Goal: Task Accomplishment & Management: Complete application form

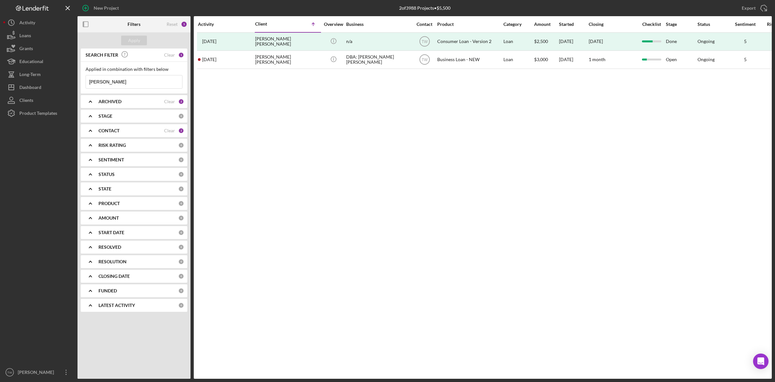
click at [133, 78] on input "[PERSON_NAME]" at bounding box center [134, 81] width 96 height 13
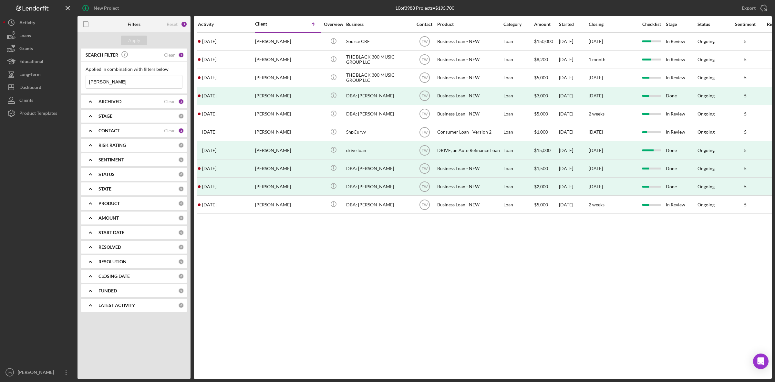
click at [256, 354] on div "Activity Client Icon/Table Sort Arrow Overview Business Contact Product Categor…" at bounding box center [483, 197] width 578 height 362
click at [131, 83] on input "[PERSON_NAME]" at bounding box center [134, 81] width 96 height 13
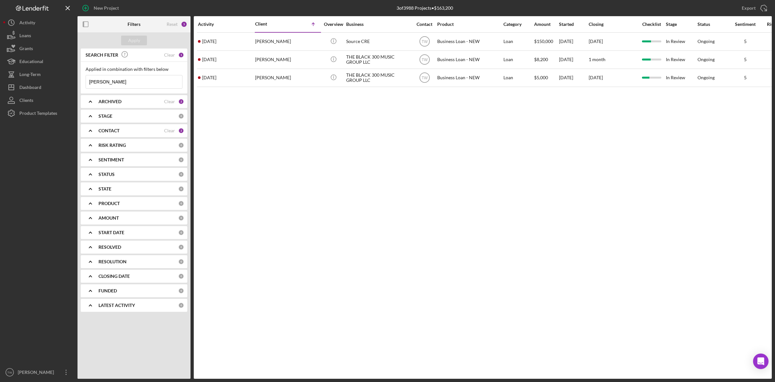
type input "[PERSON_NAME]"
click at [118, 105] on div "ARCHIVED Clear 2" at bounding box center [142, 101] width 86 height 13
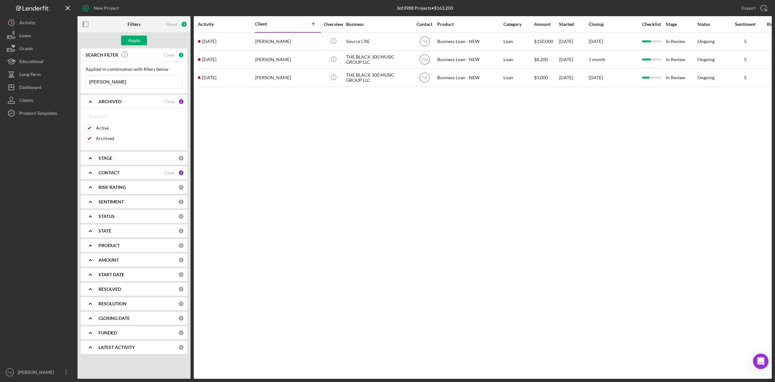
click at [118, 105] on div "ARCHIVED Clear 2" at bounding box center [142, 101] width 86 height 13
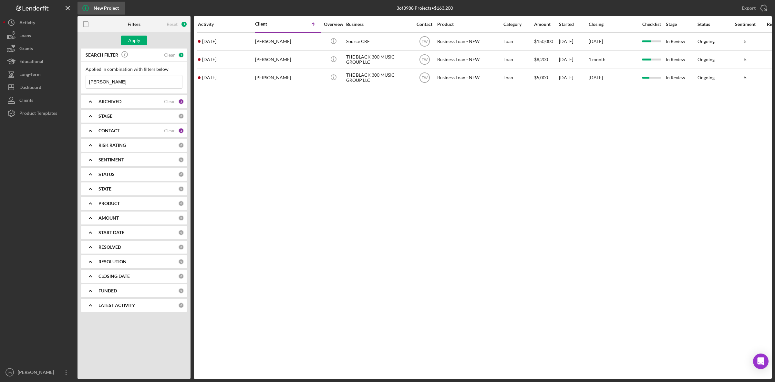
click at [110, 6] on div "New Project" at bounding box center [106, 8] width 25 height 13
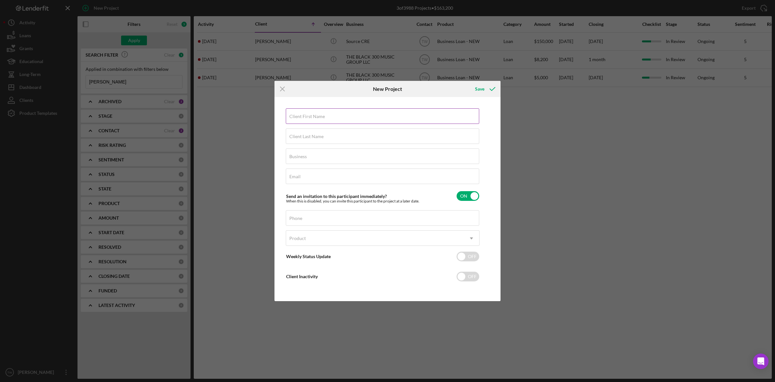
click at [321, 117] on label "Client First Name" at bounding box center [307, 116] width 36 height 5
click at [321, 117] on input "Client First Name" at bounding box center [383, 116] width 194 height 16
type input "[PERSON_NAME]"
type input "Waters Sr."
type input "DBA: [PERSON_NAME]"
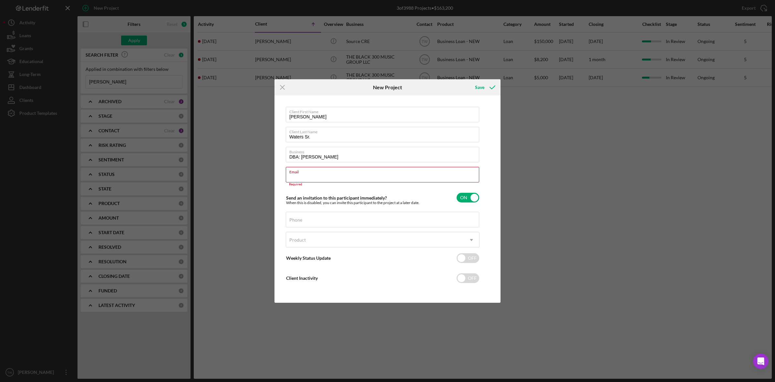
paste input "[EMAIL_ADDRESS][PERSON_NAME][DOMAIN_NAME]"
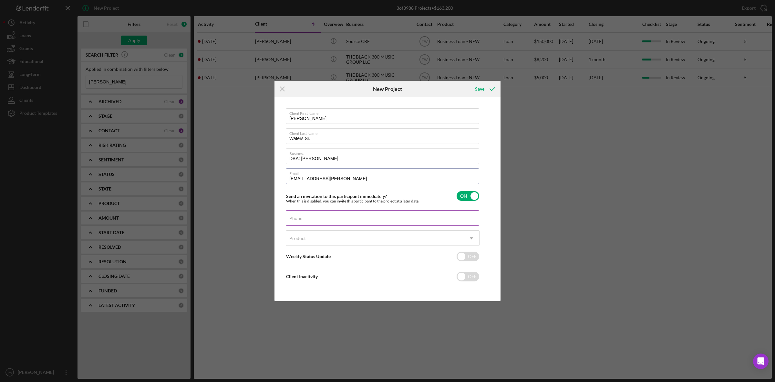
type input "[EMAIL_ADDRESS][PERSON_NAME]"
click at [372, 223] on input "Phone" at bounding box center [383, 218] width 194 height 16
click at [762, 192] on div "Icon/Menu Close New Project Save Client First Name [PERSON_NAME] Client Last Na…" at bounding box center [387, 191] width 775 height 382
click at [334, 217] on div "Phone" at bounding box center [383, 218] width 194 height 16
paste input "[PHONE_NUMBER]"
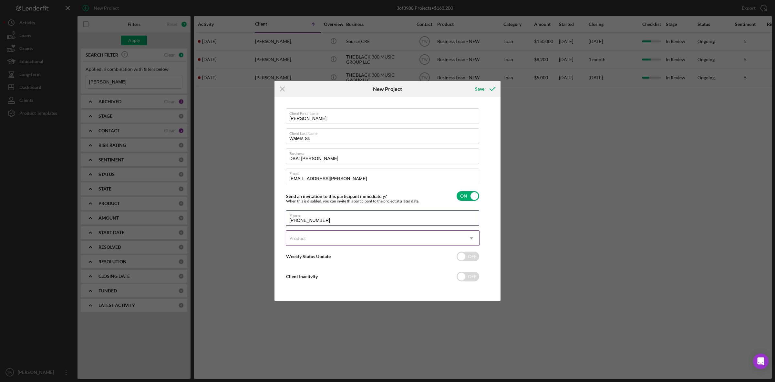
type input "[PHONE_NUMBER]"
click at [309, 244] on div "Product" at bounding box center [375, 238] width 178 height 15
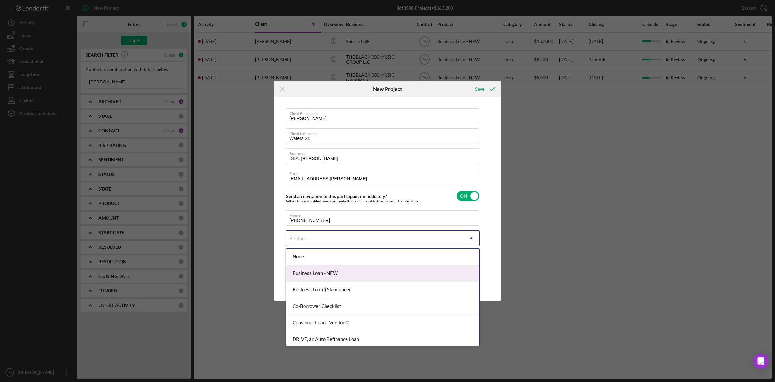
click at [311, 273] on div "Business Loan - NEW" at bounding box center [382, 273] width 193 height 16
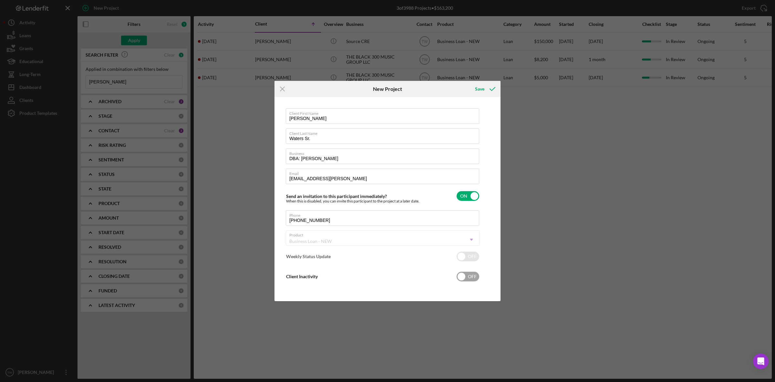
checkbox input "true"
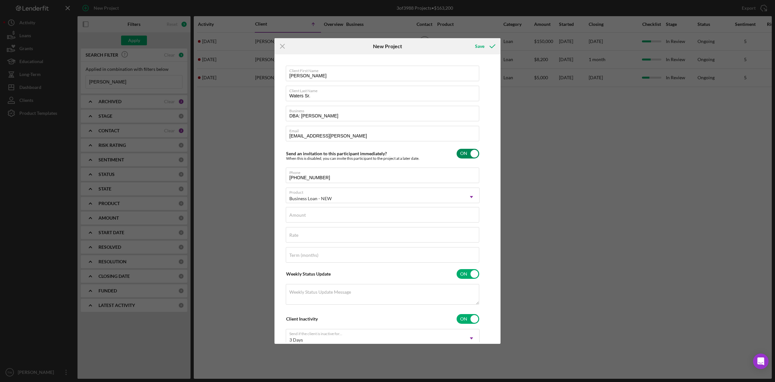
click at [472, 155] on input "checkbox" at bounding box center [468, 154] width 23 height 10
checkbox input "false"
click at [474, 273] on input "checkbox" at bounding box center [468, 274] width 23 height 10
checkbox input "false"
click at [467, 295] on input "checkbox" at bounding box center [468, 294] width 23 height 10
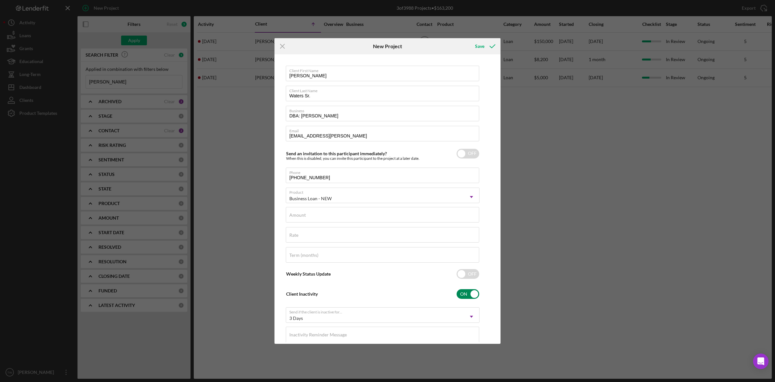
checkbox input "false"
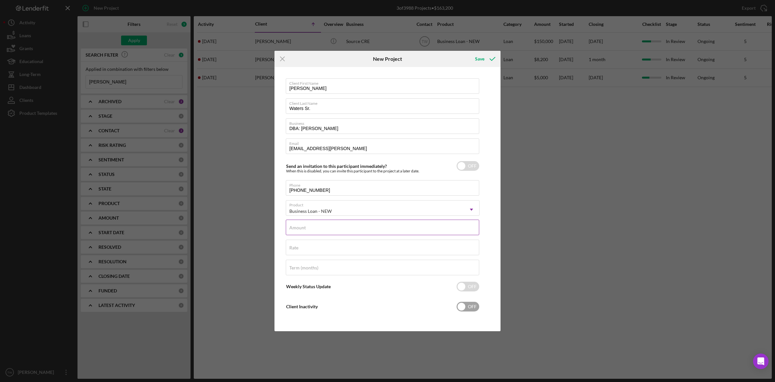
click at [382, 231] on input "Amount" at bounding box center [383, 227] width 194 height 16
type input "$3,000"
type input "8.000%"
type input "36"
click at [487, 56] on icon "submit" at bounding box center [493, 59] width 16 height 16
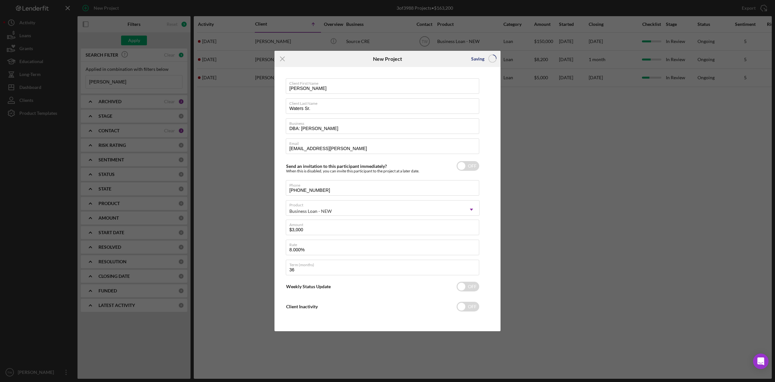
checkbox input "true"
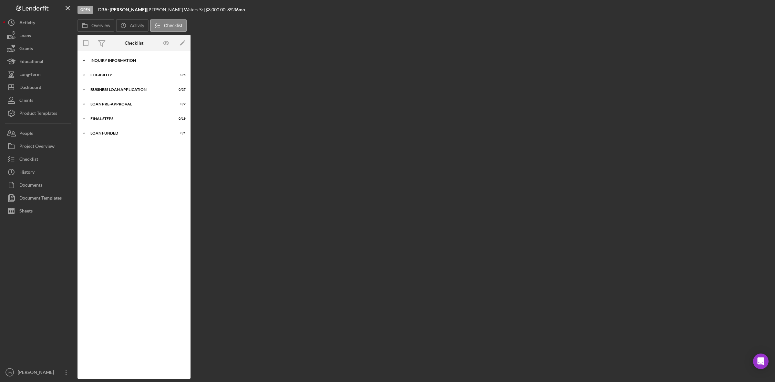
click at [119, 65] on div "Icon/Expander INQUIRY INFORMATION 0 / 11" at bounding box center [134, 60] width 113 height 13
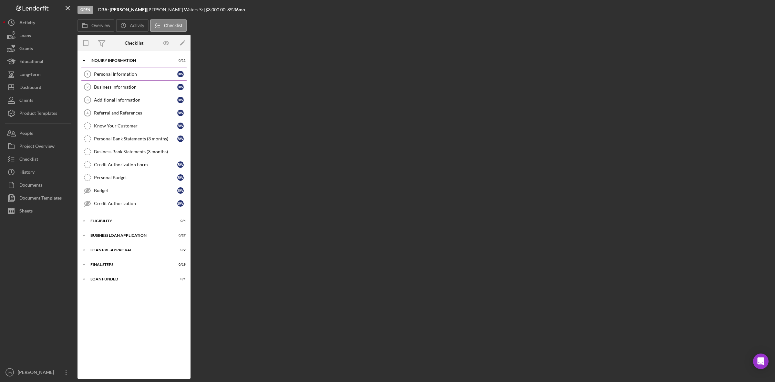
click at [118, 78] on link "Personal Information 1 Personal Information B W" at bounding box center [134, 74] width 107 height 13
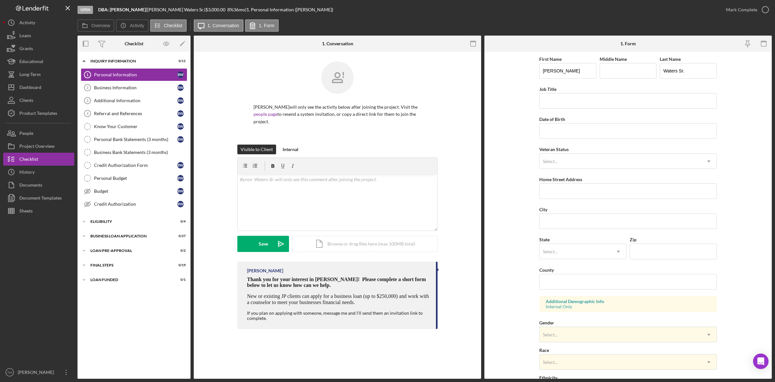
click at [595, 111] on div "First Name [PERSON_NAME] Middle Name Last Name [PERSON_NAME] Job Title Date of …" at bounding box center [629, 260] width 178 height 411
click at [596, 105] on input "Job Title" at bounding box center [629, 101] width 178 height 16
type input "owner"
paste input "1m/dd/yyyy"
type input "1m/dd/yyyy"
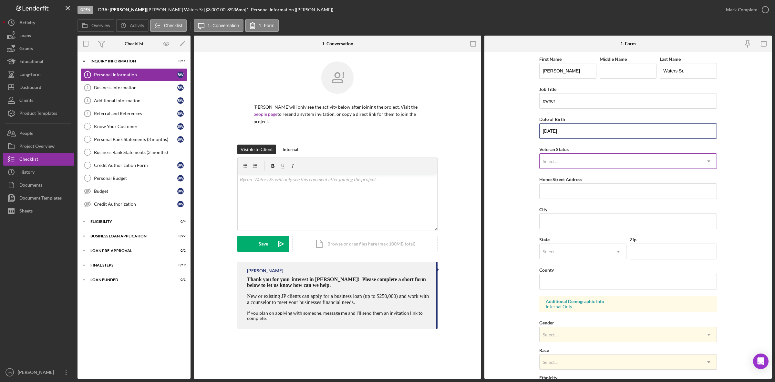
type input "[DATE]"
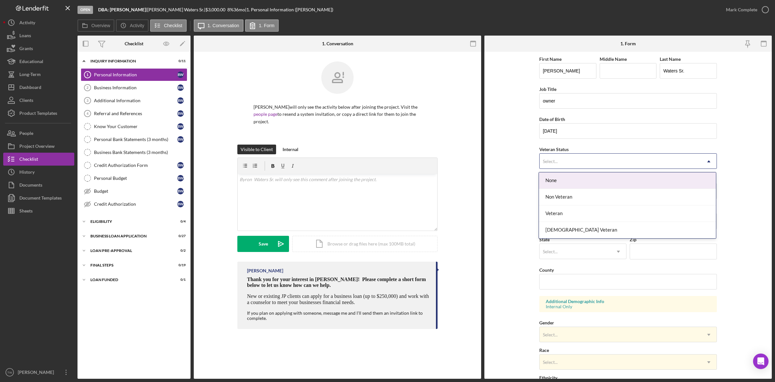
click at [558, 154] on div "Select... Icon/Dropdown Arrow" at bounding box center [629, 161] width 178 height 16
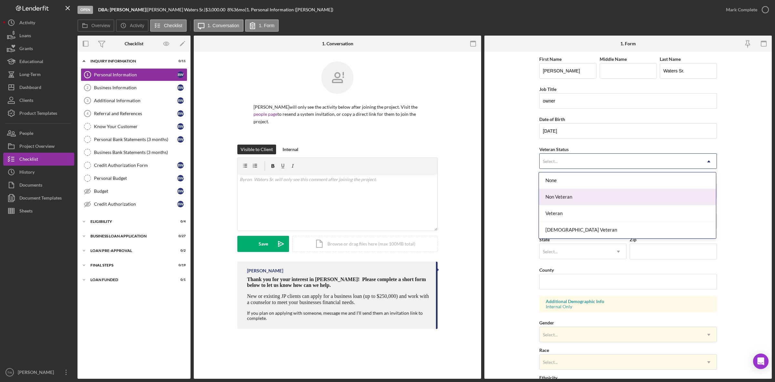
click at [573, 191] on div "Non Veteran" at bounding box center [627, 197] width 177 height 16
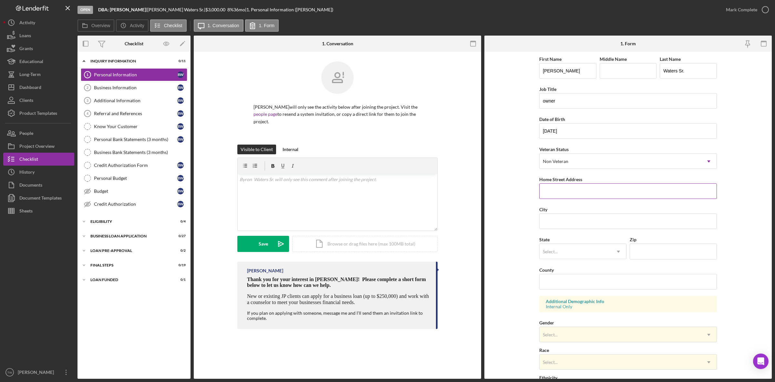
click at [573, 191] on input "Home Street Address" at bounding box center [629, 191] width 178 height 16
type input "624 [DEMOGRAPHIC_DATA]"
type input "[PERSON_NAME]"
type input "missou"
click at [555, 274] on div "MO" at bounding box center [582, 271] width 87 height 16
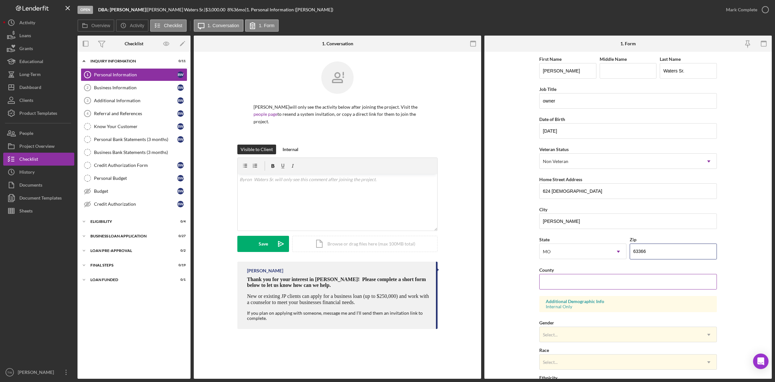
type input "63366"
click at [699, 283] on input "County" at bounding box center [629, 282] width 178 height 16
type input "St. [PERSON_NAME]"
click at [615, 336] on div "Select..." at bounding box center [621, 334] width 162 height 15
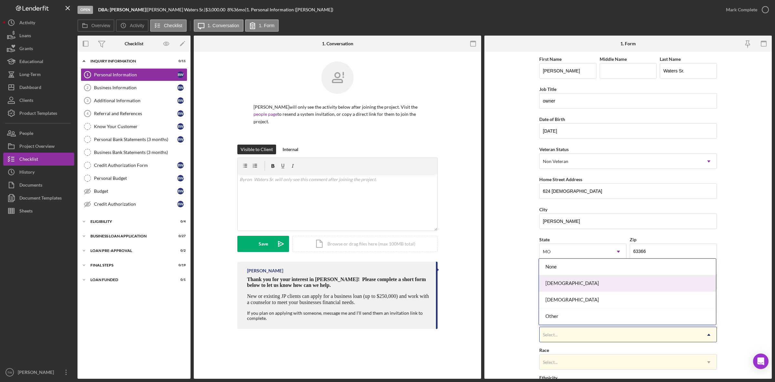
click at [576, 281] on div "[DEMOGRAPHIC_DATA]" at bounding box center [627, 283] width 177 height 16
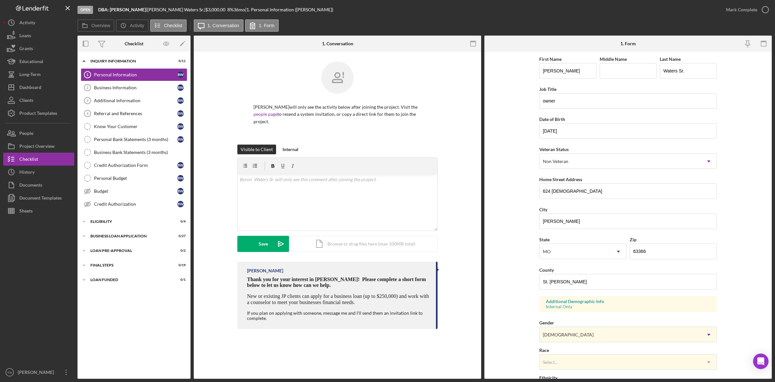
scroll to position [106, 0]
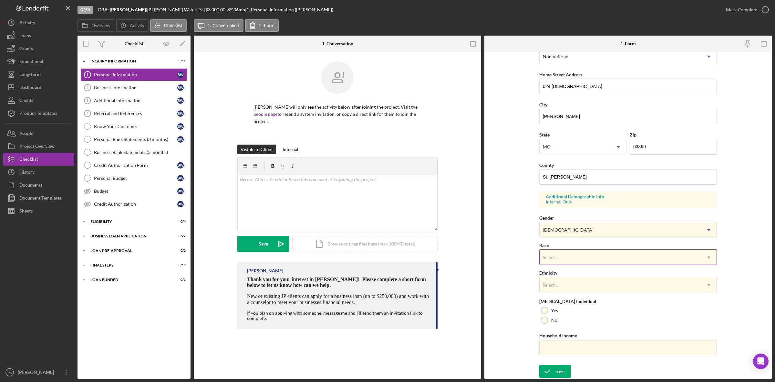
click at [577, 252] on div "Select..." at bounding box center [621, 257] width 162 height 15
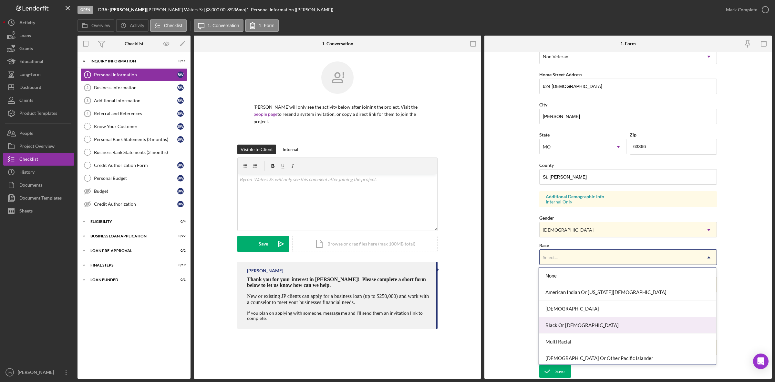
click at [569, 324] on div "Black Or [DEMOGRAPHIC_DATA]" at bounding box center [627, 325] width 177 height 16
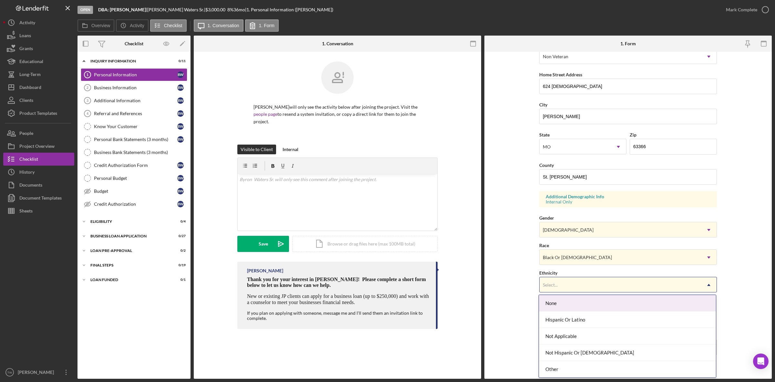
click at [561, 281] on div "Select..." at bounding box center [621, 284] width 162 height 15
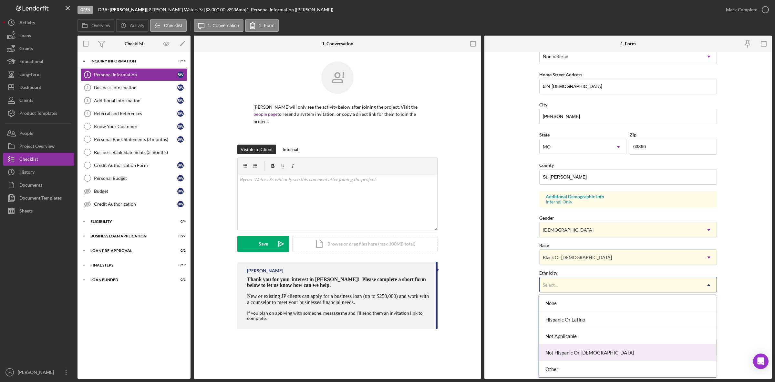
click at [566, 347] on div "Not Hispanic Or [DEMOGRAPHIC_DATA]" at bounding box center [627, 352] width 177 height 16
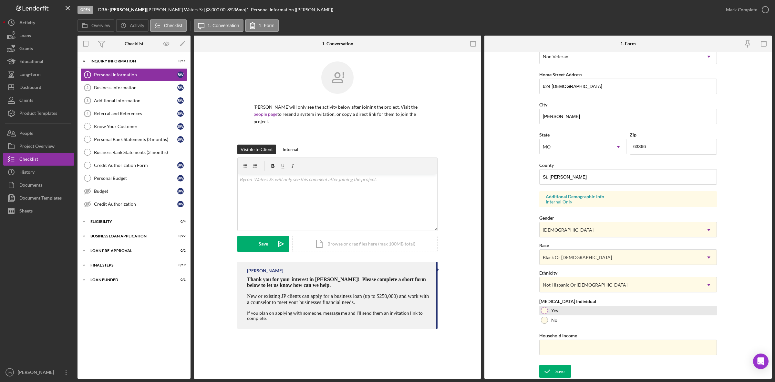
click at [552, 311] on label "Yes" at bounding box center [555, 310] width 7 height 5
click at [559, 346] on input "Household Income" at bounding box center [629, 347] width 178 height 16
type input "$3,000"
click at [540, 364] on button "Save" at bounding box center [556, 370] width 32 height 13
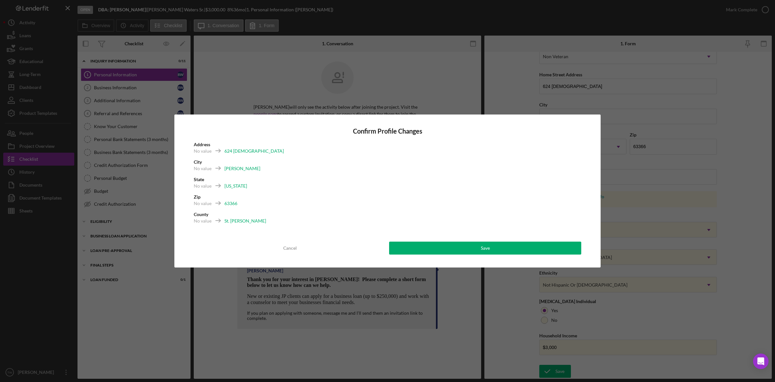
click at [542, 254] on div "Confirm Profile Changes Address No value 624 Mystic City No value [PERSON_NAME]…" at bounding box center [387, 190] width 426 height 153
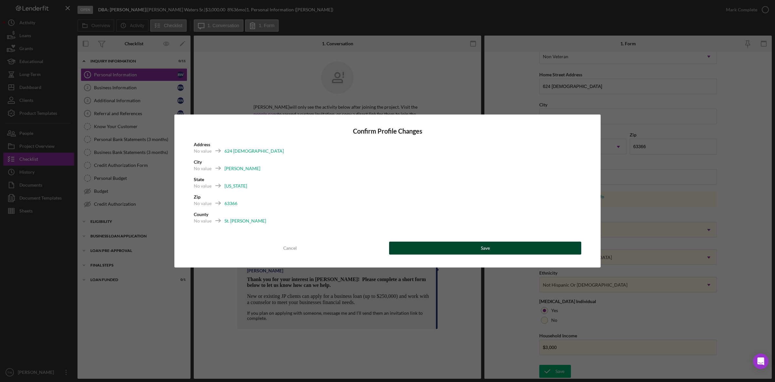
click at [541, 251] on button "Save" at bounding box center [485, 247] width 192 height 13
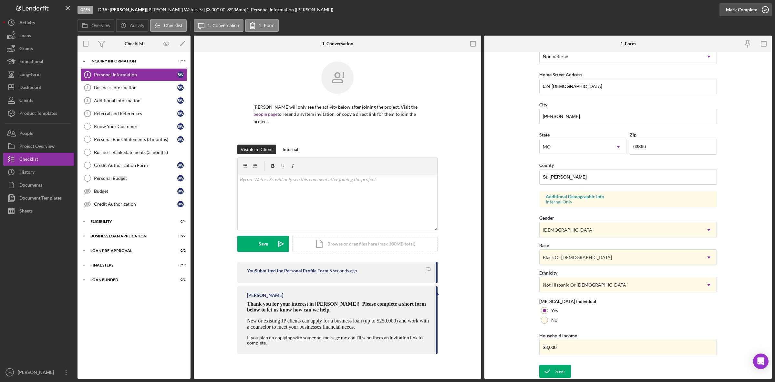
click at [751, 8] on div "Mark Complete" at bounding box center [741, 9] width 31 height 13
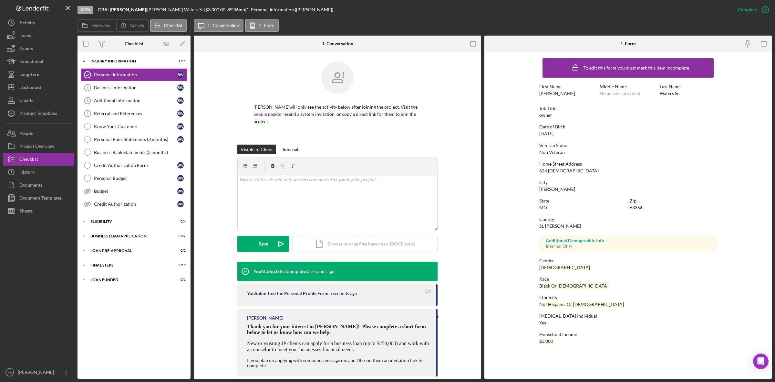
scroll to position [0, 0]
click at [130, 93] on link "Business Information 2 Business Information B W" at bounding box center [134, 87] width 107 height 13
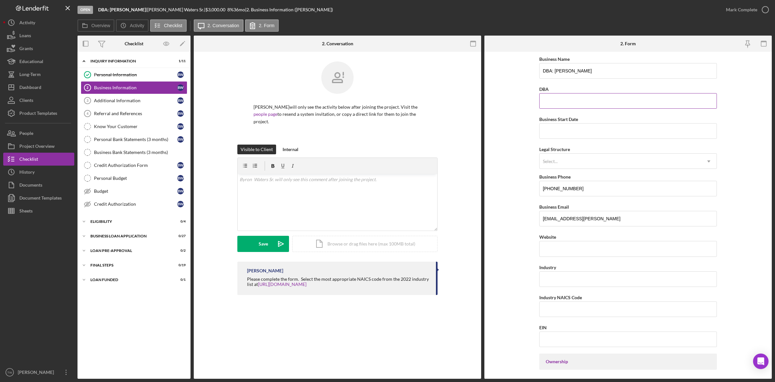
click at [601, 106] on input "DBA" at bounding box center [629, 101] width 178 height 16
click at [657, 131] on input "Business Start Date" at bounding box center [629, 131] width 178 height 16
type input "[DATE]"
click at [583, 284] on input "Industry" at bounding box center [629, 279] width 178 height 16
type input "janitorial"
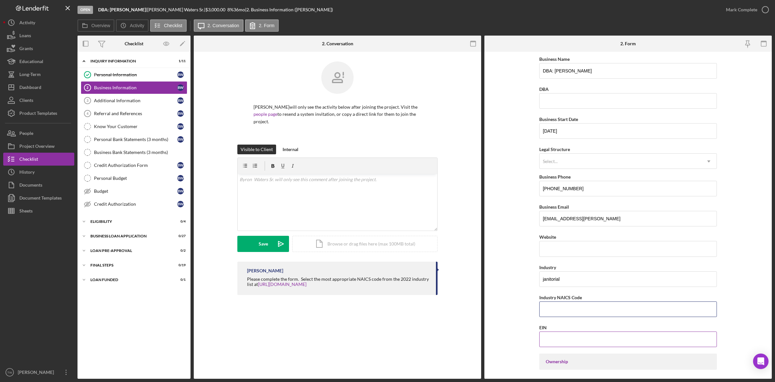
paste input "561720"
type input "561720"
click at [582, 342] on input "EIN" at bounding box center [629, 339] width 178 height 16
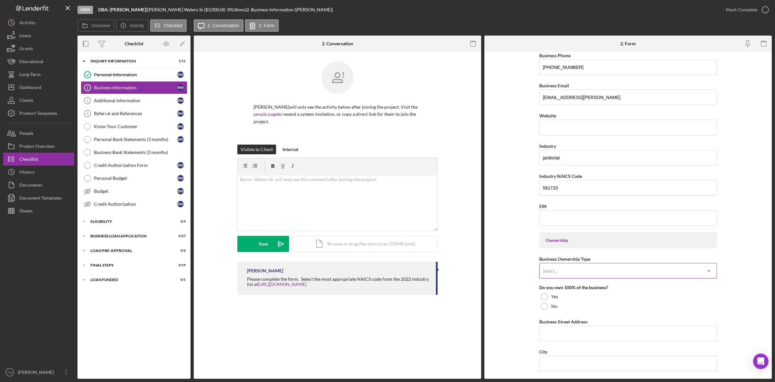
click at [566, 275] on div "Select..." at bounding box center [621, 270] width 162 height 15
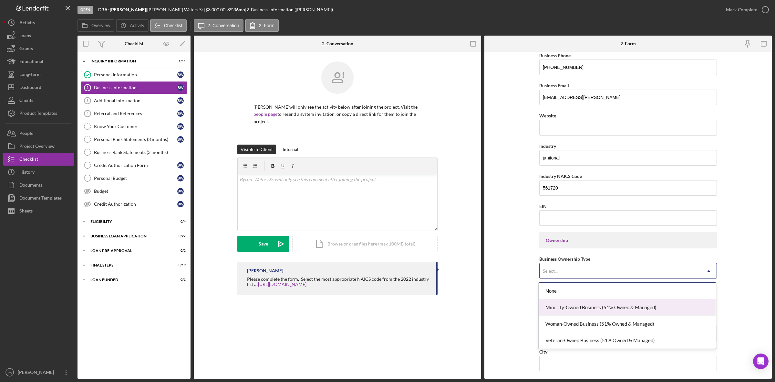
click at [569, 309] on div "Minority-Owned Business (51% Owned & Managed)" at bounding box center [627, 307] width 177 height 16
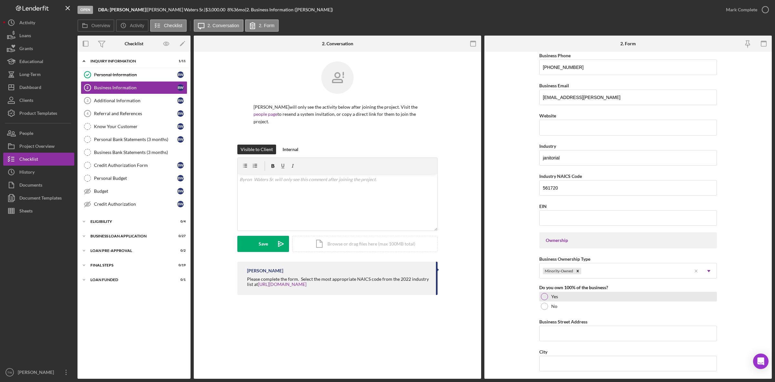
click at [549, 296] on div "Yes" at bounding box center [629, 296] width 178 height 10
click at [562, 326] on input "Business Street Address" at bounding box center [629, 333] width 178 height 16
type input "624 [DEMOGRAPHIC_DATA]"
type input "[PERSON_NAME]"
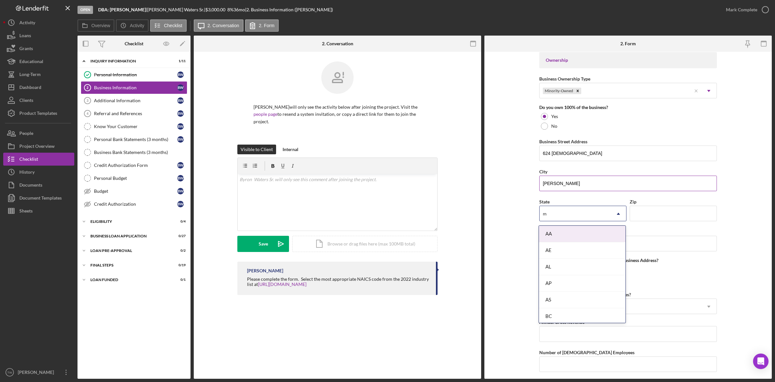
type input "mo"
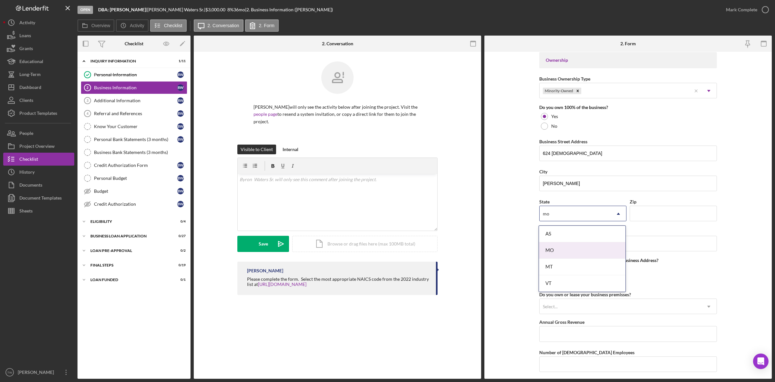
click at [568, 253] on div "MO" at bounding box center [582, 250] width 87 height 16
type input "63366"
click at [661, 237] on input "County" at bounding box center [629, 244] width 178 height 16
type input "st. [PERSON_NAME]"
click at [617, 322] on div "Annual Gross Revenue" at bounding box center [629, 322] width 178 height 8
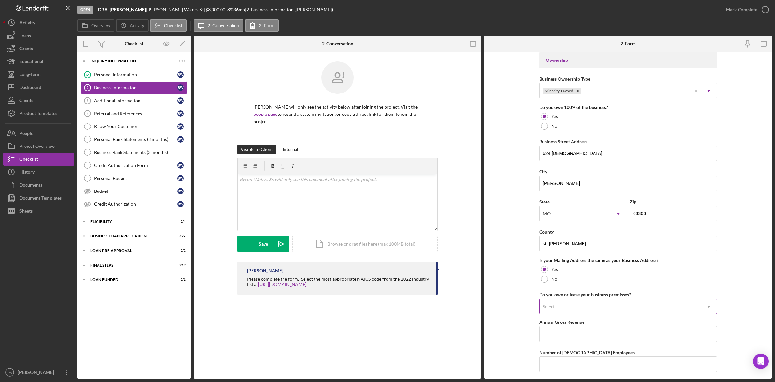
click at [622, 314] on div "Select..." at bounding box center [621, 306] width 162 height 15
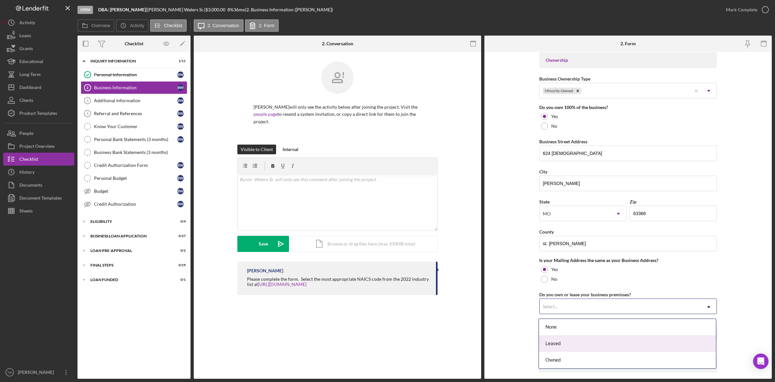
click at [611, 346] on div "Leased" at bounding box center [627, 343] width 177 height 16
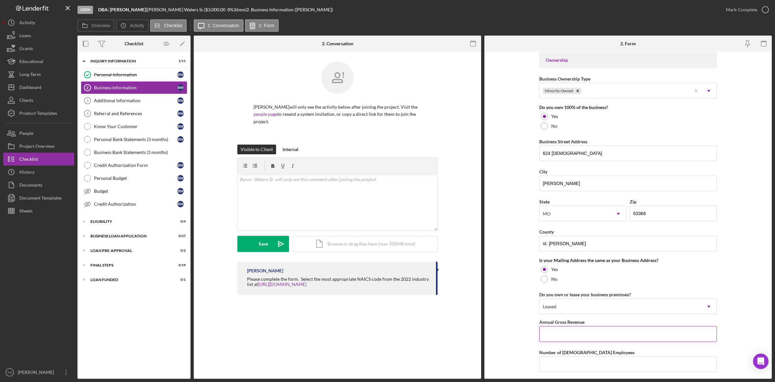
click at [605, 336] on input "Annual Gross Revenue" at bounding box center [629, 334] width 178 height 16
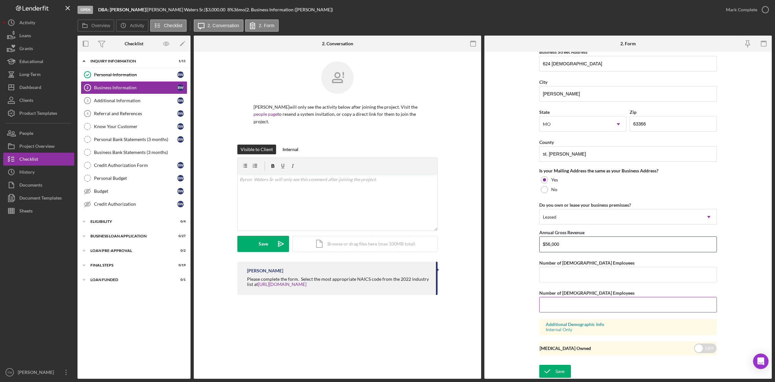
type input "$56,000"
click at [577, 300] on input "Number of [DEMOGRAPHIC_DATA] Employees" at bounding box center [629, 305] width 178 height 16
type input "1"
click at [560, 377] on div "Save" at bounding box center [560, 370] width 9 height 13
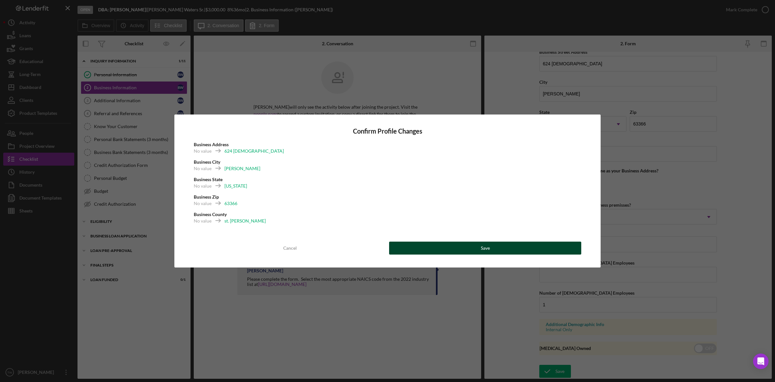
click at [524, 246] on button "Save" at bounding box center [485, 247] width 192 height 13
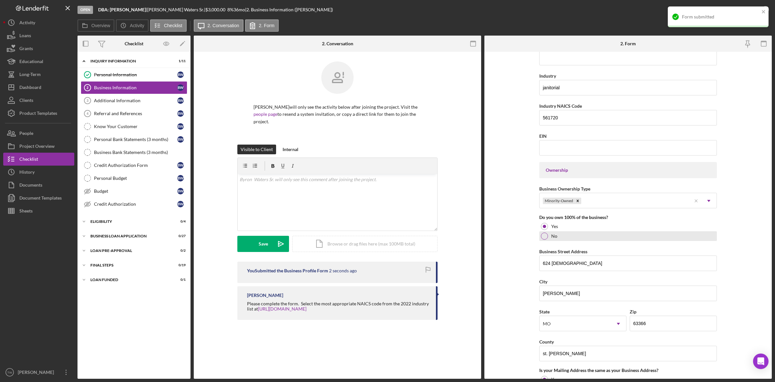
scroll to position [0, 0]
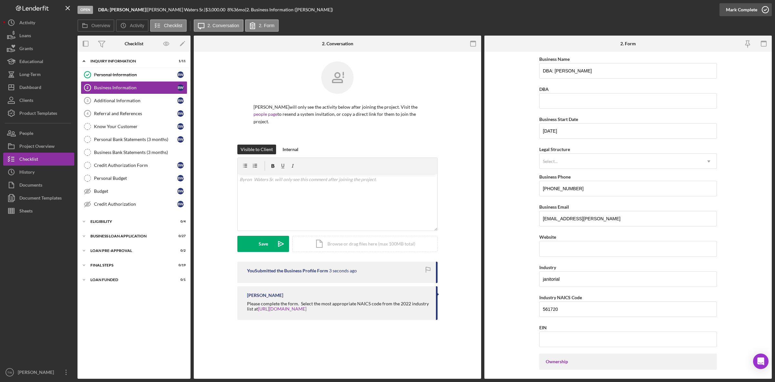
click at [742, 15] on div "Mark Complete" at bounding box center [741, 9] width 31 height 13
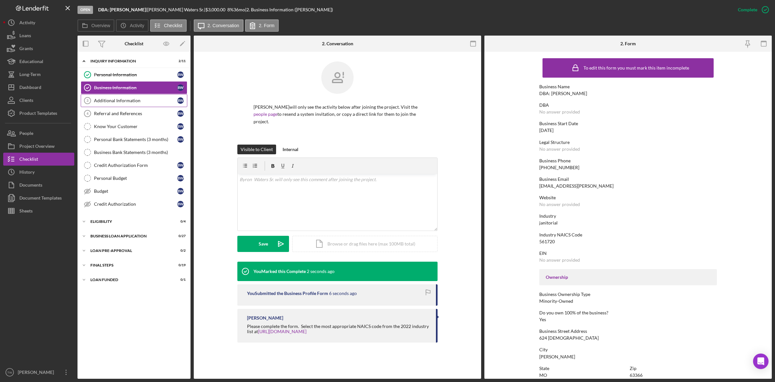
click at [109, 104] on link "Additional Information 3 Additional Information B W" at bounding box center [134, 100] width 107 height 13
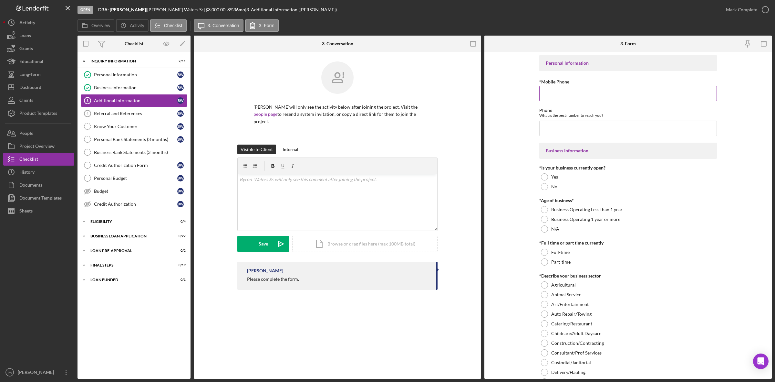
click at [584, 92] on input "*Mobile Phone" at bounding box center [629, 94] width 178 height 16
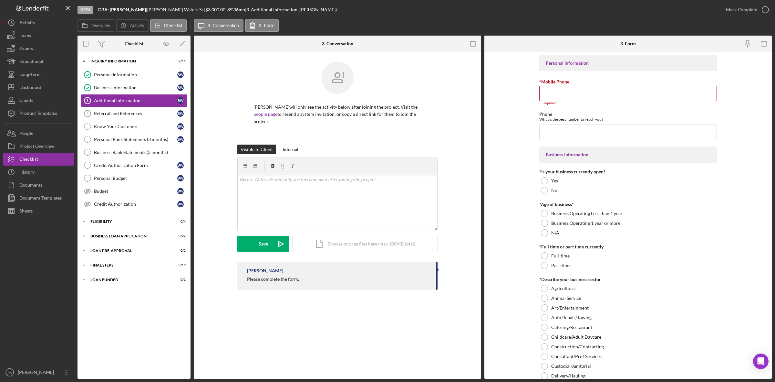
paste input "[PHONE_NUMBER]"
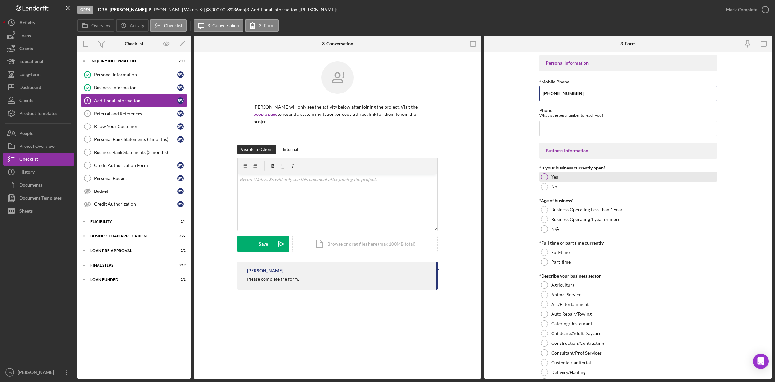
type input "[PHONE_NUMBER]"
click at [545, 178] on div at bounding box center [544, 176] width 7 height 7
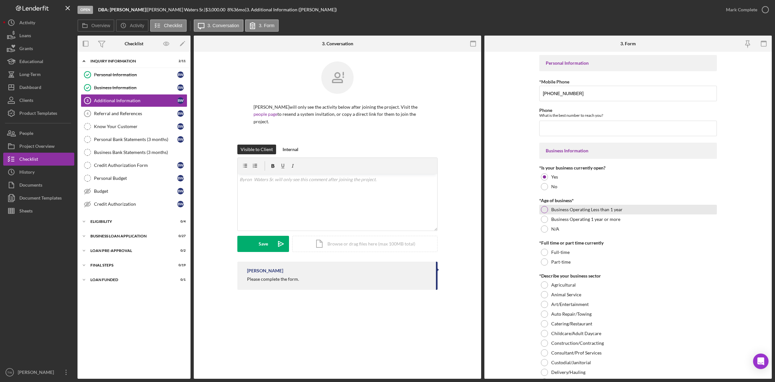
click at [548, 210] on div "Business Operating Less than 1 year" at bounding box center [629, 210] width 178 height 10
click at [548, 222] on div "Business Operating 1 year or more" at bounding box center [629, 219] width 178 height 10
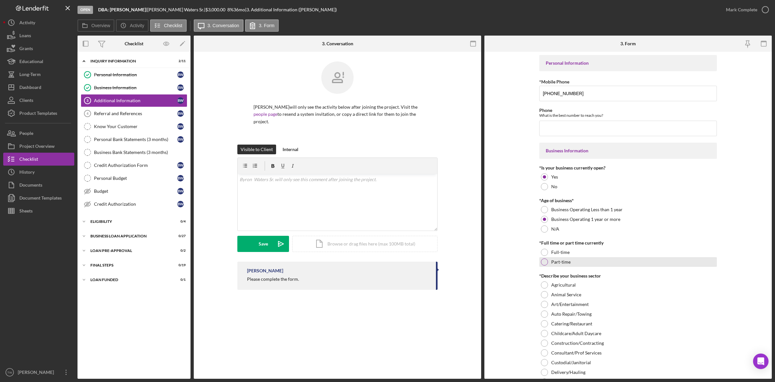
click at [552, 261] on label "Part-time" at bounding box center [561, 261] width 19 height 5
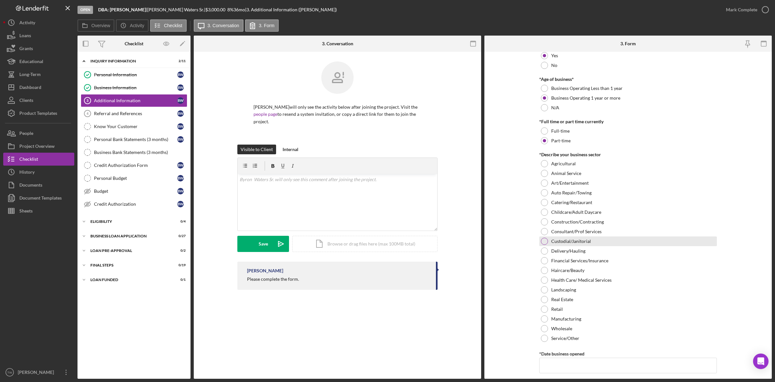
click at [567, 241] on label "Custodial/Janitorial" at bounding box center [572, 240] width 40 height 5
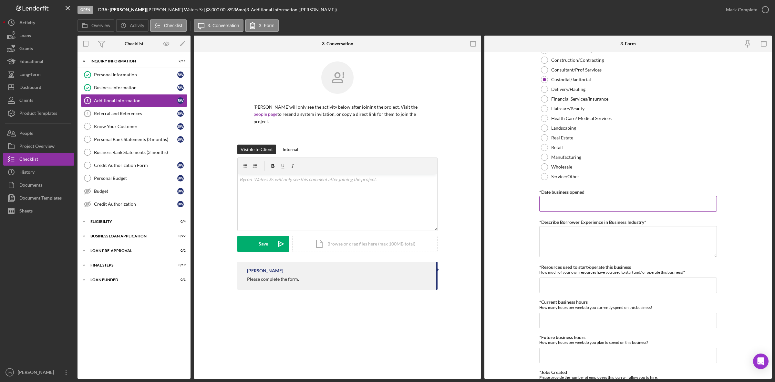
click at [575, 205] on input "*Date business opened" at bounding box center [629, 204] width 178 height 16
type input "[DATE]"
type textarea "ten years"
type input "$1,000"
type input "25"
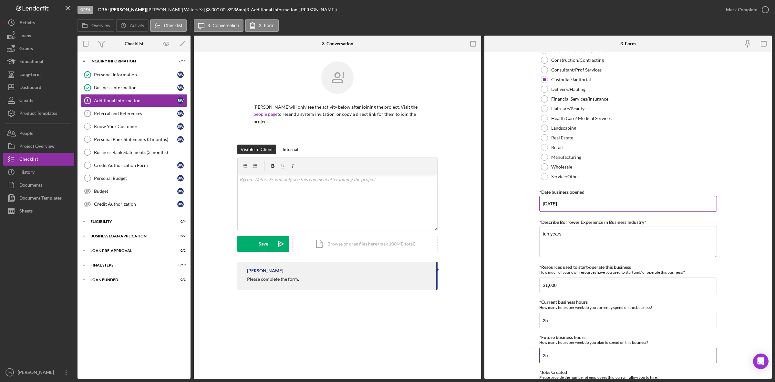
type input "25"
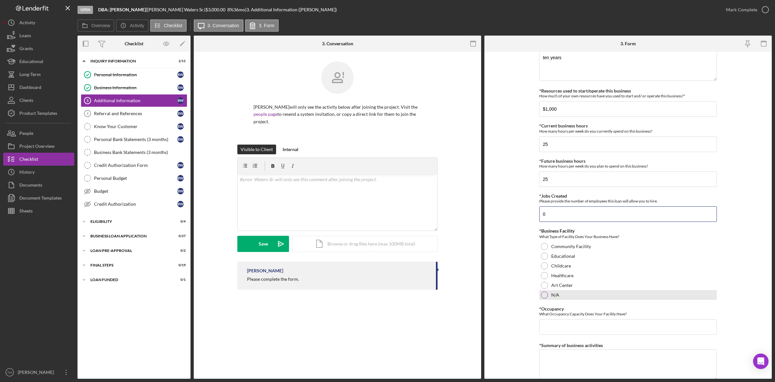
type input "0"
click at [553, 297] on label "N/A" at bounding box center [556, 294] width 8 height 5
click at [580, 332] on input "*Occupancy" at bounding box center [629, 327] width 178 height 16
click at [580, 332] on input "0" at bounding box center [629, 327] width 178 height 16
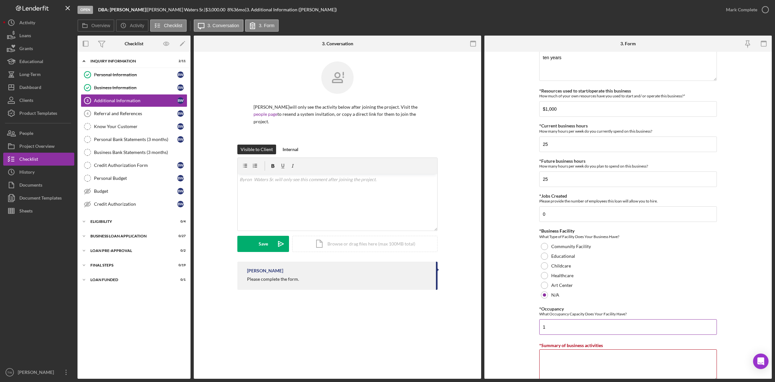
type input "1"
type textarea "janitorial"
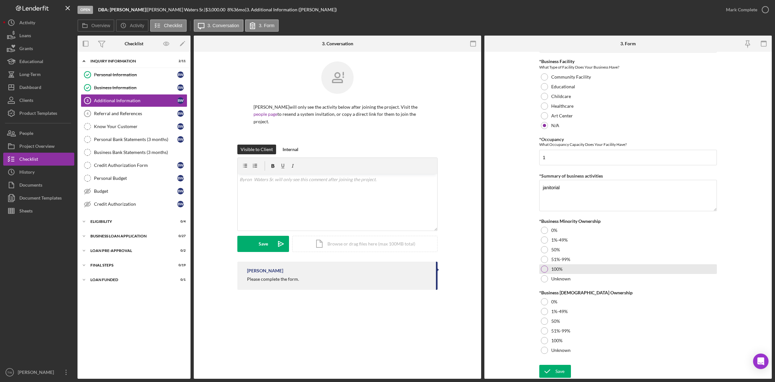
click at [550, 271] on div "100%" at bounding box center [629, 269] width 178 height 10
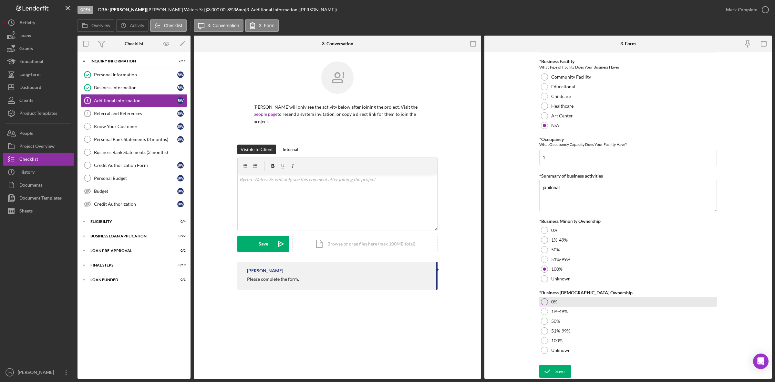
click at [554, 300] on label "0%" at bounding box center [555, 301] width 6 height 5
click at [565, 369] on button "Save" at bounding box center [556, 370] width 32 height 13
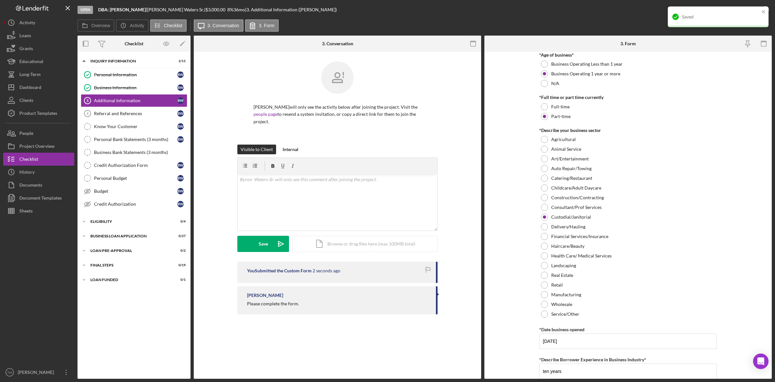
scroll to position [0, 0]
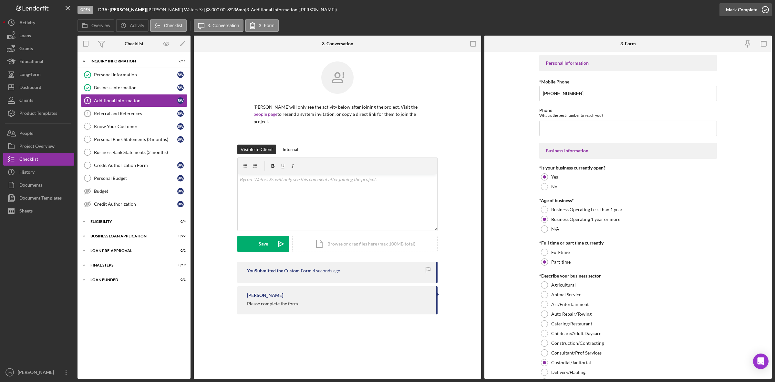
click at [754, 10] on div "Mark Complete" at bounding box center [741, 9] width 31 height 13
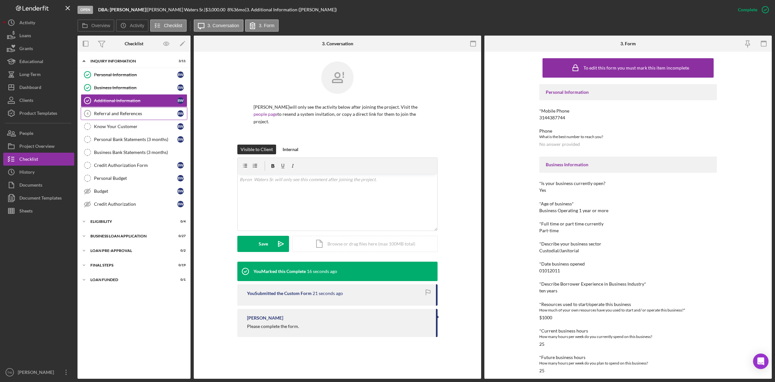
click at [131, 110] on link "Referral and References 4 Referral and References B W" at bounding box center [134, 113] width 107 height 13
click at [124, 114] on div "Referral and References" at bounding box center [135, 113] width 83 height 5
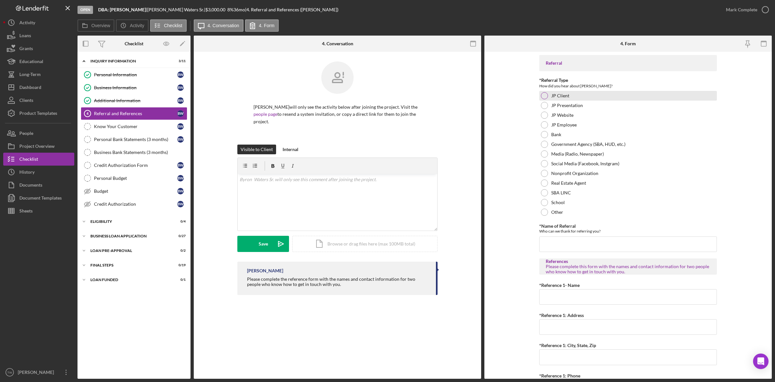
click at [571, 94] on div "JP Client" at bounding box center [629, 96] width 178 height 10
click at [586, 239] on input "*Name of Referral" at bounding box center [629, 244] width 178 height 16
type input "[PERSON_NAME]"
type input "125 Cadington"
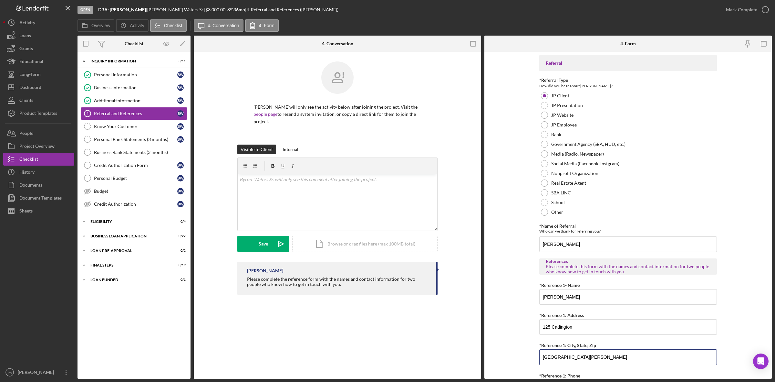
type input "[GEOGRAPHIC_DATA][PERSON_NAME]"
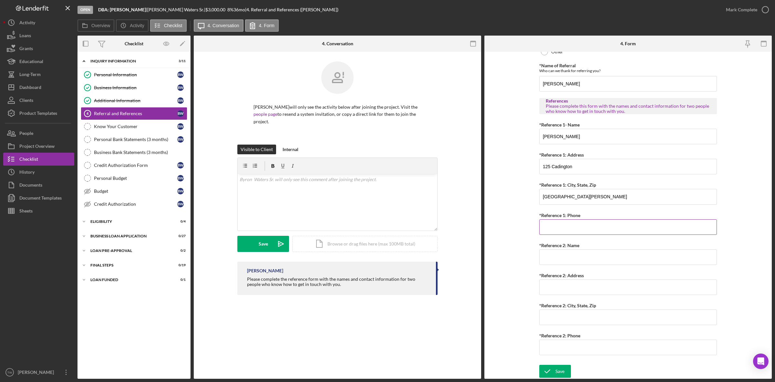
click at [594, 229] on input "*Reference 1: Phone" at bounding box center [629, 227] width 178 height 16
type input "[PHONE_NUMBER]"
type input "[PERSON_NAME]"
type input "301 Shelby"
type input "[GEOGRAPHIC_DATA][PERSON_NAME]"
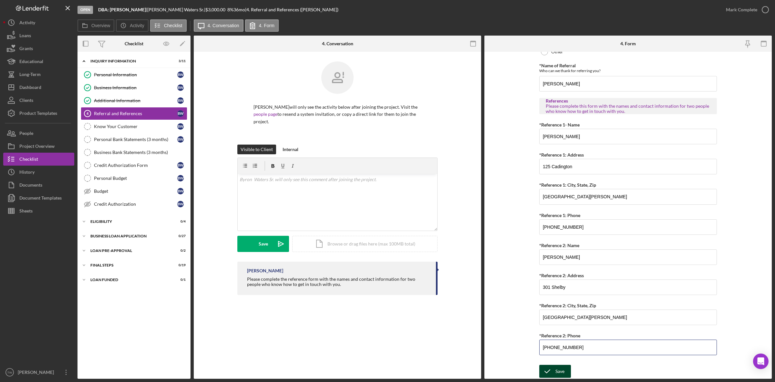
type input "[PHONE_NUMBER]"
click at [564, 372] on button "Save" at bounding box center [556, 370] width 32 height 13
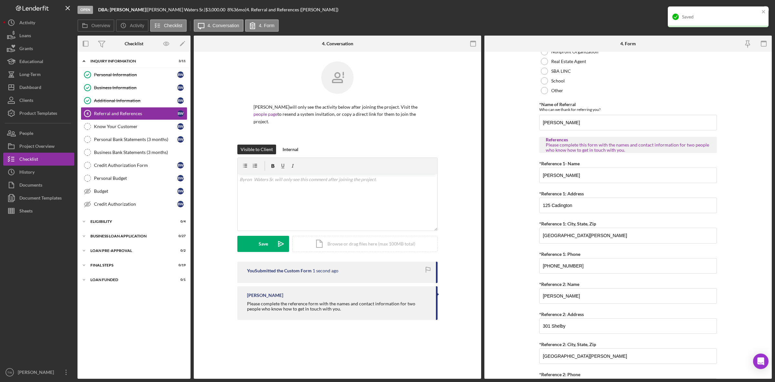
scroll to position [0, 0]
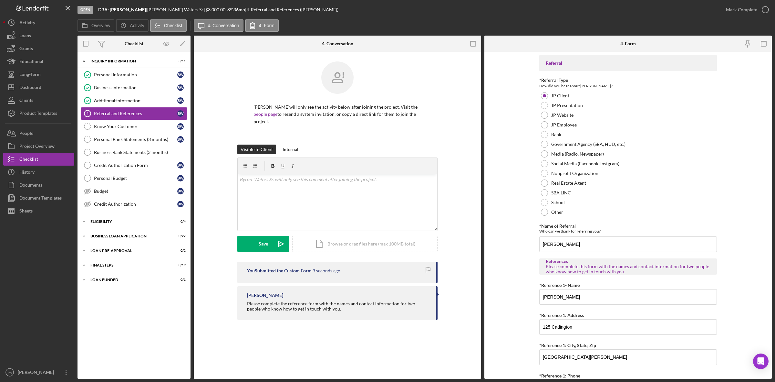
click at [744, 10] on div "Mark Complete" at bounding box center [741, 9] width 31 height 13
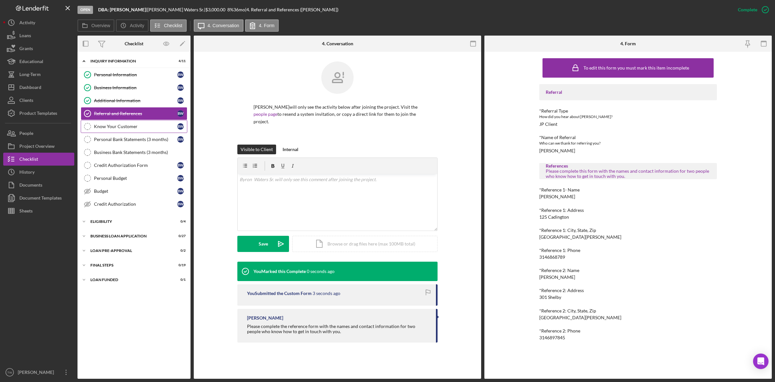
click at [134, 128] on div "Know Your Customer" at bounding box center [135, 126] width 83 height 5
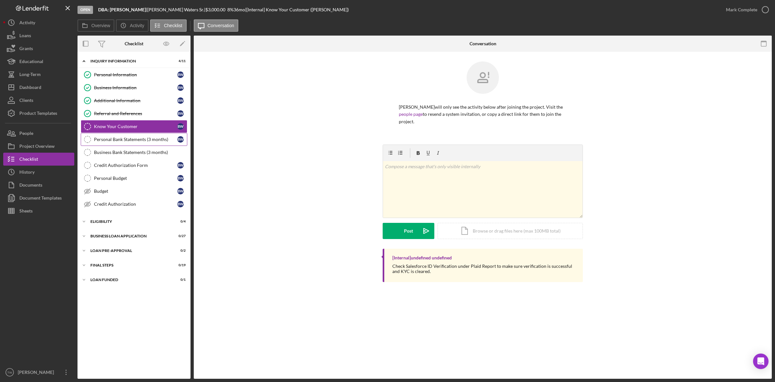
click at [129, 138] on div "Personal Bank Statements (3 months)" at bounding box center [135, 139] width 83 height 5
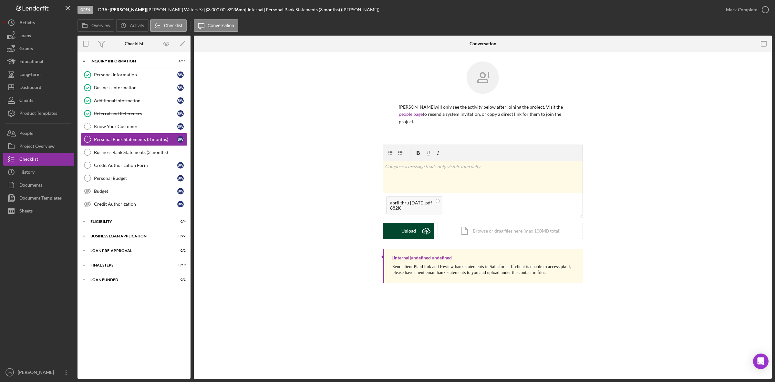
click at [402, 232] on div "Upload" at bounding box center [409, 231] width 15 height 16
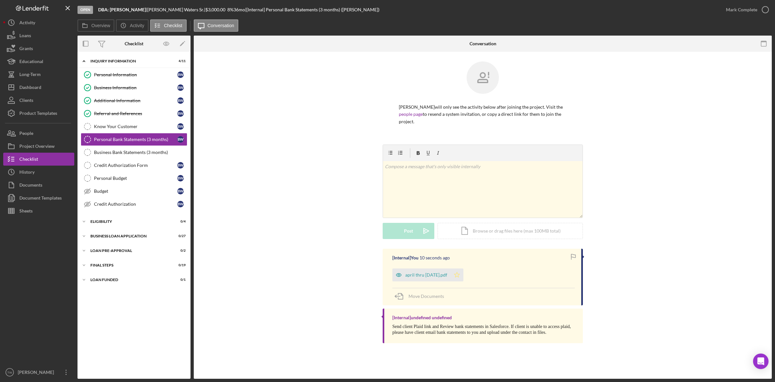
click at [456, 273] on icon "Icon/Star" at bounding box center [457, 274] width 13 height 13
click at [747, 9] on div "Mark Complete" at bounding box center [741, 9] width 31 height 13
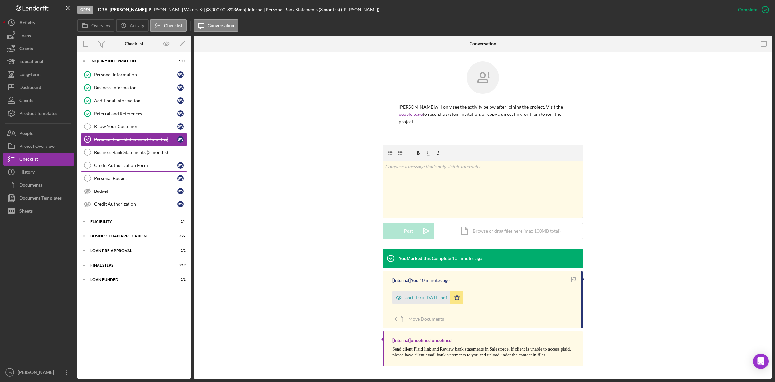
click at [119, 162] on link "Credit Authorization Form Credit Authorization Form B W" at bounding box center [134, 165] width 107 height 13
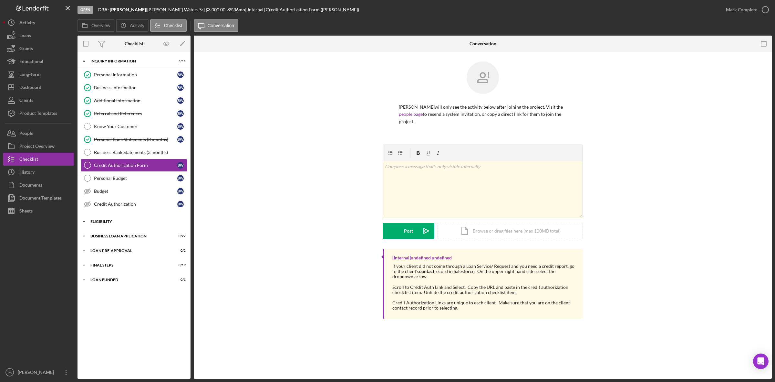
click at [107, 217] on div "Icon/Expander ELIGIBILITY 0 / 4" at bounding box center [134, 221] width 113 height 13
click at [109, 230] on link "Credit Report Credit Report B W" at bounding box center [134, 234] width 107 height 13
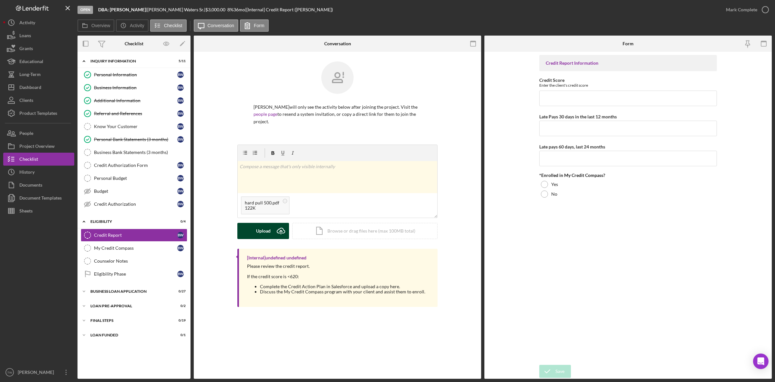
click at [247, 236] on button "Upload Icon/Upload" at bounding box center [263, 231] width 52 height 16
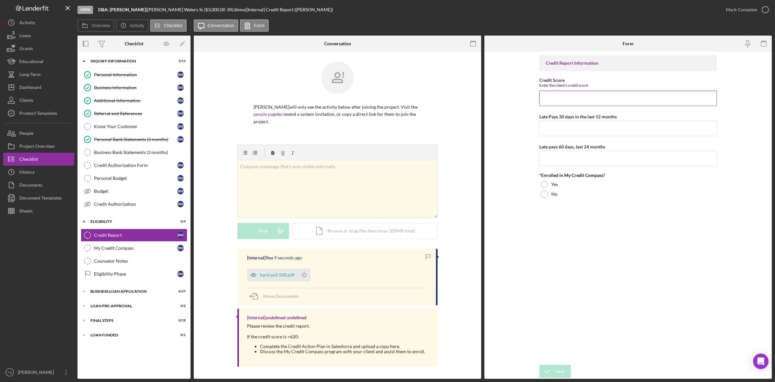
click at [570, 99] on input "Credit Score" at bounding box center [629, 98] width 178 height 16
type input "500"
type input "2"
type input "0"
click at [550, 185] on div "Yes" at bounding box center [629, 184] width 178 height 10
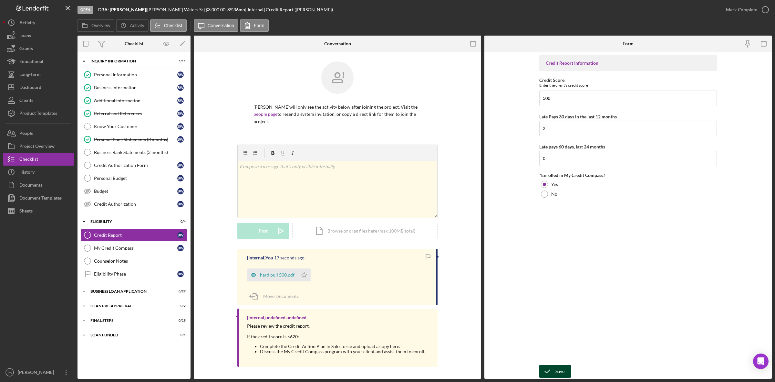
click at [555, 366] on button "Save" at bounding box center [556, 370] width 32 height 13
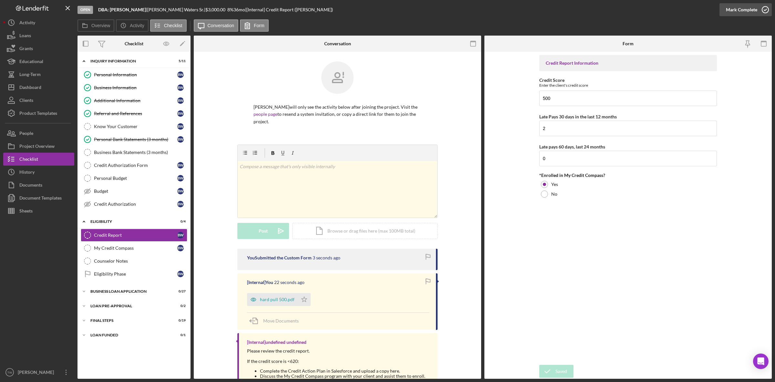
click at [744, 9] on div "Mark Complete" at bounding box center [741, 9] width 31 height 13
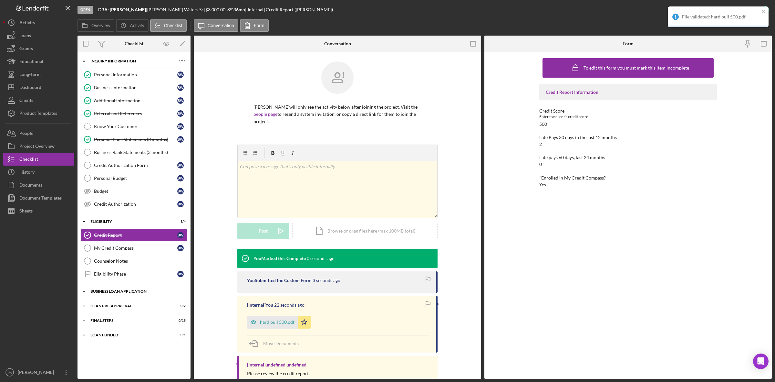
click at [124, 291] on div "Icon/Expander BUSINESS LOAN APPLICATION 0 / 27" at bounding box center [134, 291] width 113 height 13
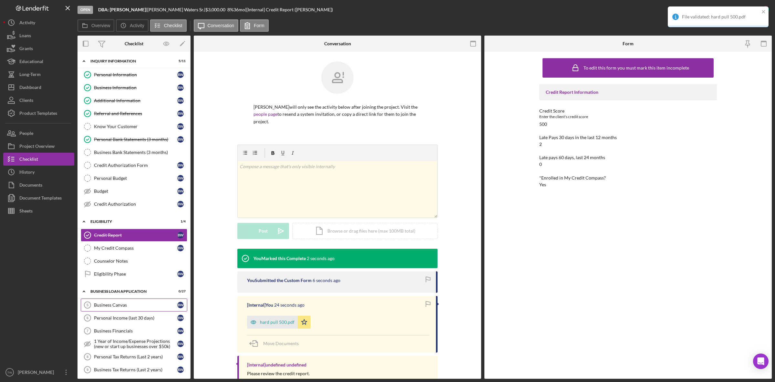
click at [122, 301] on link "Business Canvas 5 Business Canvas B W" at bounding box center [134, 304] width 107 height 13
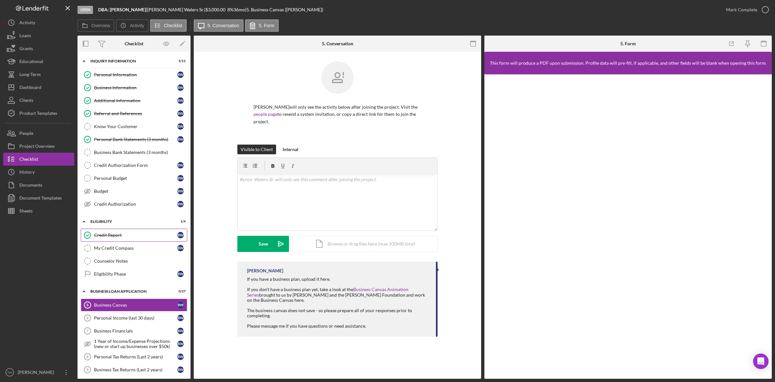
click at [102, 237] on div "Credit Report" at bounding box center [135, 234] width 83 height 5
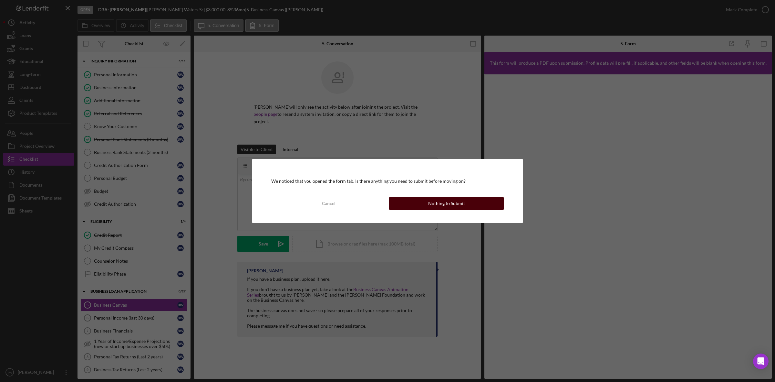
click at [442, 202] on div "Nothing to Submit" at bounding box center [446, 203] width 37 height 13
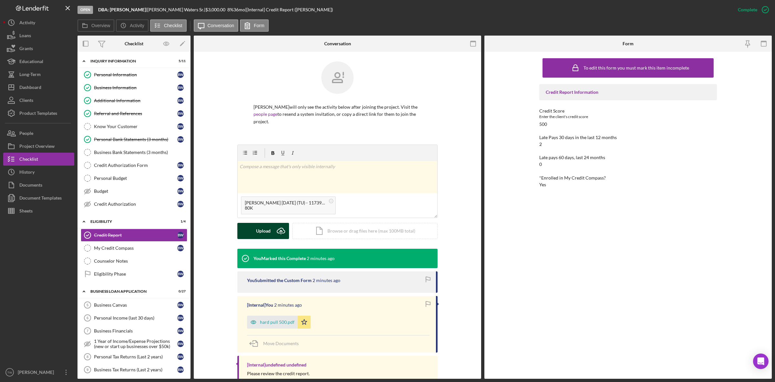
click at [251, 236] on button "Upload Icon/Upload" at bounding box center [263, 231] width 52 height 16
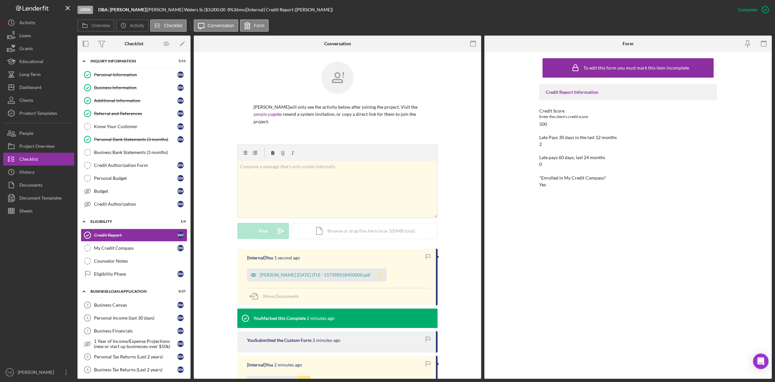
click at [387, 277] on icon "Icon/Star" at bounding box center [380, 274] width 13 height 13
click at [348, 272] on div "[PERSON_NAME] [DATE] (TU) - 117398558450000.pdf" at bounding box center [315, 274] width 110 height 5
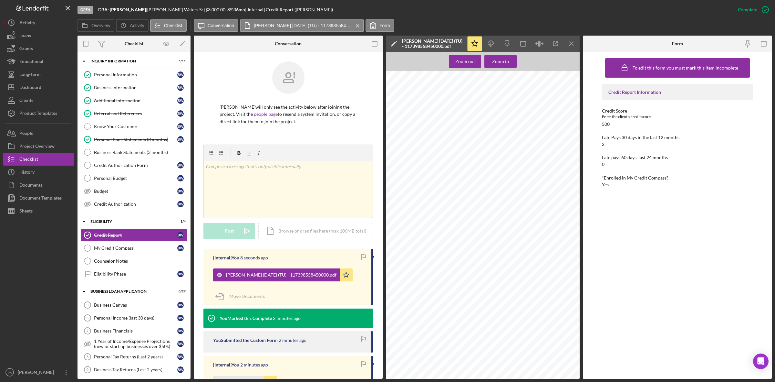
scroll to position [114, 0]
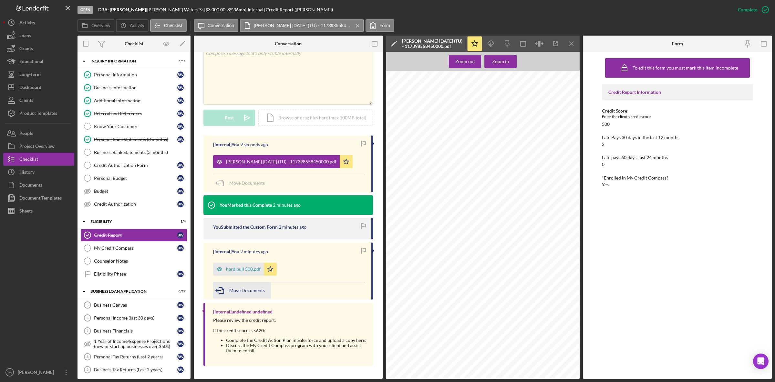
click at [243, 286] on div "Move Documents" at bounding box center [247, 290] width 36 height 16
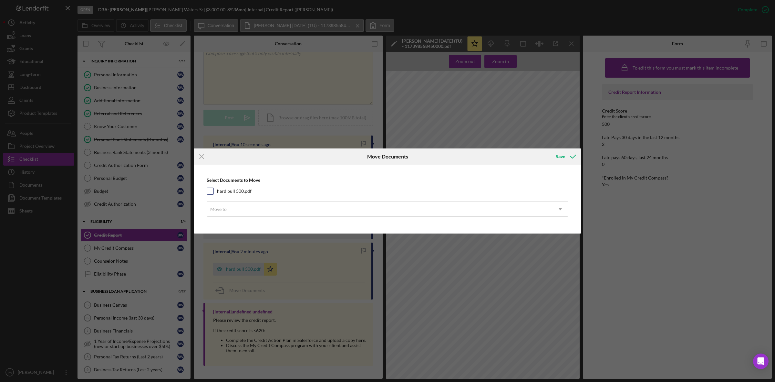
click at [237, 189] on label "hard pull 500.pdf" at bounding box center [234, 191] width 35 height 6
click at [214, 189] on input "hard pull 500.pdf" at bounding box center [210, 191] width 6 height 6
checkbox input "true"
click at [235, 212] on div "Move to" at bounding box center [380, 209] width 346 height 15
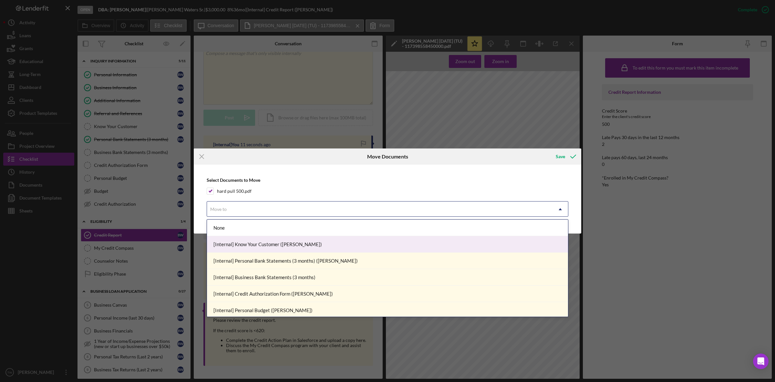
click at [238, 240] on div "[Internal] Know Your Customer ([PERSON_NAME])" at bounding box center [387, 244] width 361 height 16
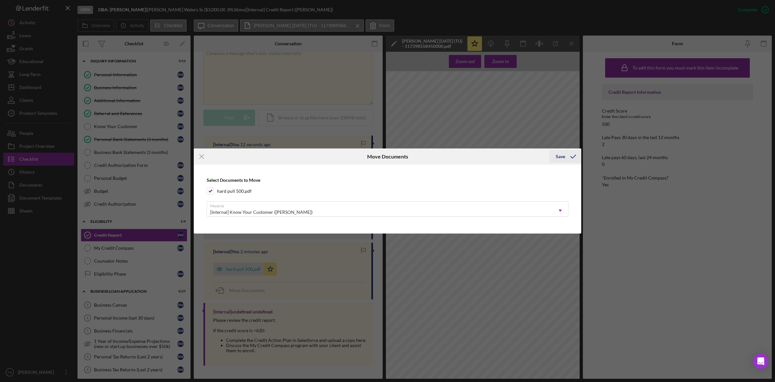
click at [564, 151] on div "Save" at bounding box center [560, 156] width 9 height 13
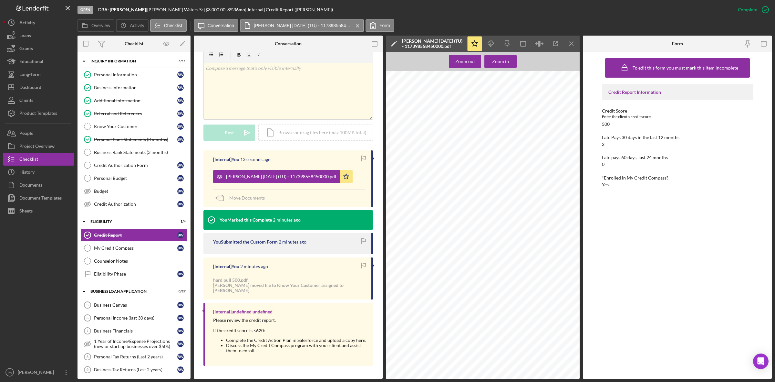
scroll to position [94, 0]
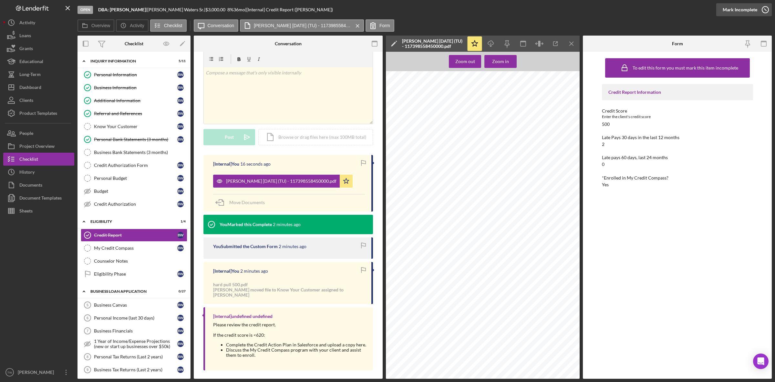
click at [752, 6] on div "Mark Incomplete" at bounding box center [740, 9] width 35 height 13
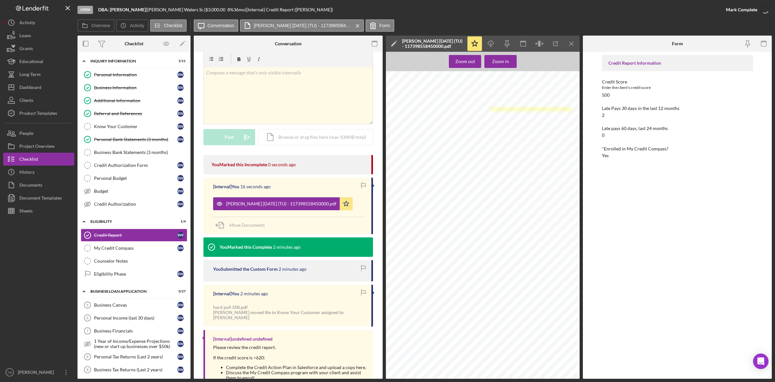
scroll to position [114, 0]
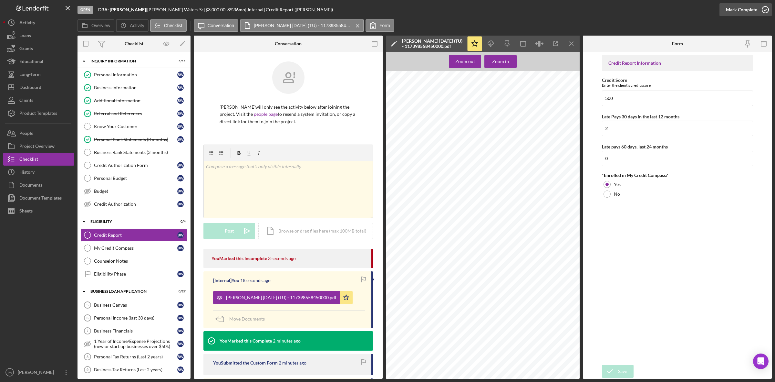
click at [733, 9] on div "Mark Complete" at bounding box center [741, 9] width 31 height 13
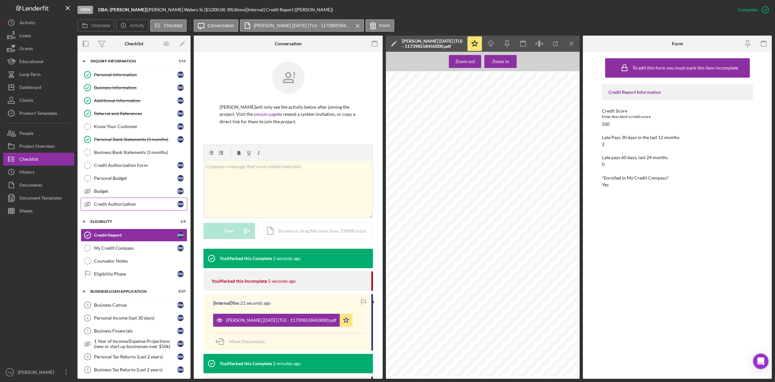
click at [113, 202] on link "Credit Authorization Credit Authorization B W" at bounding box center [134, 203] width 107 height 13
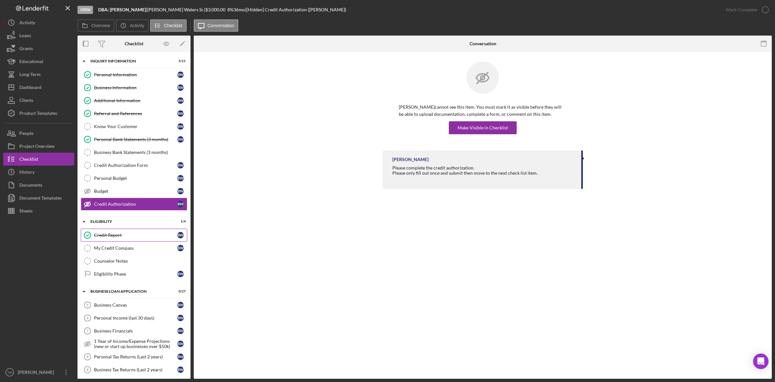
click at [107, 231] on link "Credit Report Credit Report B W" at bounding box center [134, 234] width 107 height 13
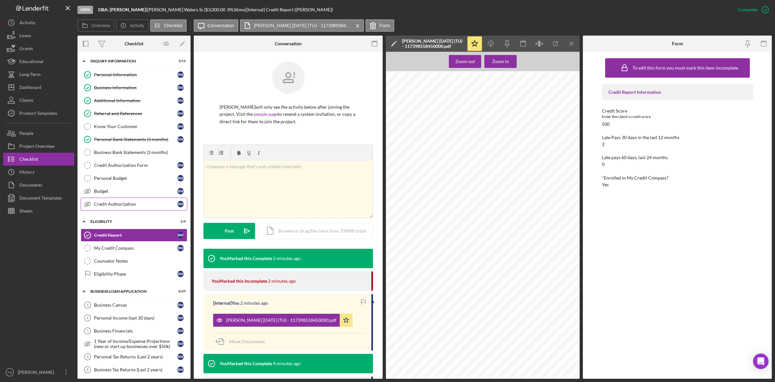
click at [112, 206] on div "Credit Authorization" at bounding box center [135, 203] width 83 height 5
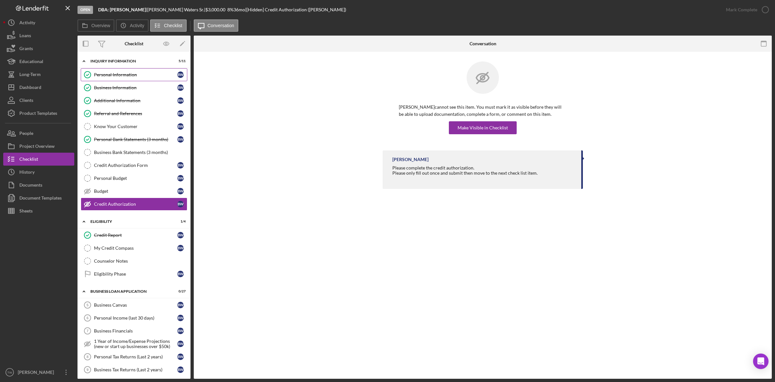
click at [126, 78] on link "Personal Information Personal Information B W" at bounding box center [134, 74] width 107 height 13
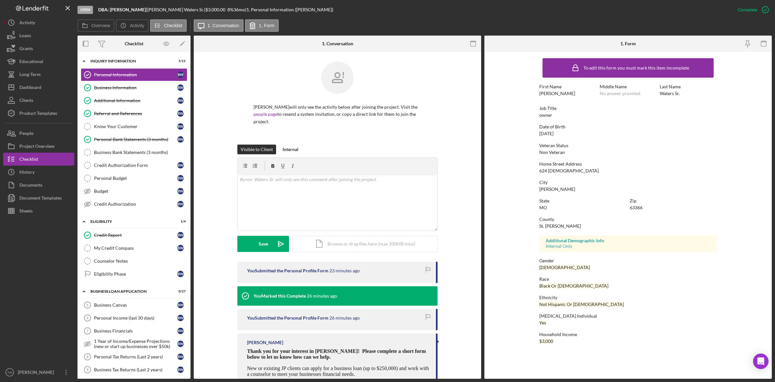
click at [554, 172] on div "624 [DEMOGRAPHIC_DATA]" at bounding box center [569, 170] width 59 height 5
copy div "624 [DEMOGRAPHIC_DATA]"
click at [551, 187] on div "[PERSON_NAME]" at bounding box center [558, 188] width 36 height 5
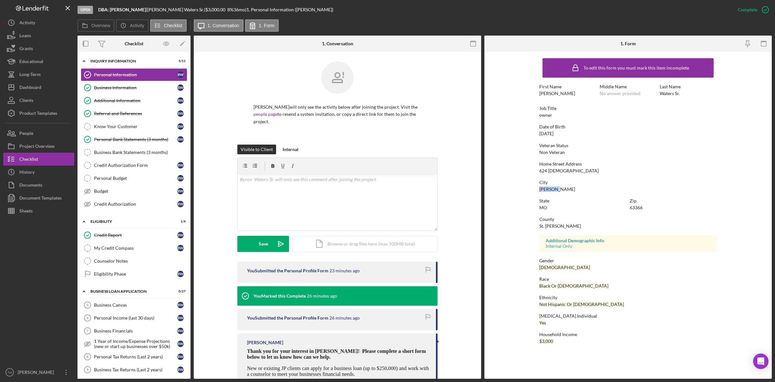
click at [551, 187] on div "[PERSON_NAME]" at bounding box center [558, 188] width 36 height 5
copy div "[PERSON_NAME]"
click at [637, 205] on div "63366" at bounding box center [636, 207] width 13 height 5
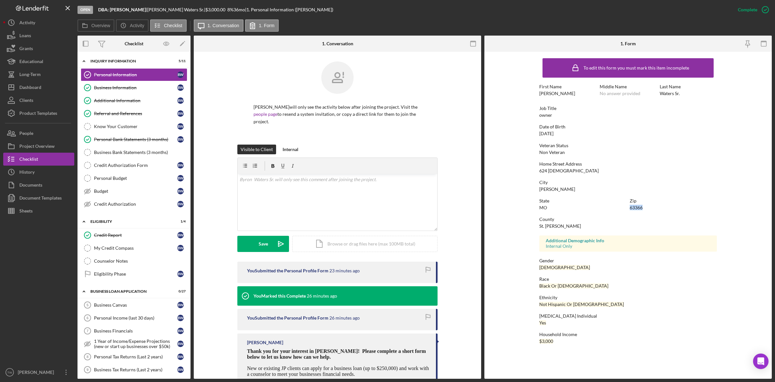
copy div "63366"
click at [114, 171] on link "Credit Authorization Form Credit Authorization Form B W" at bounding box center [134, 165] width 107 height 13
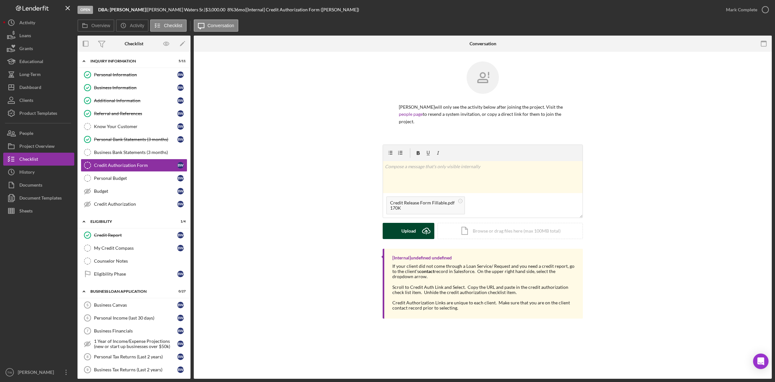
click at [401, 237] on button "Upload Icon/Upload" at bounding box center [409, 231] width 52 height 16
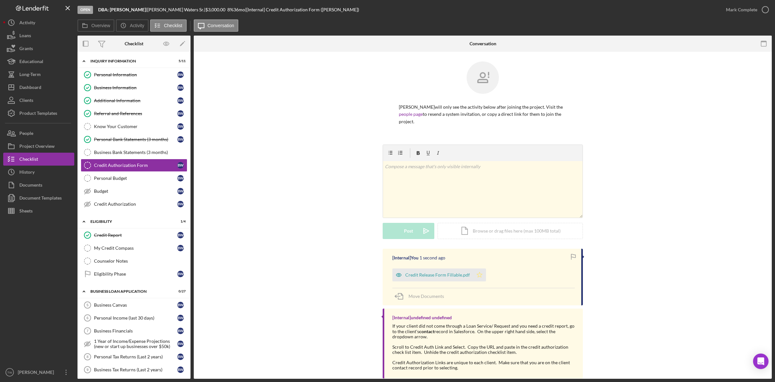
click at [480, 273] on icon "Icon/Star" at bounding box center [479, 274] width 13 height 13
click at [731, 8] on div "Mark Complete" at bounding box center [741, 9] width 31 height 13
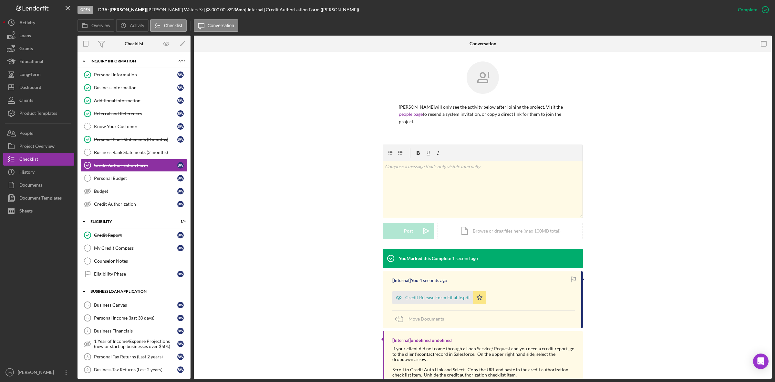
click at [105, 298] on div "Icon/Expander BUSINESS LOAN APPLICATION 0 / 27" at bounding box center [134, 291] width 113 height 13
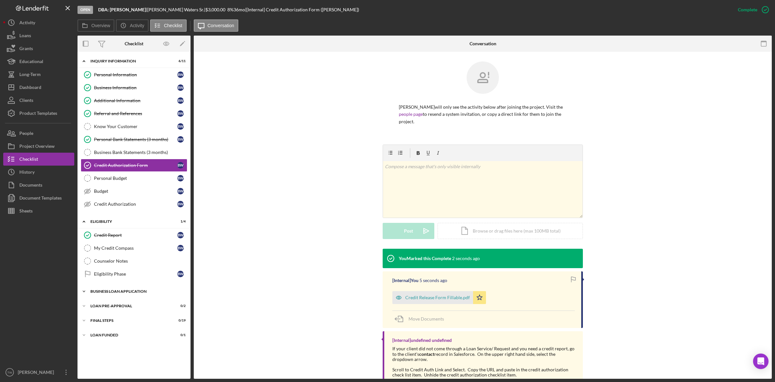
click at [102, 297] on div "Icon/Expander BUSINESS LOAN APPLICATION 0 / 27" at bounding box center [134, 291] width 113 height 13
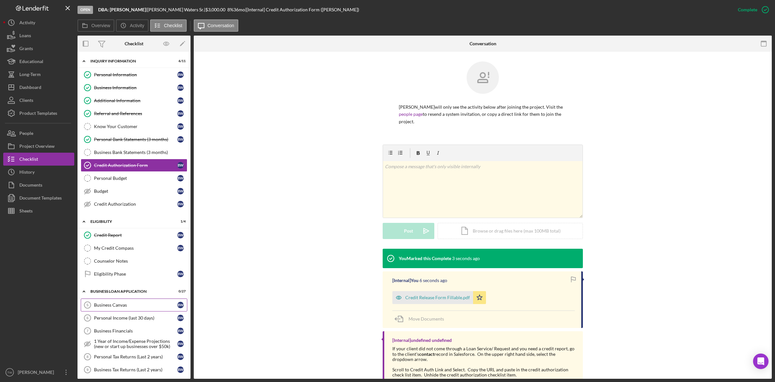
click at [108, 307] on div "Business Canvas" at bounding box center [135, 304] width 83 height 5
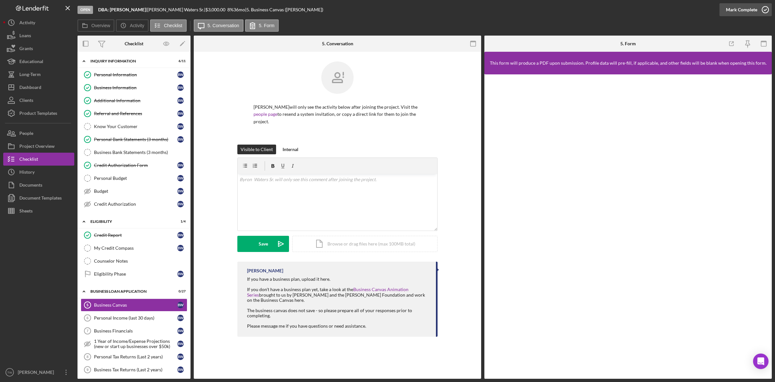
click at [731, 12] on div "Mark Complete" at bounding box center [741, 9] width 31 height 13
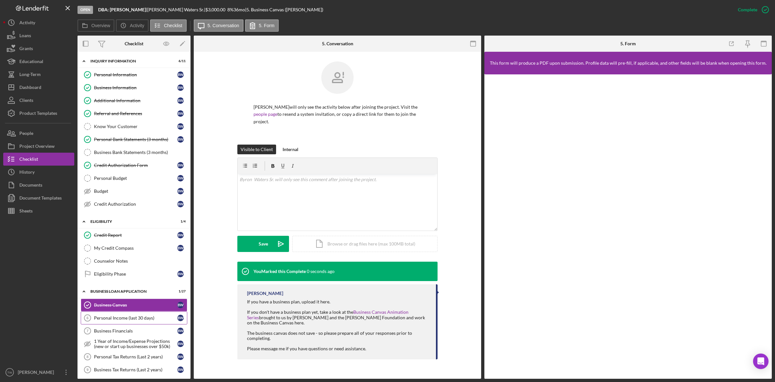
click at [117, 320] on div "Personal Income (last 30 days)" at bounding box center [135, 317] width 83 height 5
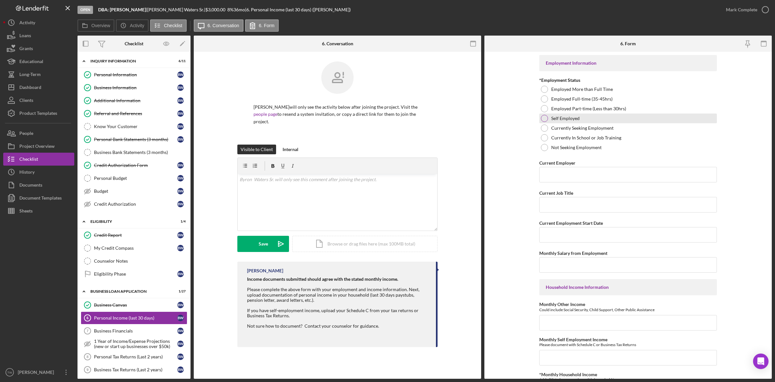
click at [565, 118] on label "Self Employed" at bounding box center [566, 118] width 28 height 5
click at [579, 175] on input "Current Employer" at bounding box center [629, 175] width 178 height 16
click at [578, 100] on label "Employed Full-time (35-45hrs)" at bounding box center [582, 98] width 61 height 5
click at [564, 172] on input "Current Employer" at bounding box center [629, 175] width 178 height 16
type input "Tri Star Imports"
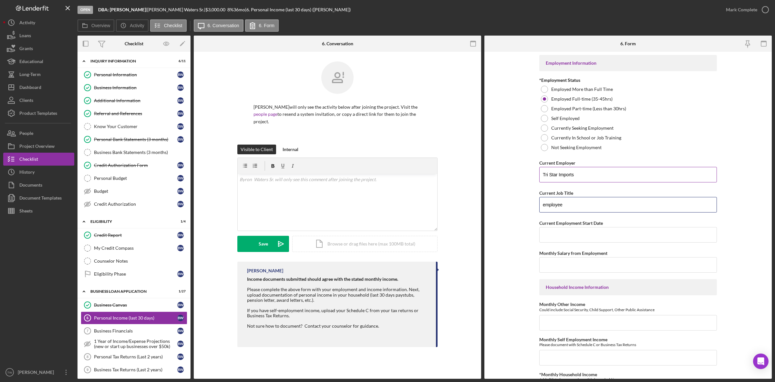
type input "employee"
type input "2015"
type input "$2,800"
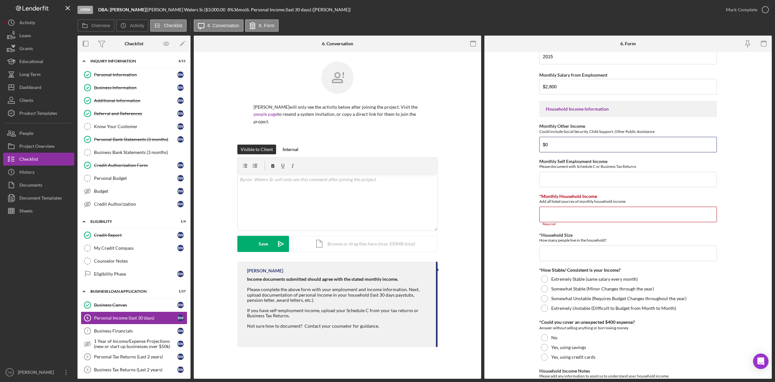
drag, startPoint x: 598, startPoint y: 146, endPoint x: 457, endPoint y: 131, distance: 141.3
click at [457, 131] on div "Overview Internal Workflow Stage Open Icon/Dropdown Arrow Archive (can unarchiv…" at bounding box center [425, 207] width 695 height 343
type input "$1,200"
type input "$4,000"
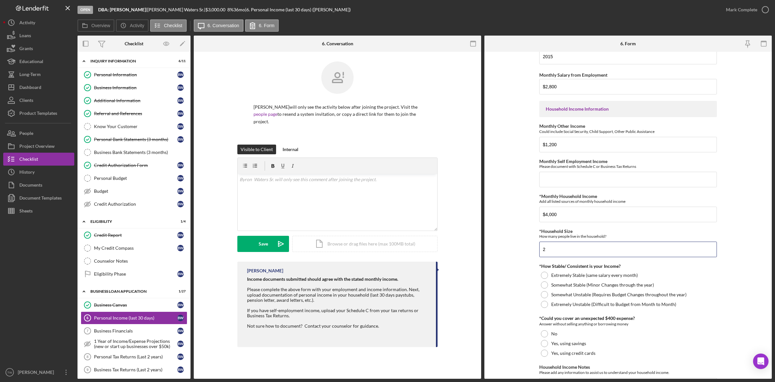
type input "2"
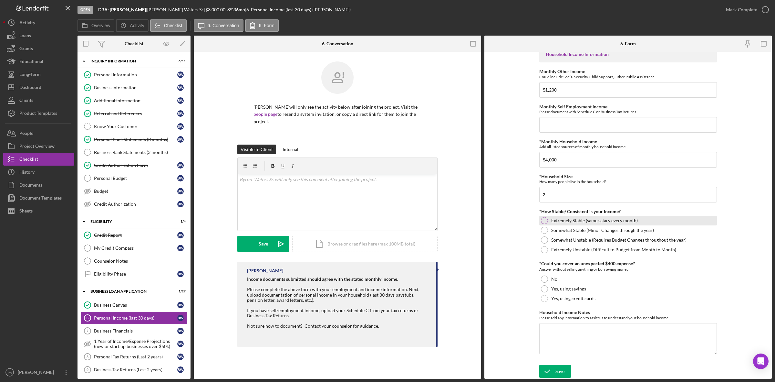
click at [607, 222] on label "Extremely Stable (same salary every month)" at bounding box center [595, 220] width 87 height 5
click at [548, 287] on div "Yes, using savings" at bounding box center [629, 289] width 178 height 10
click at [571, 342] on textarea "Household Income Notes" at bounding box center [629, 338] width 178 height 31
type textarea "0"
click at [553, 374] on icon "submit" at bounding box center [548, 371] width 16 height 16
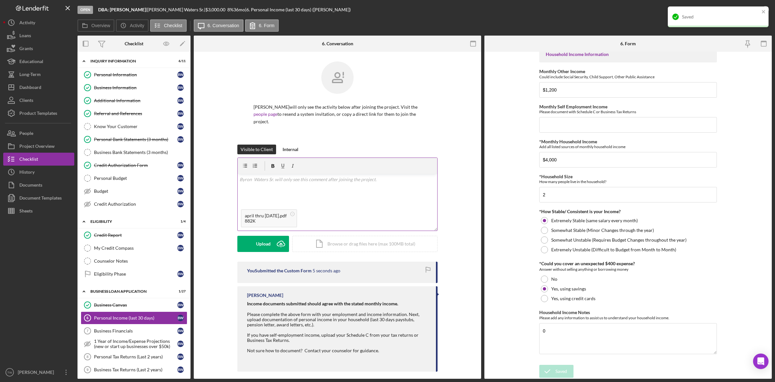
click at [298, 187] on div "v Color teal Color pink Remove color Add row above Add row below Add column bef…" at bounding box center [338, 190] width 200 height 32
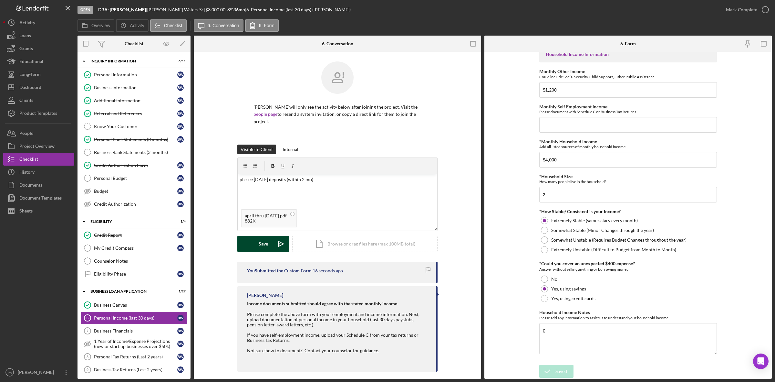
click at [270, 242] on button "Save Icon/icon-invite-send" at bounding box center [263, 244] width 52 height 16
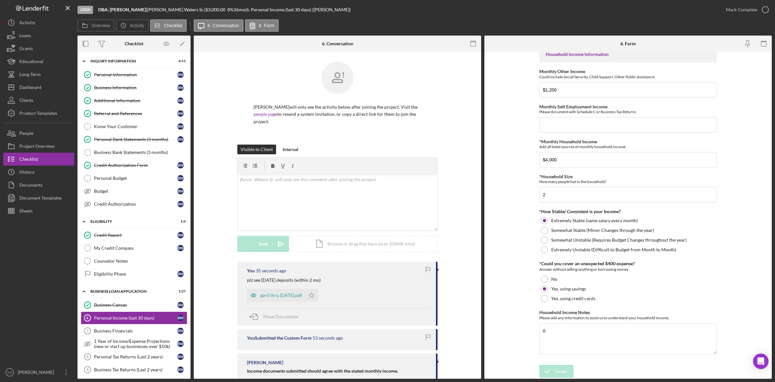
click at [498, 104] on form "Employment Information *Employment Status Employed More than Full Time Employed…" at bounding box center [629, 215] width 288 height 327
click at [739, 10] on div "Mark Complete" at bounding box center [741, 9] width 31 height 13
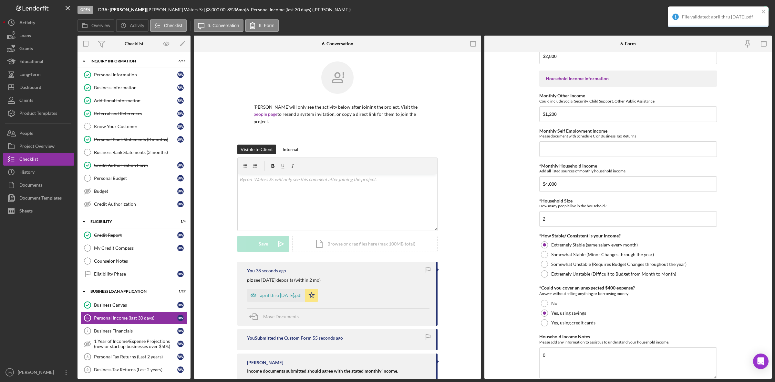
scroll to position [260, 0]
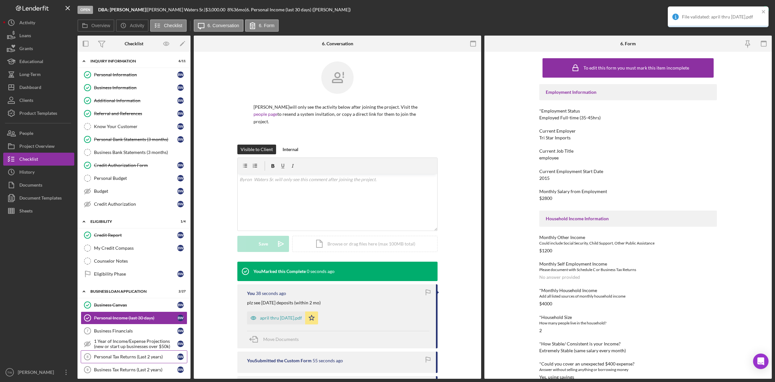
click at [141, 358] on div "Personal Tax Returns (Last 2 years)" at bounding box center [135, 356] width 83 height 5
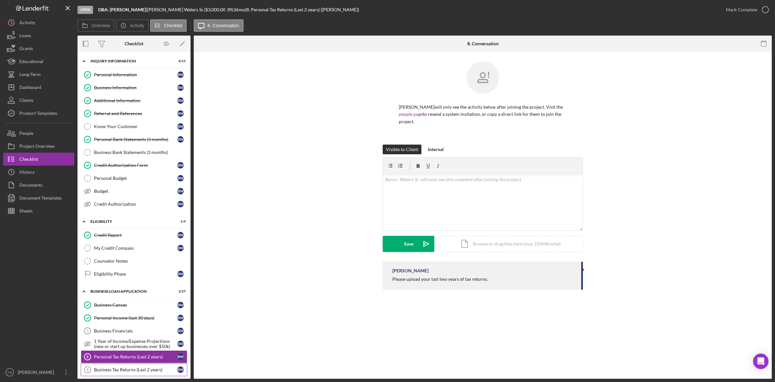
scroll to position [121, 0]
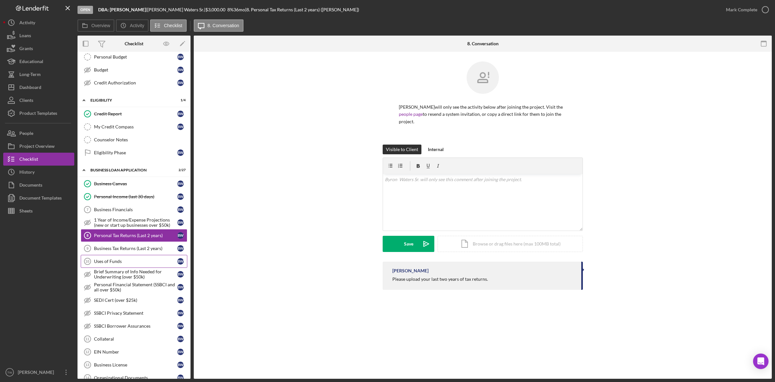
click at [121, 258] on link "Uses of Funds 10 Uses of Funds B W" at bounding box center [134, 261] width 107 height 13
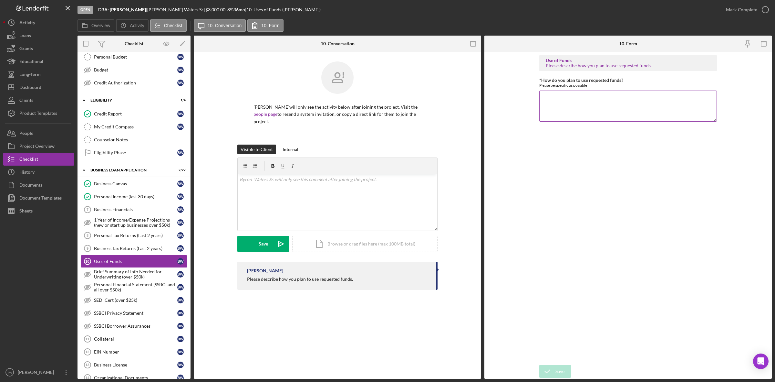
click at [633, 108] on textarea "*How do you plan to use requested funds?" at bounding box center [629, 105] width 178 height 31
type textarea "purchase equipment and supplies."
click at [563, 364] on form "Use of Funds Please describe how you plan to use requested funds. *How do you p…" at bounding box center [629, 215] width 288 height 327
click at [566, 366] on button "Save" at bounding box center [556, 370] width 32 height 13
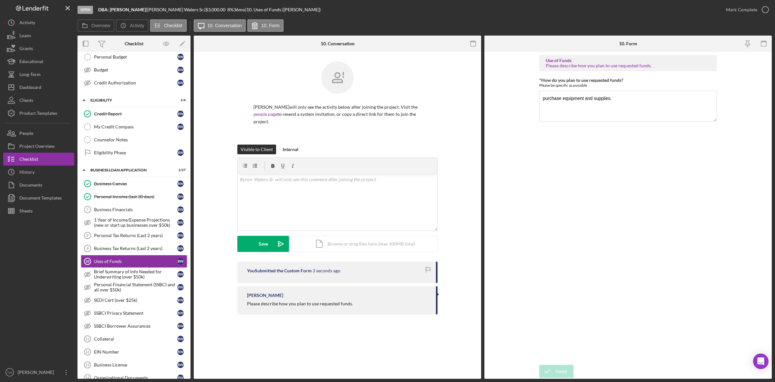
click at [585, 209] on div "Use of Funds Please describe how you plan to use requested funds. *How do you p…" at bounding box center [629, 208] width 178 height 306
click at [735, 5] on div "Mark Complete" at bounding box center [741, 9] width 31 height 13
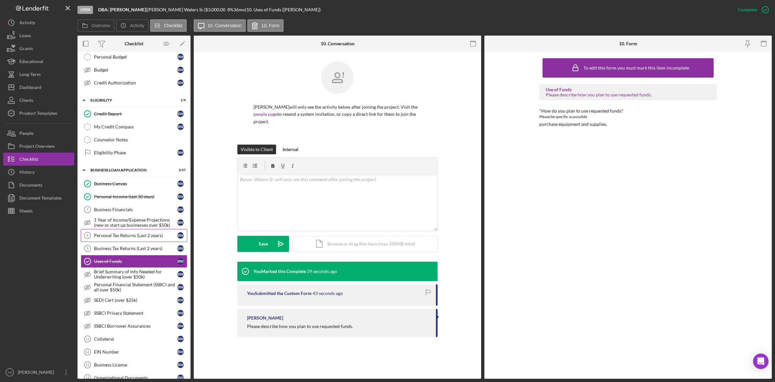
click at [116, 238] on div "Personal Tax Returns (Last 2 years)" at bounding box center [135, 235] width 83 height 5
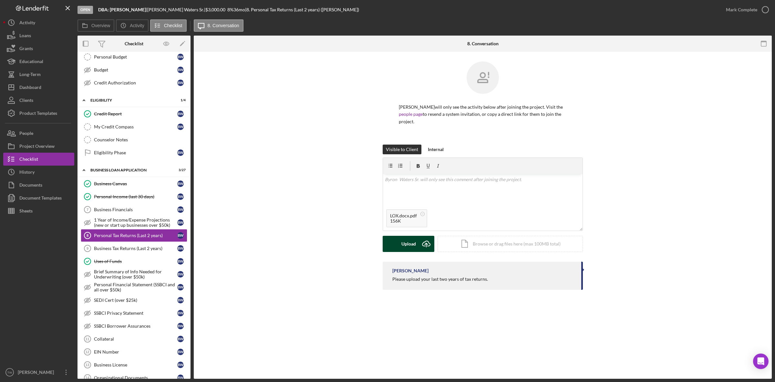
click at [420, 240] on icon "Icon/Upload" at bounding box center [426, 244] width 16 height 16
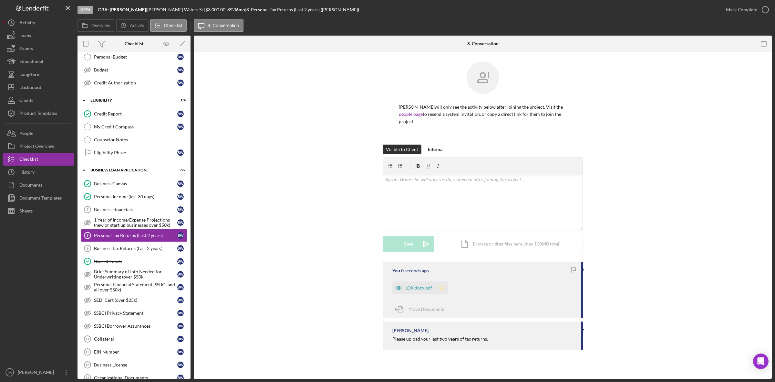
click at [442, 290] on icon "Icon/Star" at bounding box center [442, 287] width 13 height 13
click at [742, 7] on div "Mark Complete" at bounding box center [741, 9] width 31 height 13
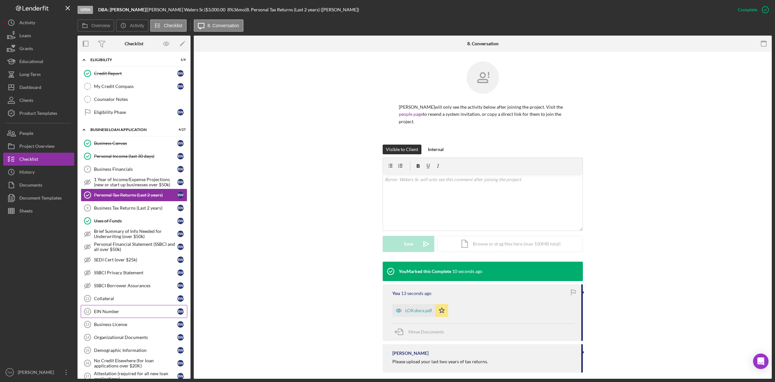
scroll to position [202, 0]
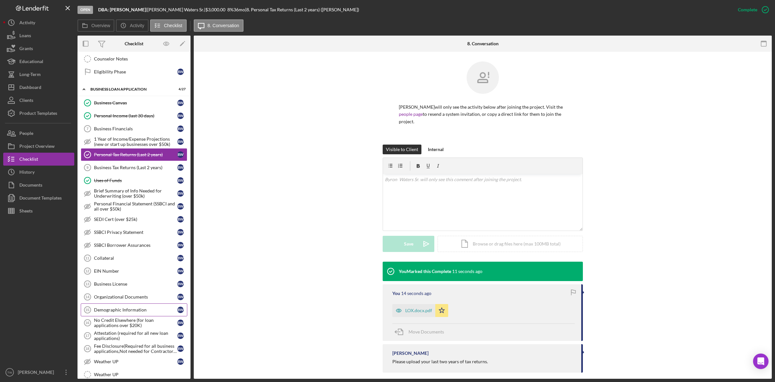
drag, startPoint x: 120, startPoint y: 318, endPoint x: 126, endPoint y: 316, distance: 6.3
click at [120, 316] on link "Demographic Information 15 Demographic Information B W" at bounding box center [134, 309] width 107 height 13
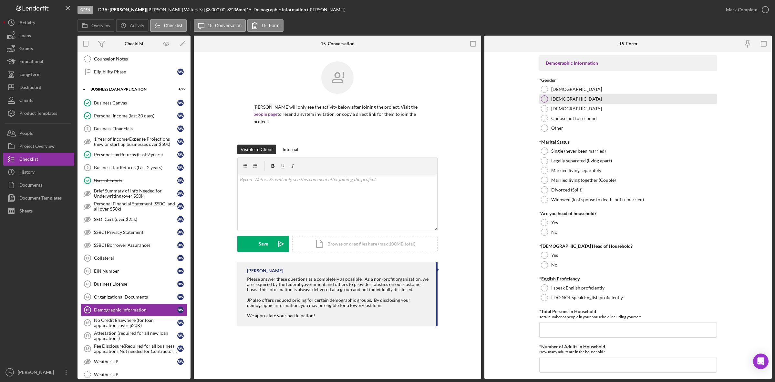
click at [558, 94] on div "[DEMOGRAPHIC_DATA]" at bounding box center [629, 99] width 178 height 10
click at [547, 150] on div at bounding box center [544, 150] width 7 height 7
click at [548, 235] on div "No" at bounding box center [629, 232] width 178 height 10
click at [542, 264] on div at bounding box center [544, 264] width 7 height 7
click at [544, 287] on div at bounding box center [544, 287] width 7 height 7
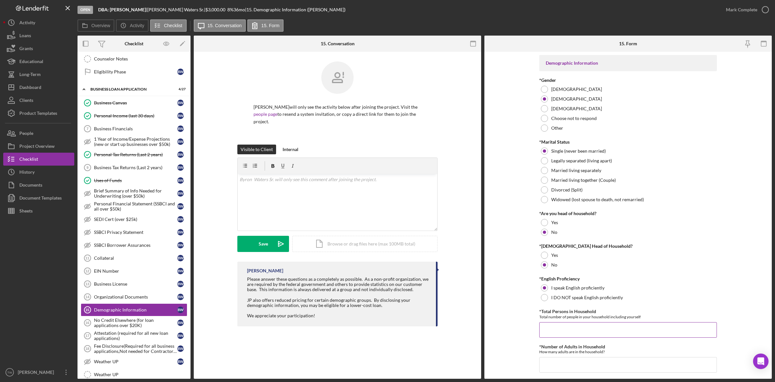
click at [551, 326] on input "*Total Persons in Household" at bounding box center [629, 330] width 178 height 16
type input "2"
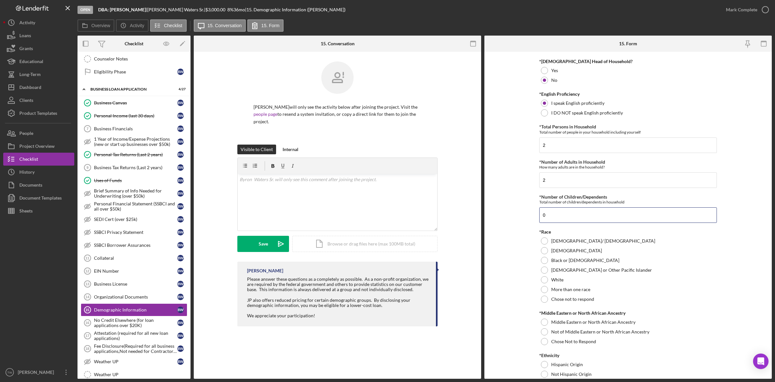
type input "0"
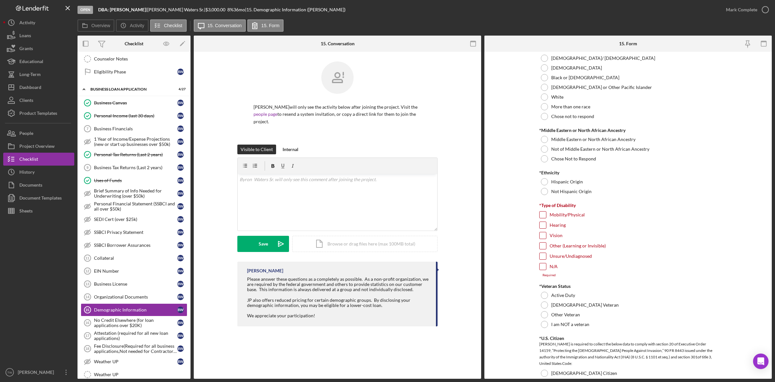
scroll to position [286, 0]
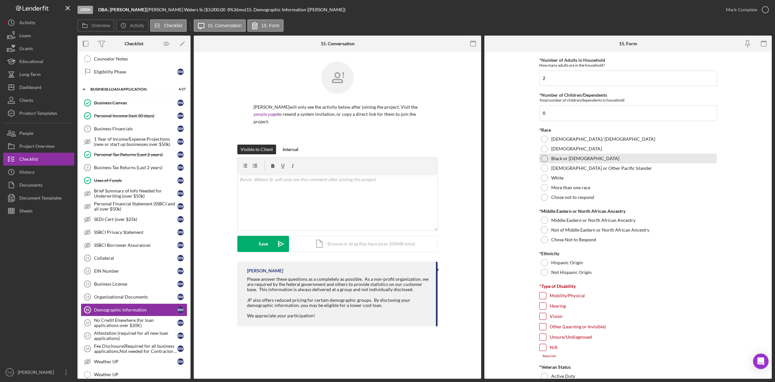
click at [575, 154] on div "Black or [DEMOGRAPHIC_DATA]" at bounding box center [629, 158] width 178 height 10
click at [582, 235] on div "Chose Not to Respond" at bounding box center [629, 240] width 178 height 10
click at [556, 274] on label "Not Hispanic Origin" at bounding box center [572, 271] width 40 height 5
click at [544, 350] on input "N/A" at bounding box center [543, 347] width 6 height 6
checkbox input "true"
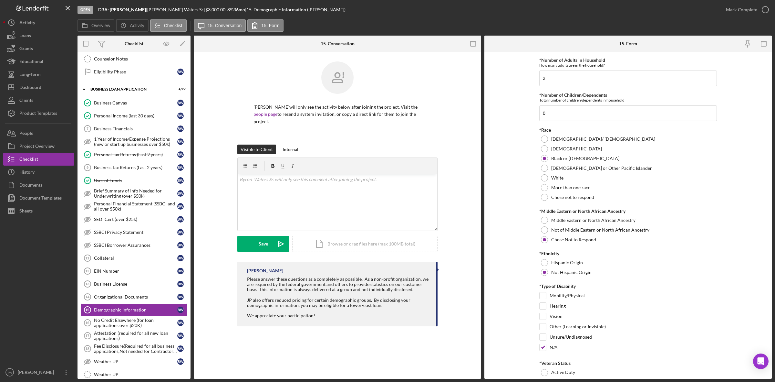
scroll to position [448, 0]
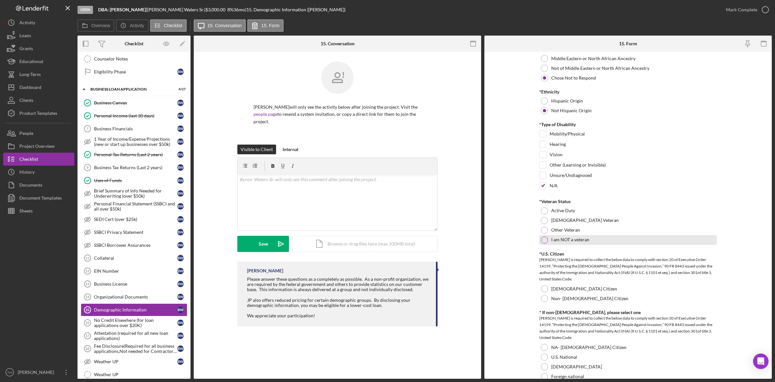
click at [543, 242] on div at bounding box center [544, 239] width 7 height 7
click at [543, 289] on div at bounding box center [544, 288] width 7 height 7
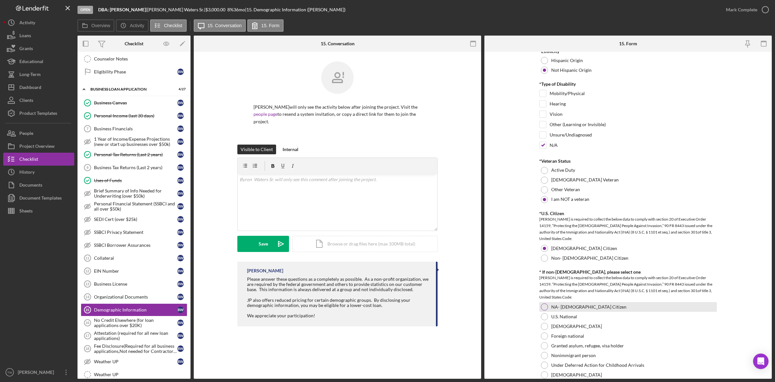
click at [543, 305] on div "NA- [DEMOGRAPHIC_DATA] Citizen" at bounding box center [629, 307] width 178 height 10
click at [544, 305] on div at bounding box center [544, 306] width 7 height 7
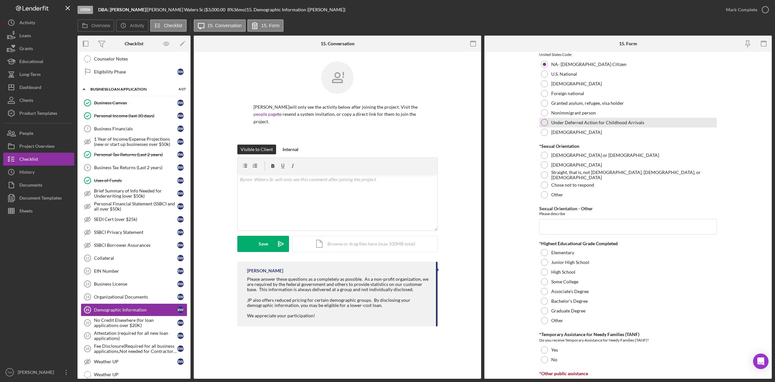
scroll to position [650, 0]
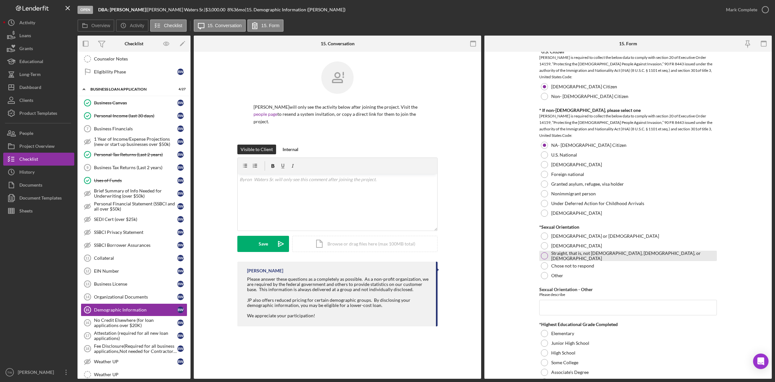
click at [559, 256] on label "Straight, that is, not [DEMOGRAPHIC_DATA], [DEMOGRAPHIC_DATA], or [DEMOGRAPHIC_…" at bounding box center [634, 255] width 164 height 10
click at [570, 310] on input "Sexual Orientation - Other" at bounding box center [629, 308] width 178 height 16
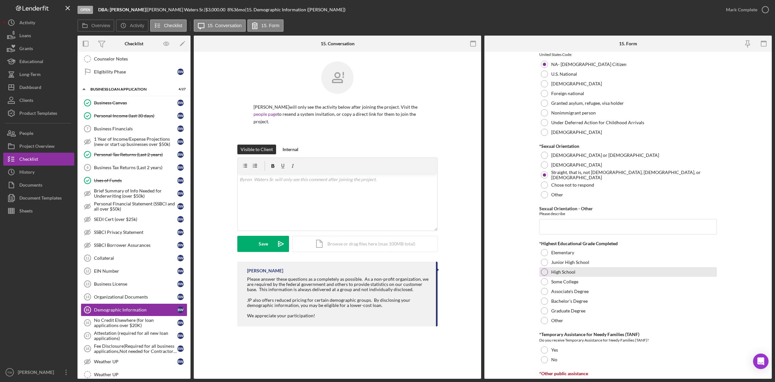
click at [573, 273] on label "High School" at bounding box center [564, 271] width 24 height 5
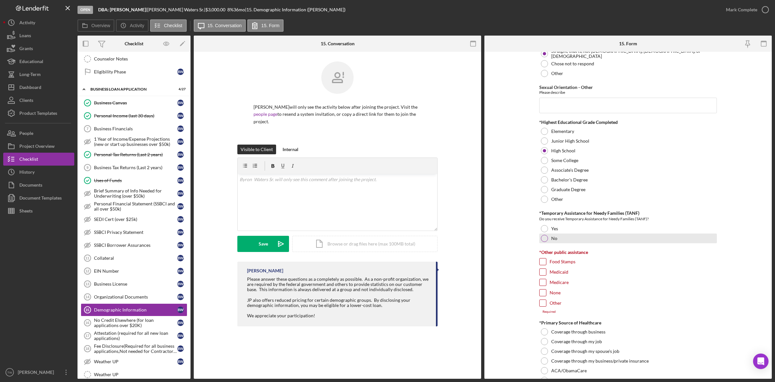
click at [560, 241] on div "No" at bounding box center [629, 238] width 178 height 10
click at [542, 292] on input "None" at bounding box center [543, 292] width 6 height 6
checkbox input "true"
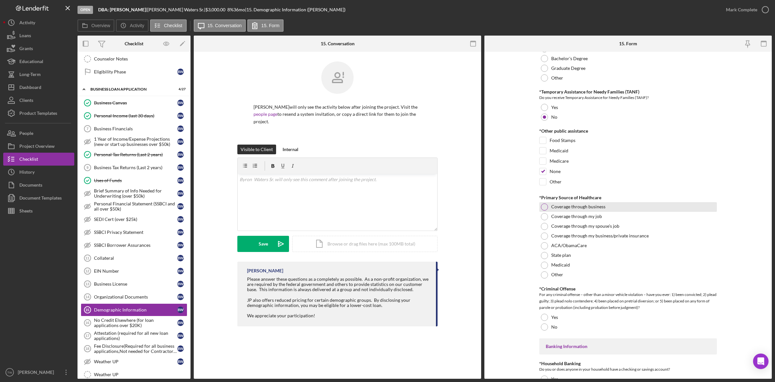
click at [593, 207] on label "Coverage through business" at bounding box center [579, 206] width 54 height 5
click at [545, 330] on div at bounding box center [544, 326] width 7 height 7
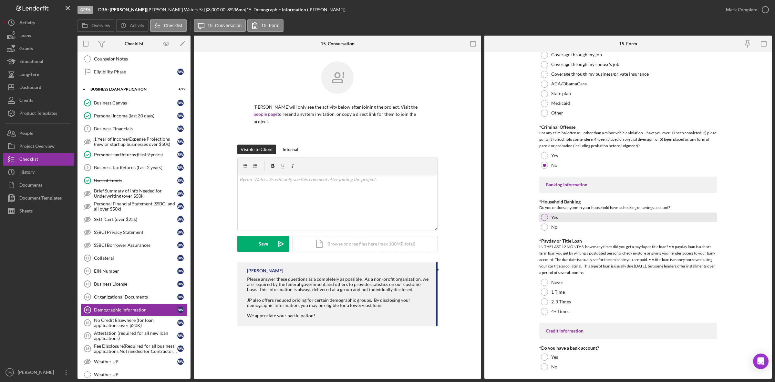
click at [541, 218] on div at bounding box center [544, 217] width 7 height 7
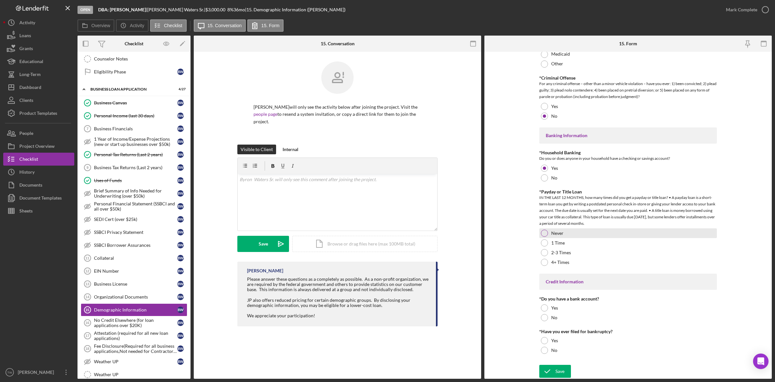
click at [552, 229] on div "Never" at bounding box center [629, 233] width 178 height 10
click at [548, 312] on div "Yes" at bounding box center [629, 308] width 178 height 10
click at [544, 350] on div at bounding box center [544, 349] width 7 height 7
click at [562, 369] on div "Save" at bounding box center [560, 370] width 9 height 13
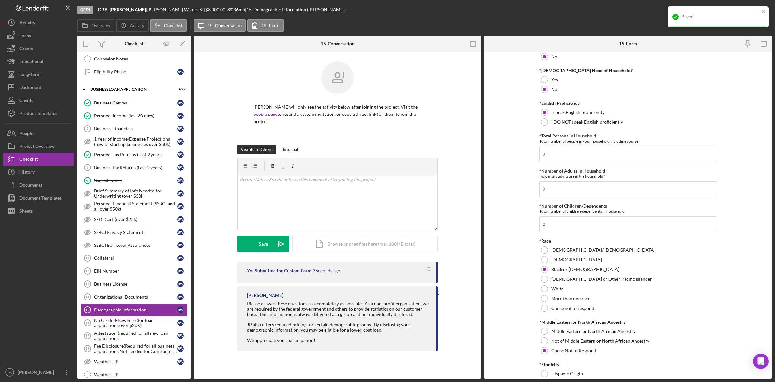
scroll to position [0, 0]
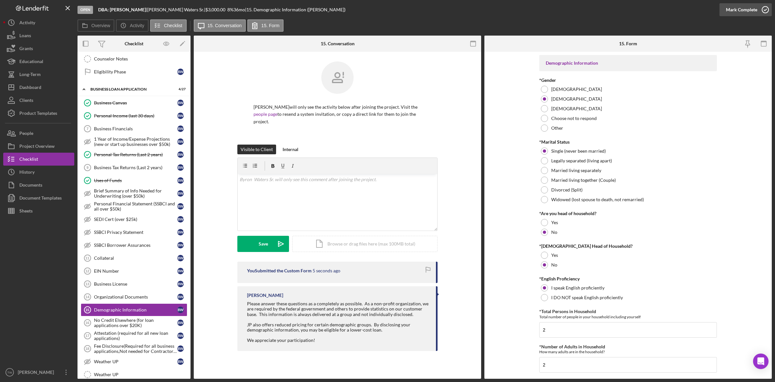
click at [752, 10] on div "Mark Complete" at bounding box center [741, 9] width 31 height 13
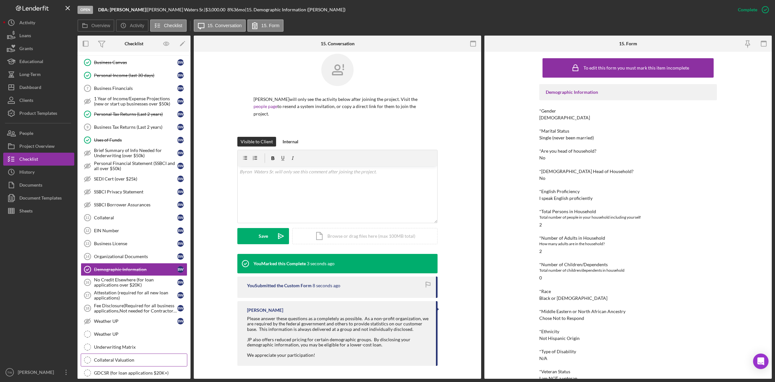
scroll to position [283, 0]
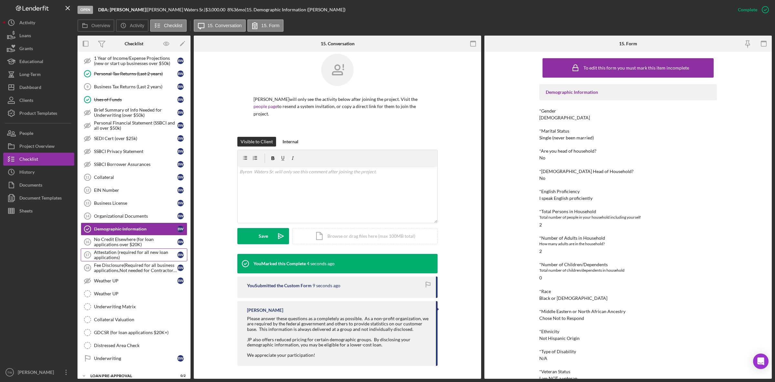
click at [120, 260] on div "Attestation (required for all new loan applications)" at bounding box center [135, 254] width 83 height 10
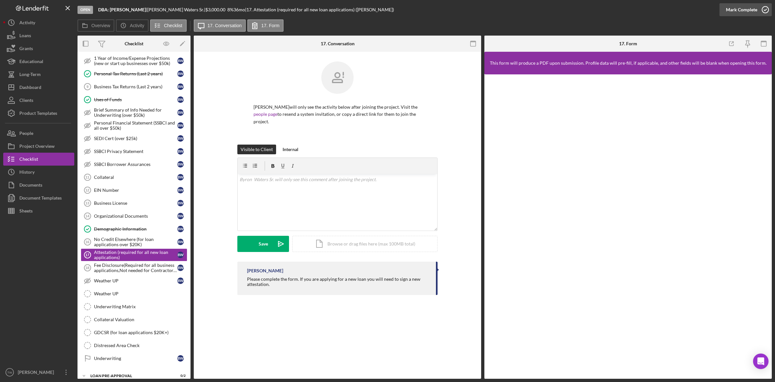
click at [745, 8] on div "Mark Complete" at bounding box center [741, 9] width 31 height 13
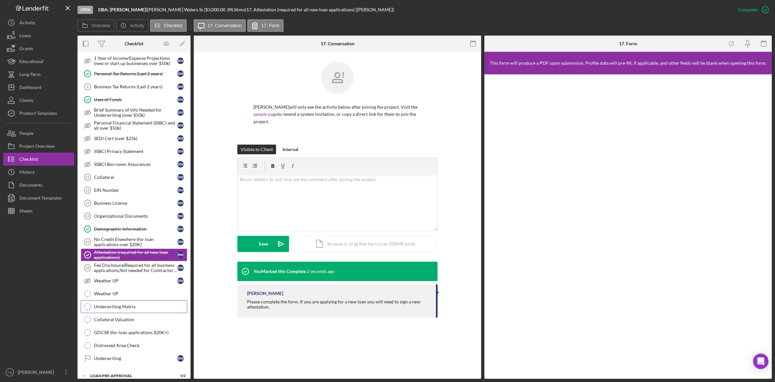
click at [135, 309] on div "Underwriting Matrix" at bounding box center [140, 306] width 93 height 5
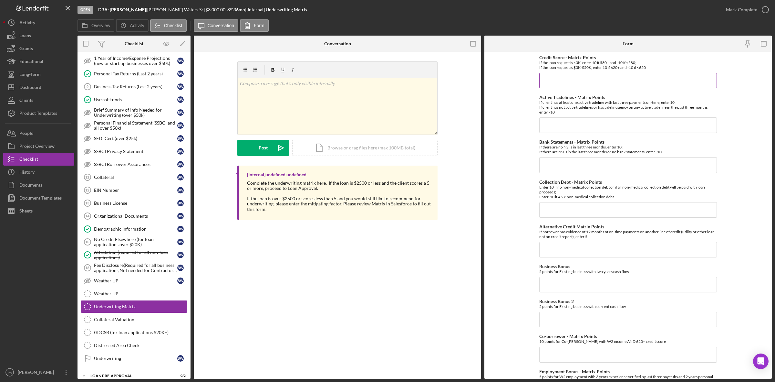
click at [591, 88] on input "Credit Score - Matrix Points" at bounding box center [629, 81] width 178 height 16
type input "10"
type input "-10"
type input "10"
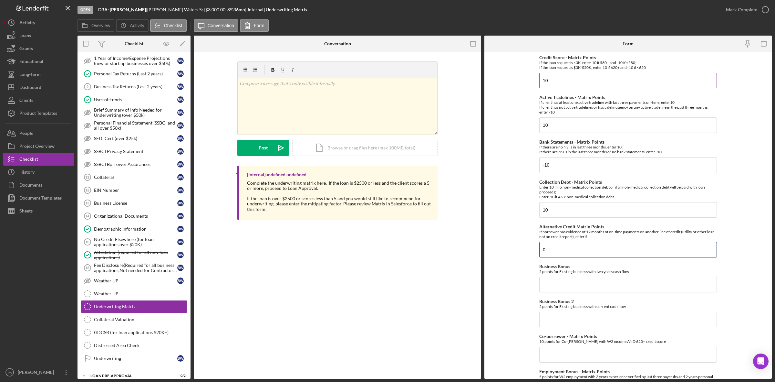
type input "0"
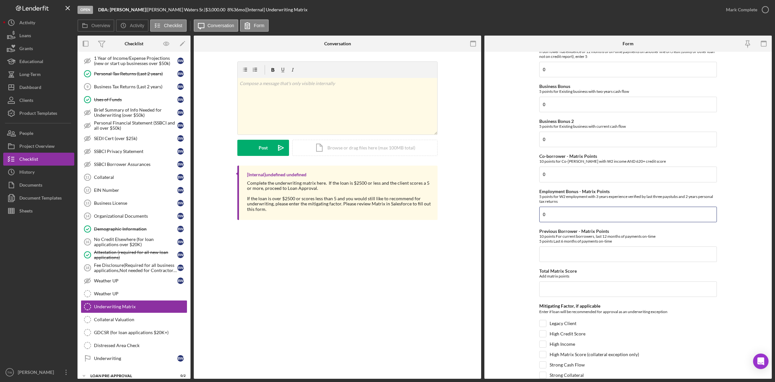
type input "0"
type input "20"
click at [578, 339] on div "High Credit Score" at bounding box center [629, 335] width 178 height 10
click at [576, 337] on label "High Credit Score" at bounding box center [568, 333] width 36 height 6
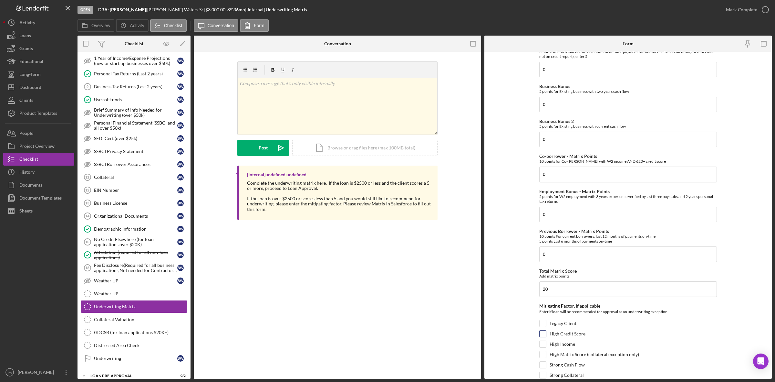
click at [546, 337] on input "High Credit Score" at bounding box center [543, 333] width 6 height 6
checkbox input "true"
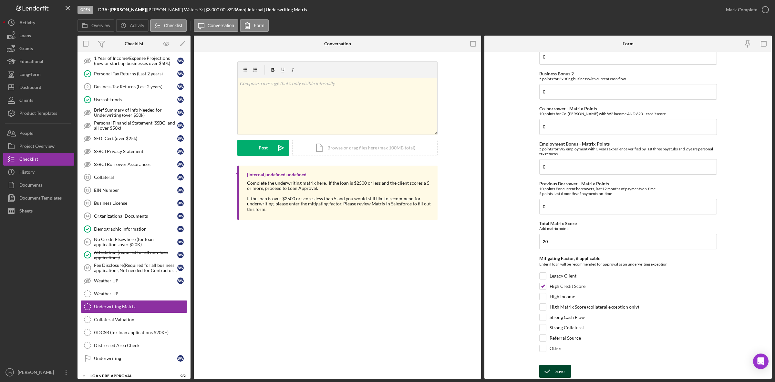
click at [560, 376] on div "Save" at bounding box center [560, 370] width 9 height 13
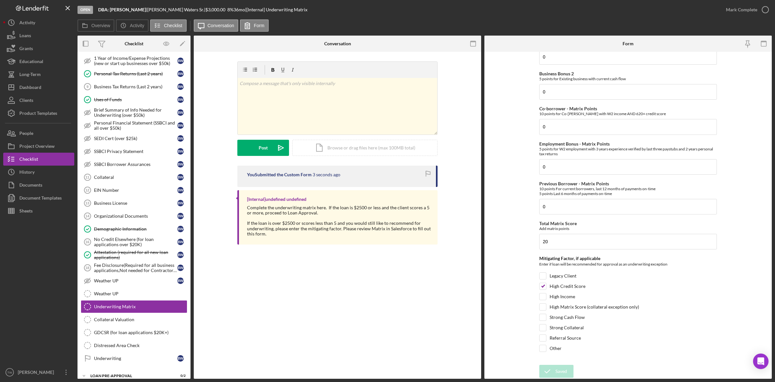
click at [749, 12] on div "Open DBA: [PERSON_NAME] | [PERSON_NAME] | $3,000.00 8 % 36 mo | [Internal] Unde…" at bounding box center [387, 191] width 775 height 382
click at [749, 12] on div "Mark Complete" at bounding box center [741, 9] width 31 height 13
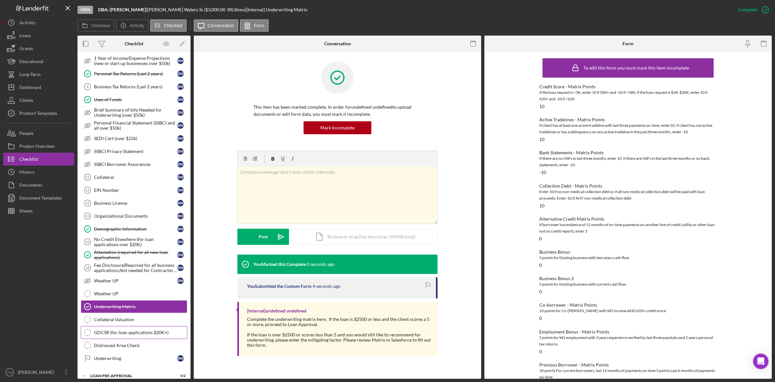
scroll to position [325, 0]
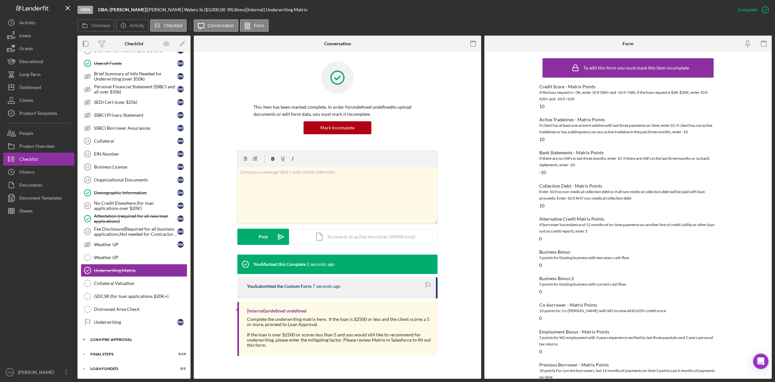
click at [118, 344] on div "Icon/Expander LOAN PRE-APPROVAL 0 / 2" at bounding box center [134, 339] width 113 height 13
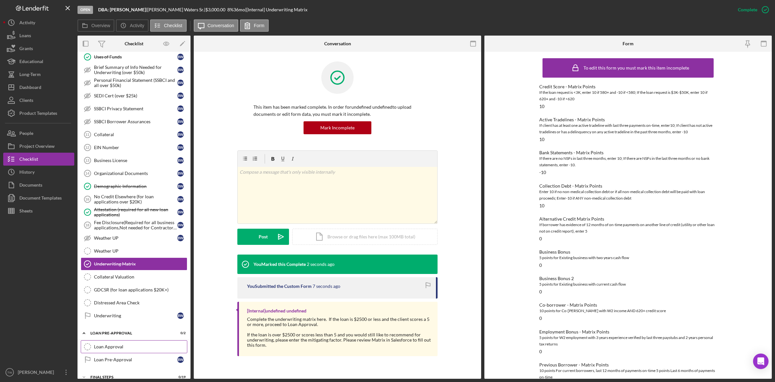
click at [116, 349] on link "Loan Approval Loan Approval" at bounding box center [134, 346] width 107 height 13
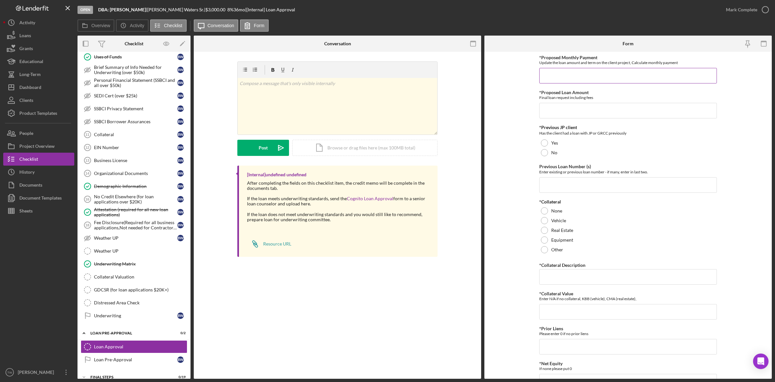
click at [612, 68] on input "*Proposed Monthly Payment" at bounding box center [629, 76] width 178 height 16
type input "$150"
type input "$3,000"
click at [559, 155] on div "No" at bounding box center [629, 153] width 178 height 10
click at [574, 191] on input "Previous Loan Number (s)" at bounding box center [629, 185] width 178 height 16
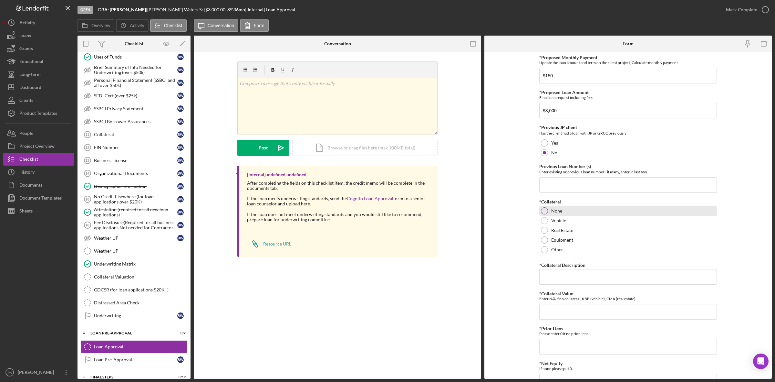
click at [548, 208] on div "None" at bounding box center [629, 211] width 178 height 10
click at [571, 282] on input "*Collateral Description" at bounding box center [629, 277] width 178 height 16
type input "0"
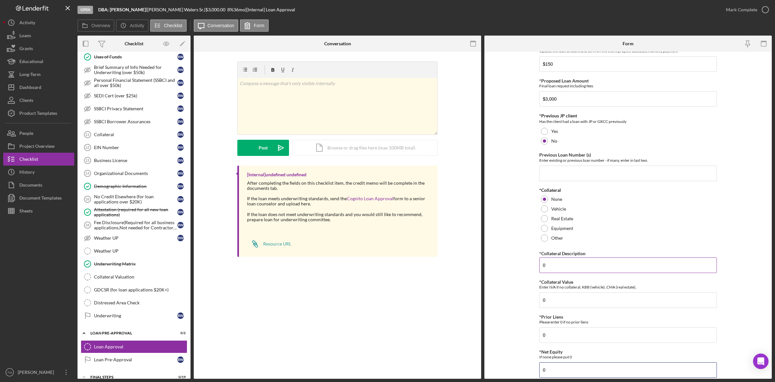
type input "0"
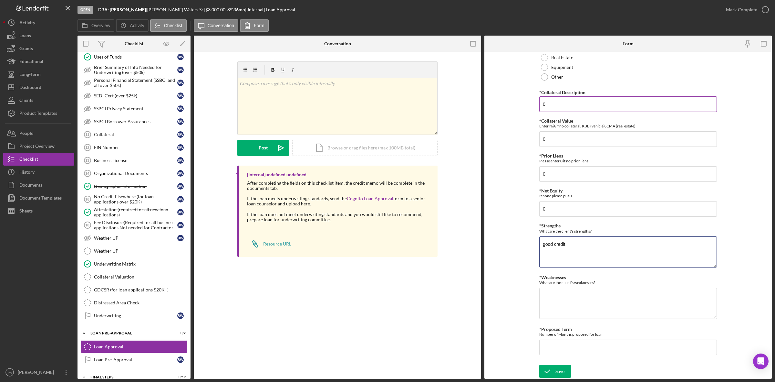
type textarea "good credit"
type textarea "modest income, thin file"
type input "36"
click at [554, 373] on button "Save" at bounding box center [556, 370] width 32 height 13
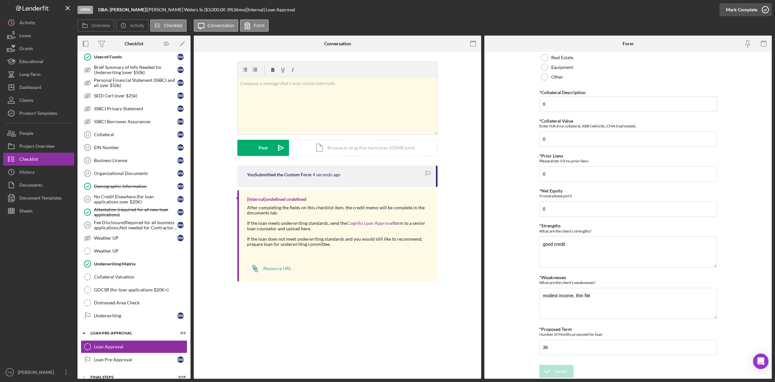
click at [751, 8] on div "Mark Complete" at bounding box center [741, 9] width 31 height 13
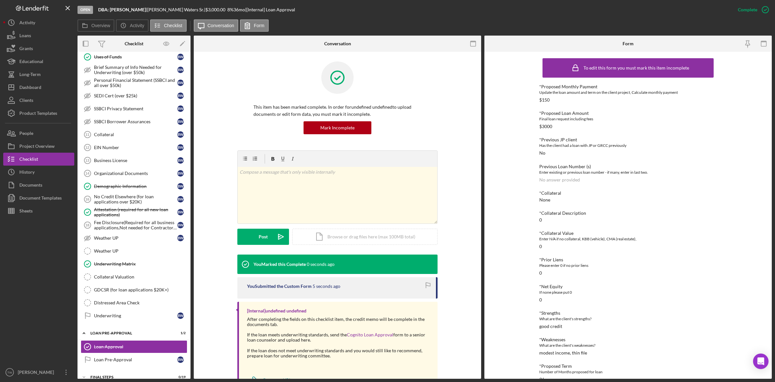
scroll to position [355, 0]
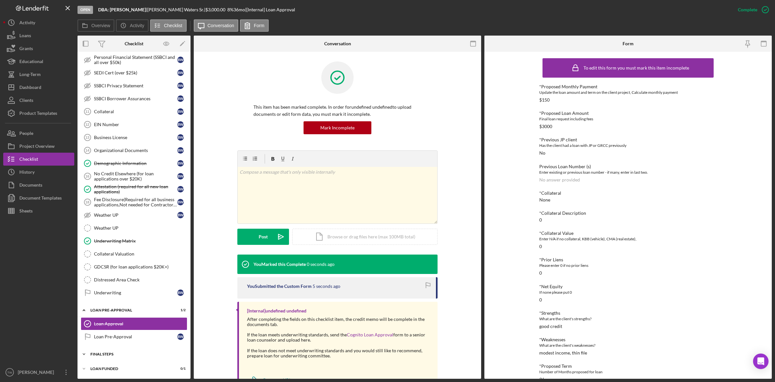
click at [115, 352] on div "FINAL STEPS" at bounding box center [136, 354] width 92 height 4
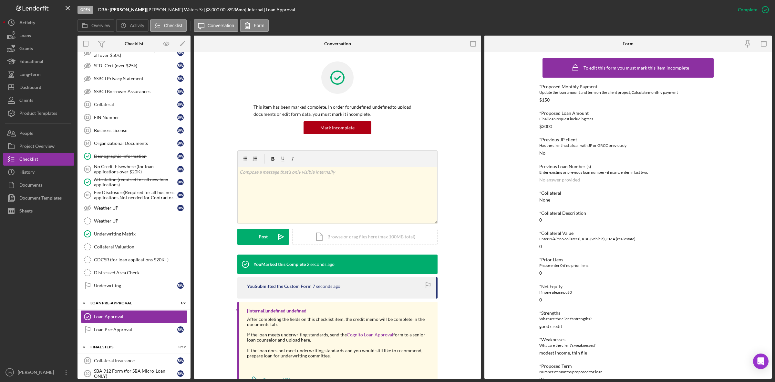
scroll to position [517, 0]
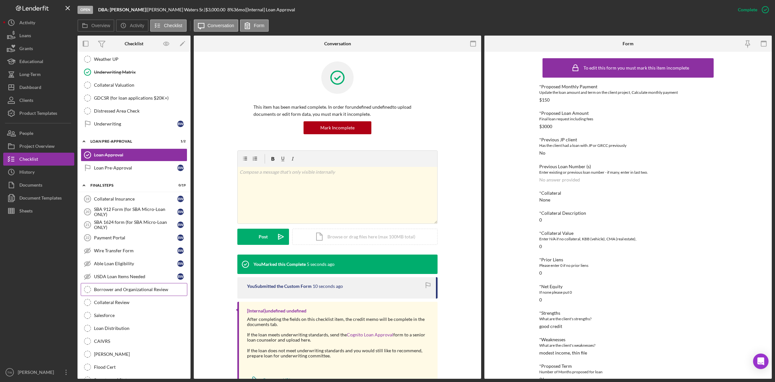
click at [131, 291] on link "Borrower and Organizational Review Borrower and Organizational Review" at bounding box center [134, 289] width 107 height 13
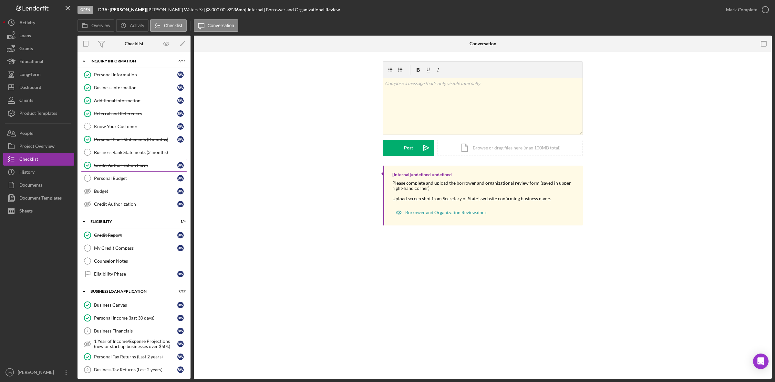
click at [133, 164] on div "Credit Authorization Form" at bounding box center [135, 165] width 83 height 5
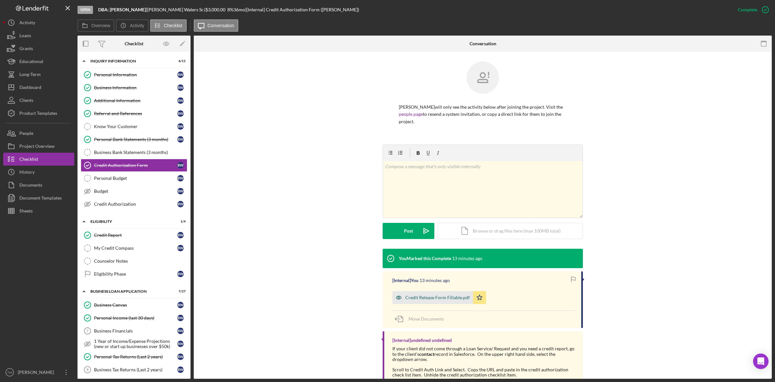
click at [447, 292] on div "Credit Release Form Fillable.pdf" at bounding box center [433, 297] width 81 height 13
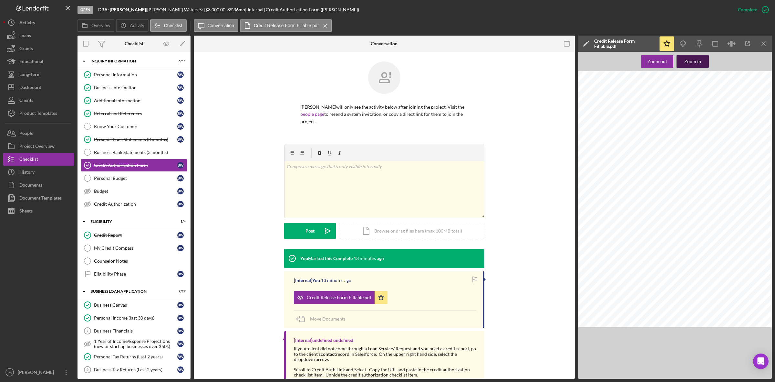
click at [700, 54] on div "Zoom out Zoom in Docusign Envelope ID: A3E0C9BB-578A-41ED-9785-D83A73F69EED [EM…" at bounding box center [675, 215] width 194 height 327
click at [698, 60] on div "Zoom in" at bounding box center [693, 61] width 17 height 13
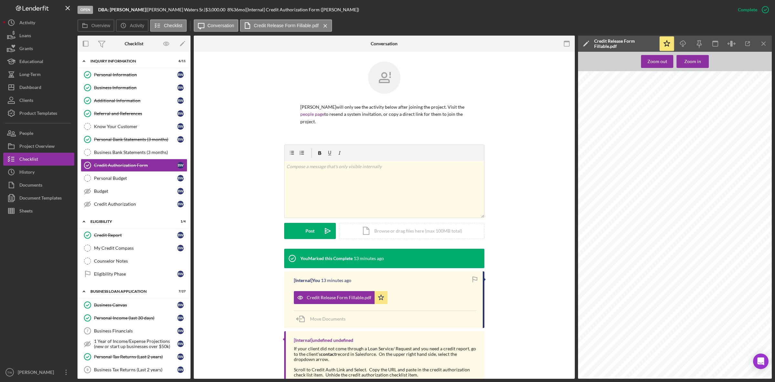
click at [684, 133] on span "496-92-8784" at bounding box center [677, 135] width 20 height 4
copy span "8784"
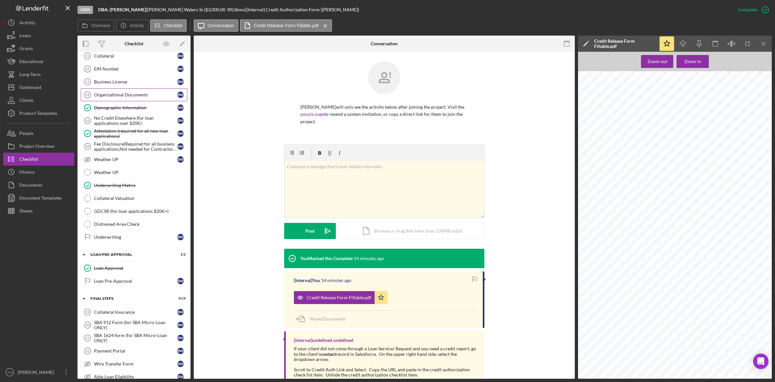
scroll to position [485, 0]
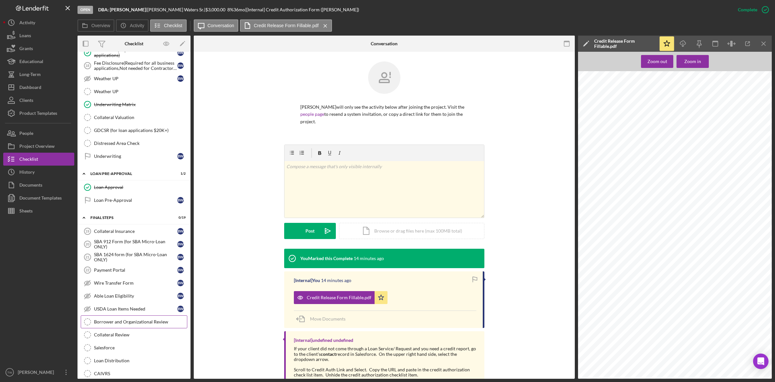
click at [154, 324] on div "Borrower and Organizational Review" at bounding box center [140, 321] width 93 height 5
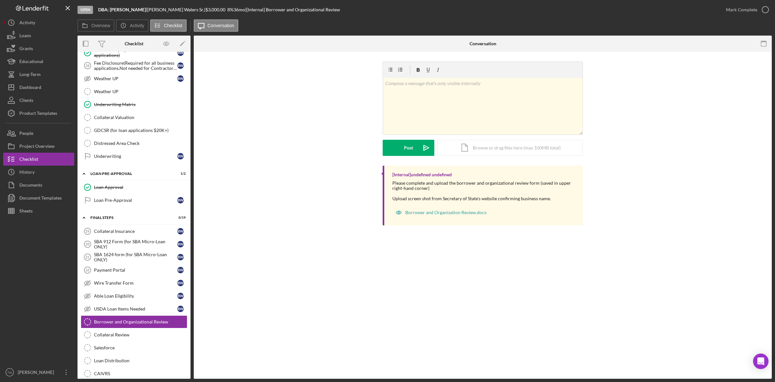
click at [384, 297] on div "Borrower and Organizational Review Borrower and Organizational Review v Color t…" at bounding box center [483, 215] width 578 height 327
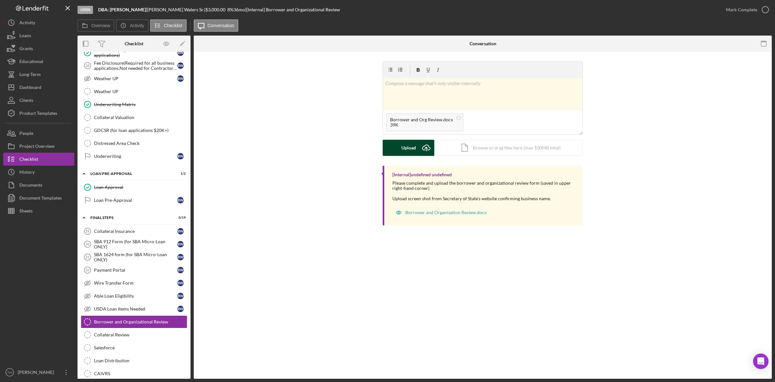
click at [426, 145] on icon "submit" at bounding box center [427, 147] width 8 height 5
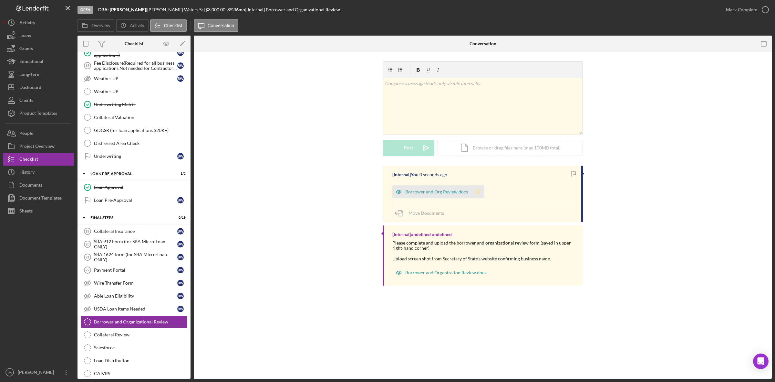
click at [481, 189] on icon "Icon/Star" at bounding box center [478, 191] width 13 height 13
click at [744, 10] on div "Mark Complete" at bounding box center [741, 9] width 31 height 13
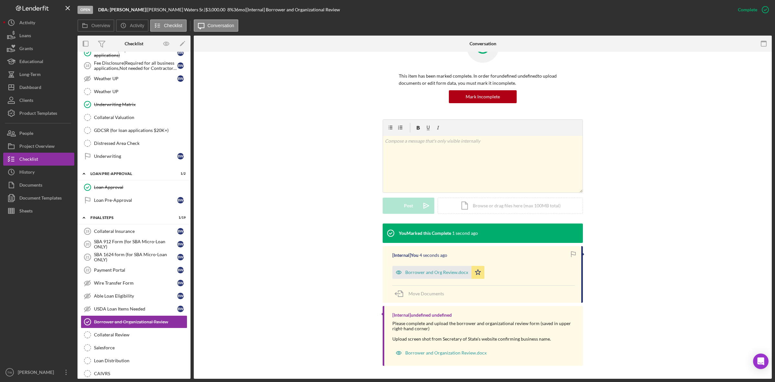
scroll to position [606, 0]
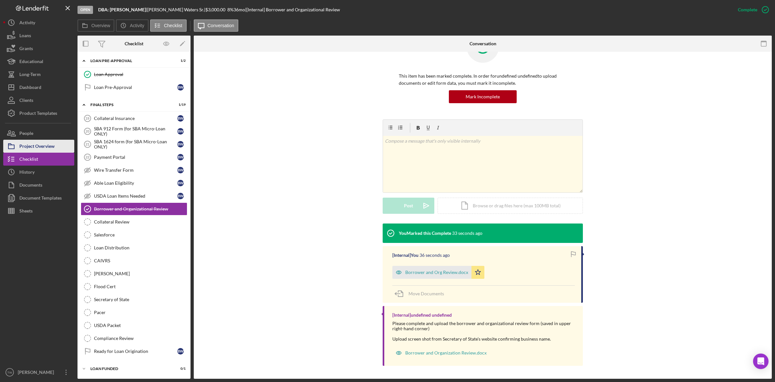
click at [34, 142] on div "Project Overview" at bounding box center [36, 147] width 35 height 15
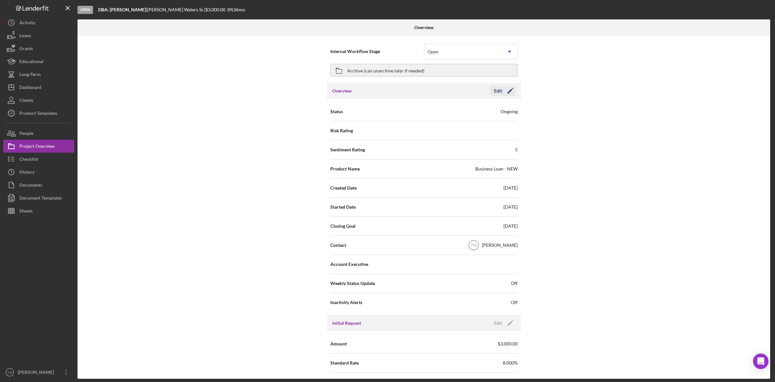
click at [506, 90] on icon "Icon/Edit" at bounding box center [510, 91] width 16 height 16
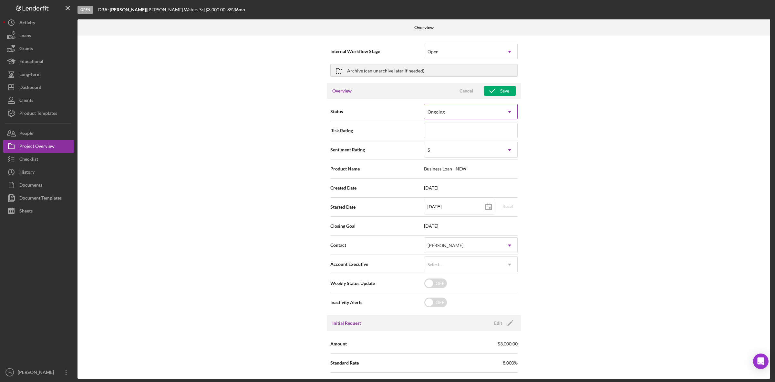
click at [482, 112] on div "Ongoing" at bounding box center [464, 111] width 78 height 15
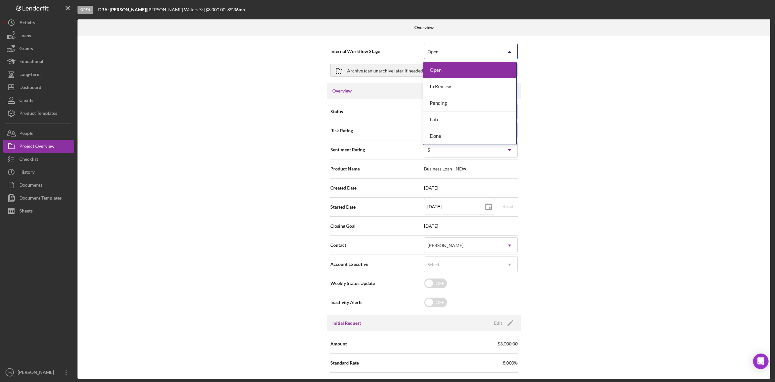
click at [440, 54] on div "Open" at bounding box center [464, 51] width 78 height 15
click at [430, 85] on div "In Review" at bounding box center [470, 87] width 93 height 16
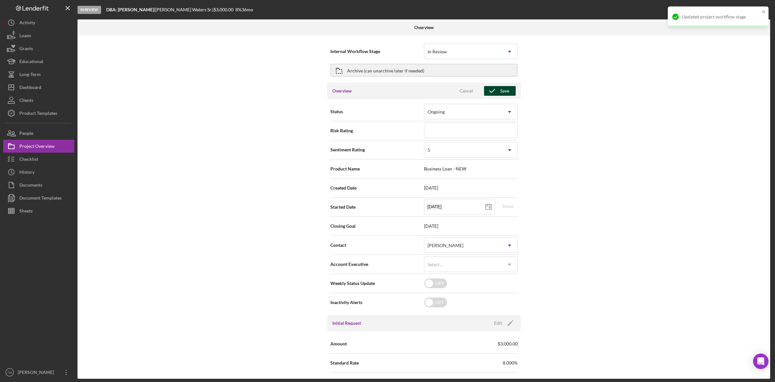
click at [499, 94] on button "Save" at bounding box center [500, 91] width 32 height 10
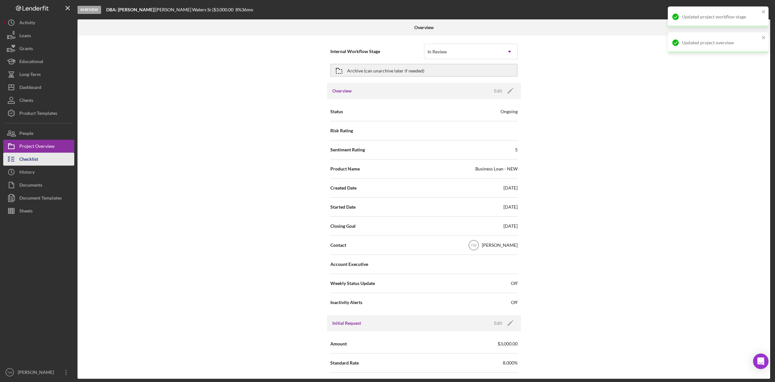
click at [41, 158] on button "Checklist" at bounding box center [38, 158] width 71 height 13
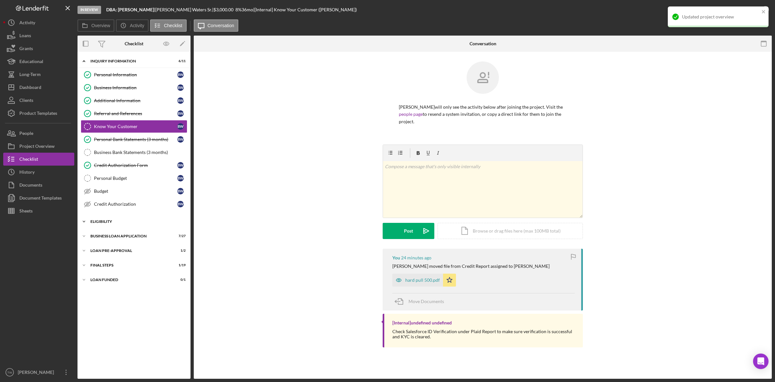
click at [96, 226] on div "Icon/Expander ELIGIBILITY 1 / 4" at bounding box center [134, 221] width 113 height 13
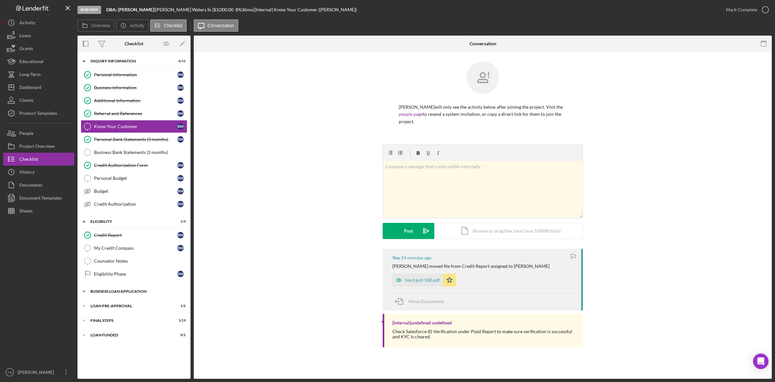
click at [110, 293] on div "BUSINESS LOAN APPLICATION" at bounding box center [136, 291] width 92 height 4
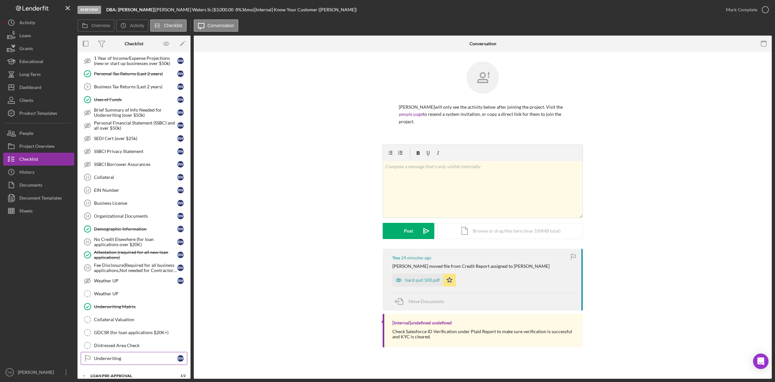
scroll to position [325, 0]
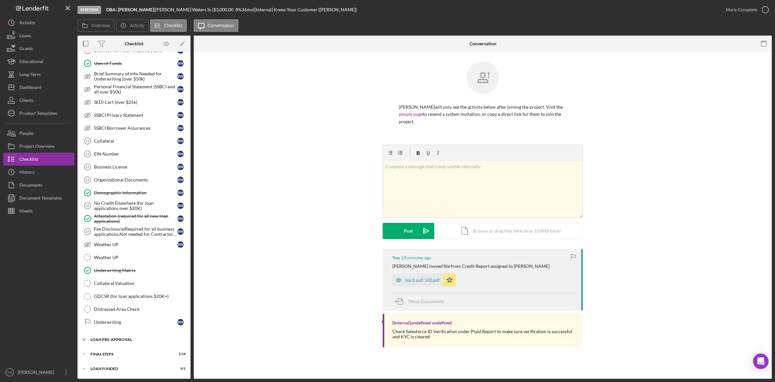
click at [126, 335] on div "Icon/Expander LOAN PRE-APPROVAL 1 / 2" at bounding box center [134, 339] width 113 height 13
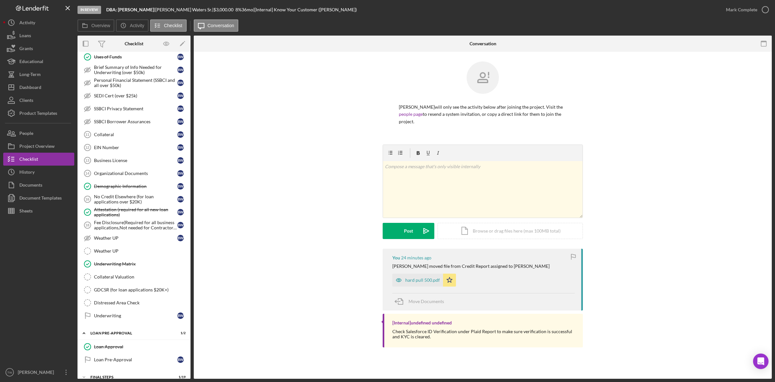
scroll to position [355, 0]
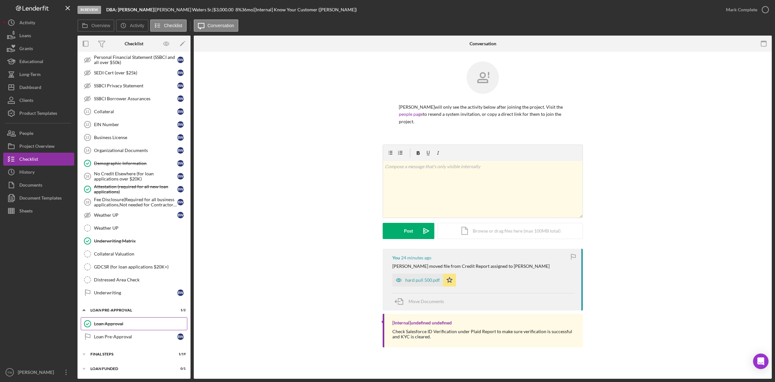
click at [120, 325] on div "Loan Approval" at bounding box center [140, 323] width 93 height 5
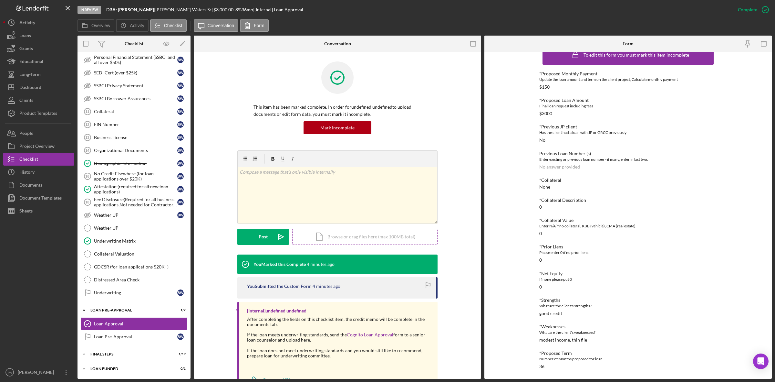
scroll to position [27, 0]
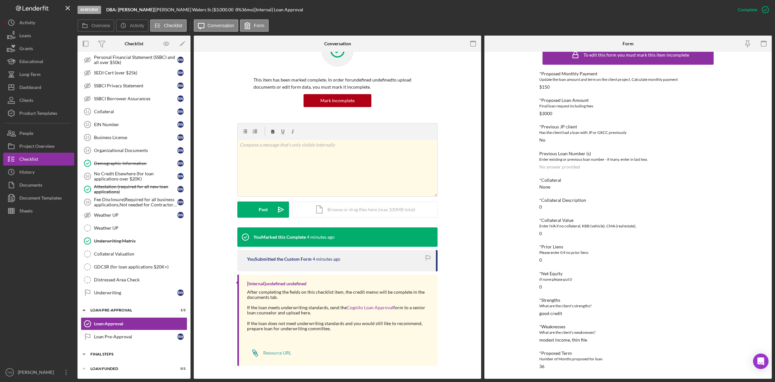
click at [131, 355] on div "FINAL STEPS" at bounding box center [136, 354] width 92 height 4
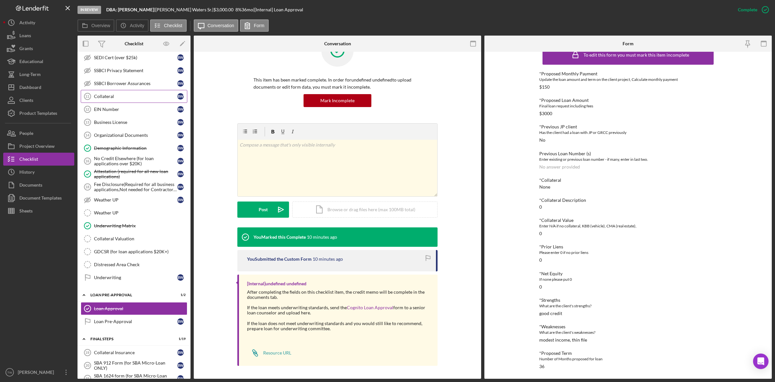
scroll to position [525, 0]
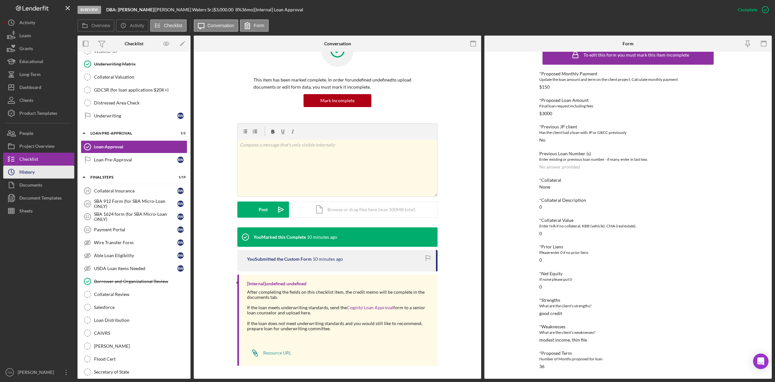
click at [31, 171] on div "History" at bounding box center [26, 172] width 15 height 15
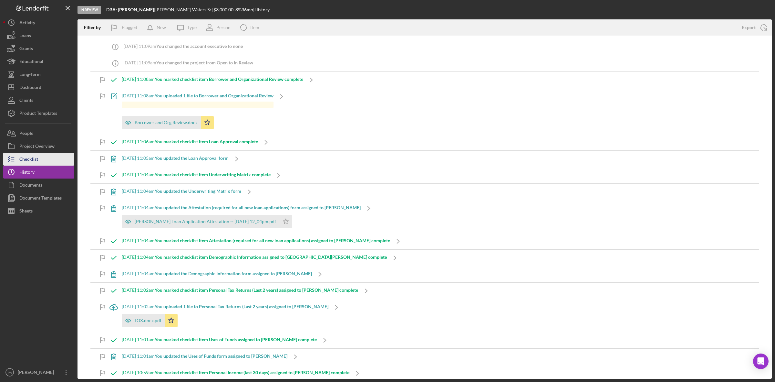
click at [31, 162] on div "Checklist" at bounding box center [28, 159] width 19 height 15
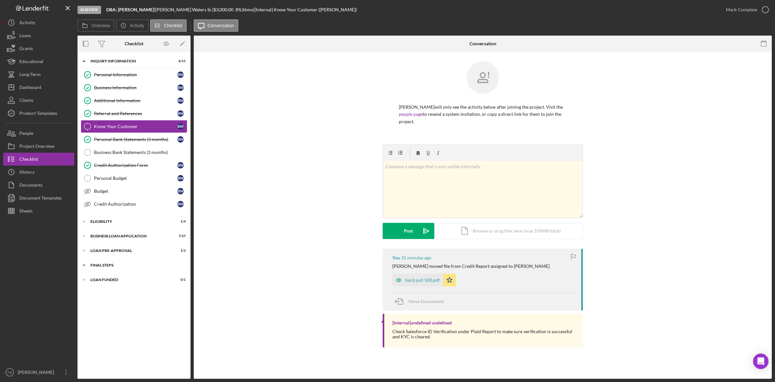
drag, startPoint x: 99, startPoint y: 268, endPoint x: 102, endPoint y: 266, distance: 3.9
click at [99, 267] on div "FINAL STEPS" at bounding box center [136, 265] width 92 height 4
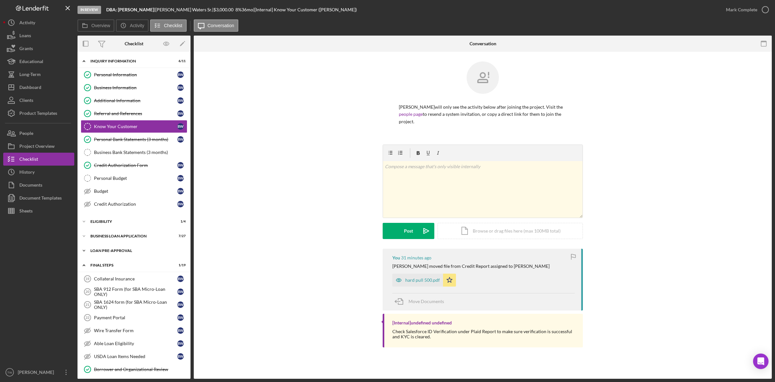
click at [110, 252] on div "LOAN PRE-APPROVAL" at bounding box center [136, 250] width 92 height 4
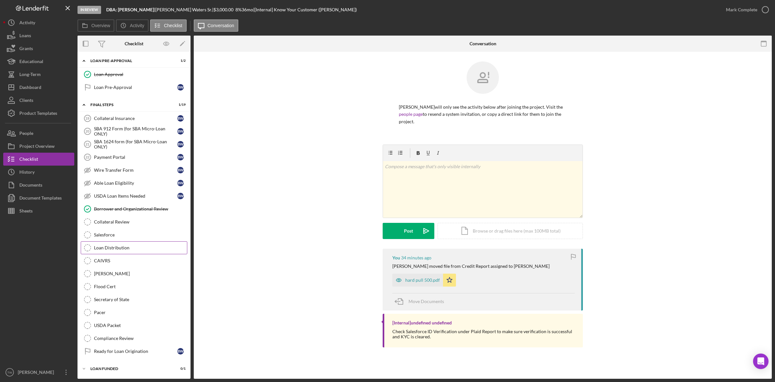
scroll to position [114, 0]
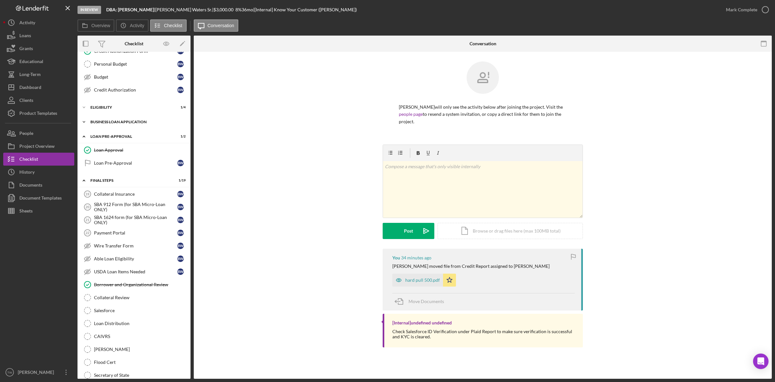
click at [94, 120] on div "Icon/Expander BUSINESS LOAN APPLICATION 7 / 27" at bounding box center [134, 121] width 113 height 13
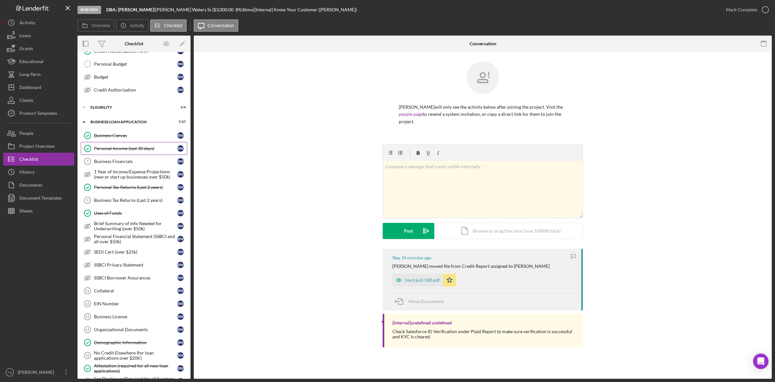
click at [130, 147] on link "Personal Income (last 30 days) Personal Income (last 30 days) B W" at bounding box center [134, 148] width 107 height 13
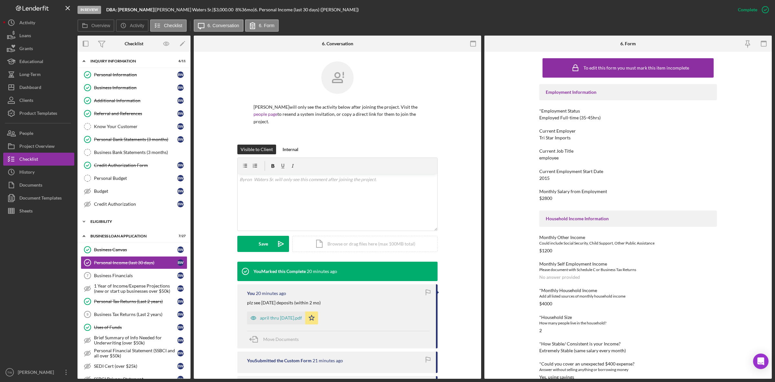
click at [125, 220] on div "Icon/Expander ELIGIBILITY 1 / 4" at bounding box center [134, 221] width 113 height 13
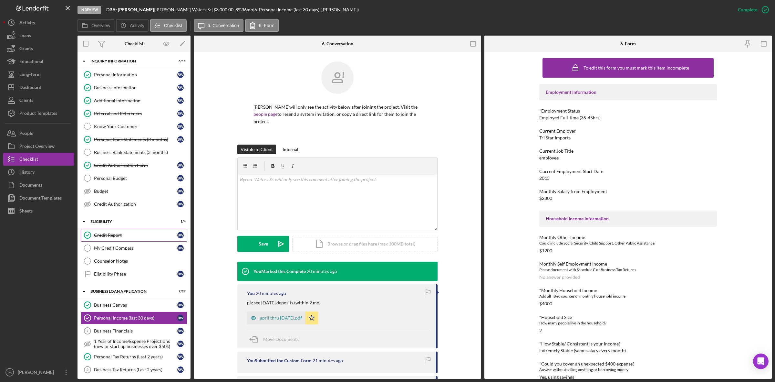
click at [128, 234] on link "Credit Report Credit Report B W" at bounding box center [134, 234] width 107 height 13
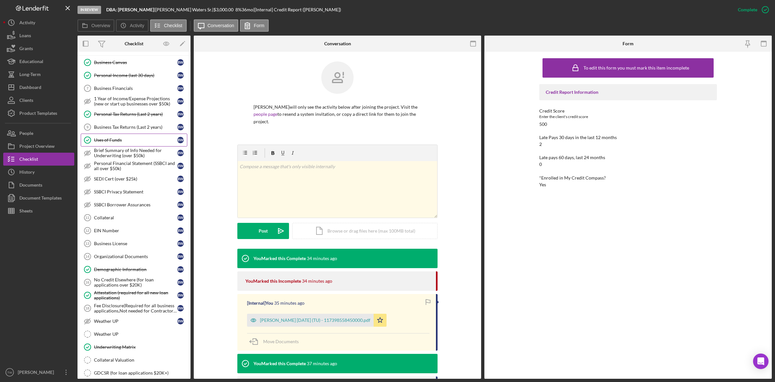
scroll to position [283, 0]
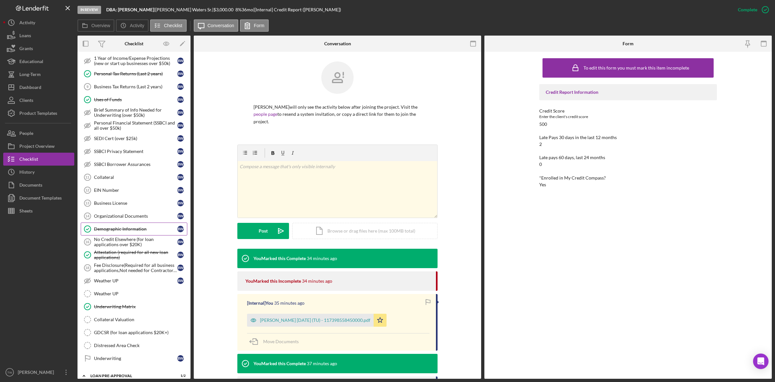
click at [131, 231] on div "Demographic Information" at bounding box center [135, 228] width 83 height 5
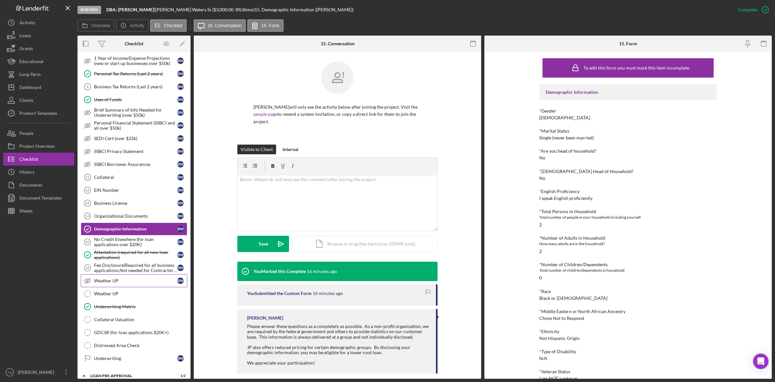
click at [122, 280] on link "Weather UP Weather UP B W" at bounding box center [134, 280] width 107 height 13
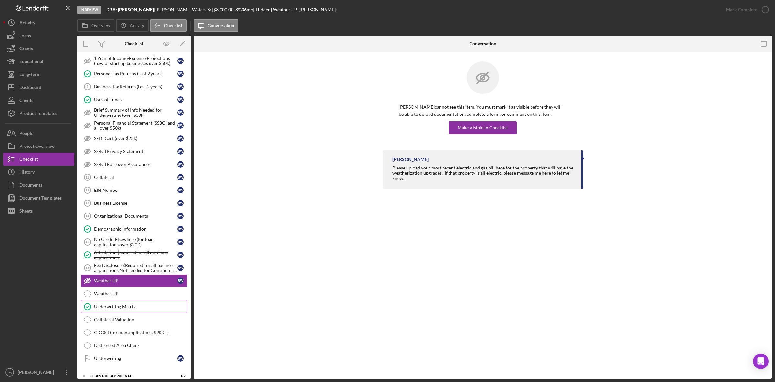
click at [123, 306] on link "Underwriting Matrix Underwriting Matrix" at bounding box center [134, 306] width 107 height 13
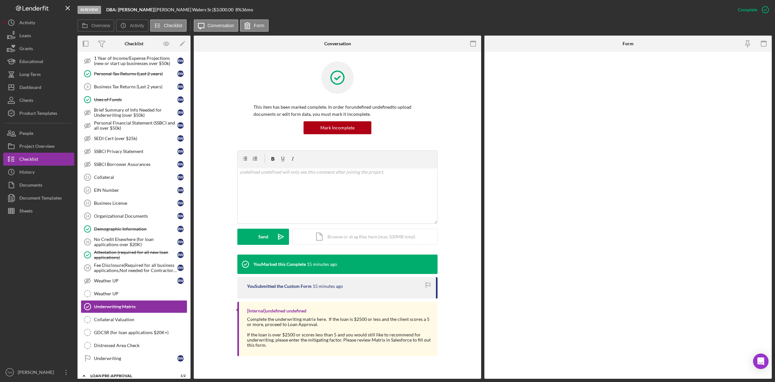
scroll to position [444, 0]
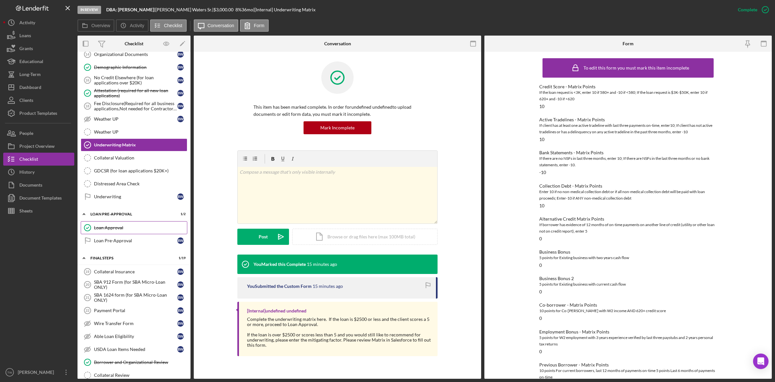
click at [115, 234] on link "Loan Approval Loan Approval" at bounding box center [134, 227] width 107 height 13
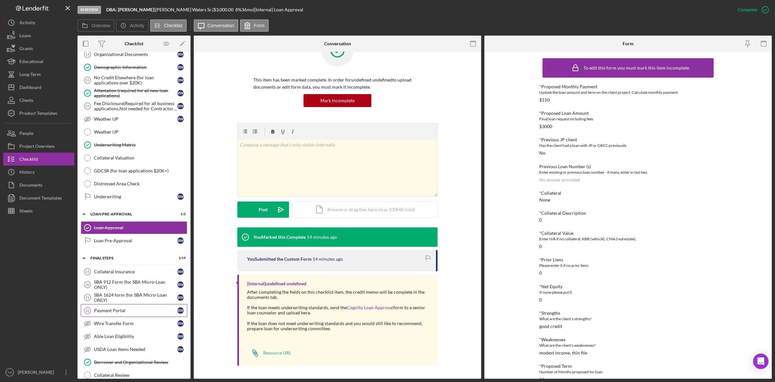
scroll to position [606, 0]
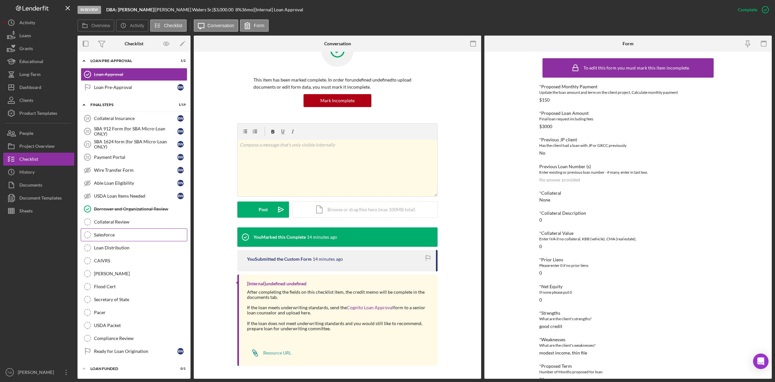
click at [121, 228] on link "Salesforce Salesforce" at bounding box center [134, 234] width 107 height 13
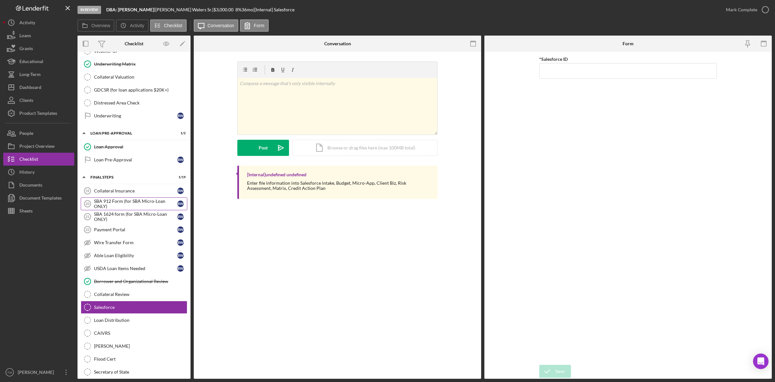
scroll to position [565, 0]
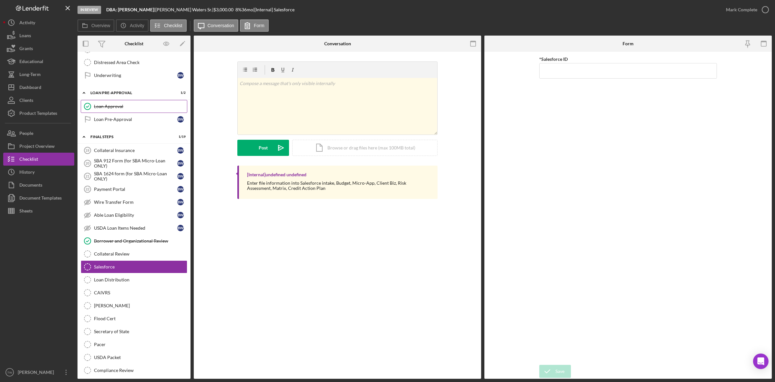
click at [107, 109] on div "Loan Approval" at bounding box center [140, 106] width 93 height 5
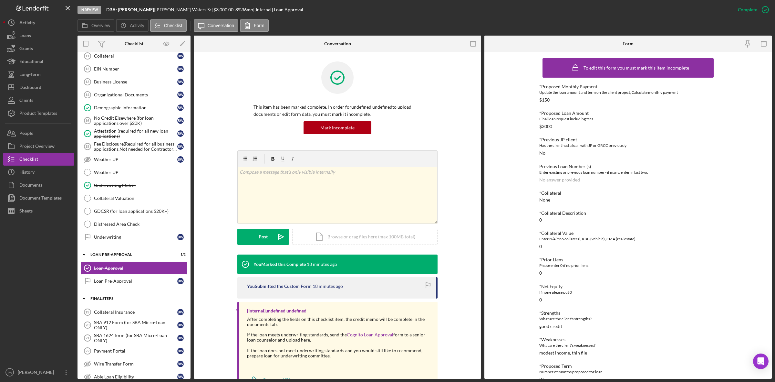
scroll to position [608, 0]
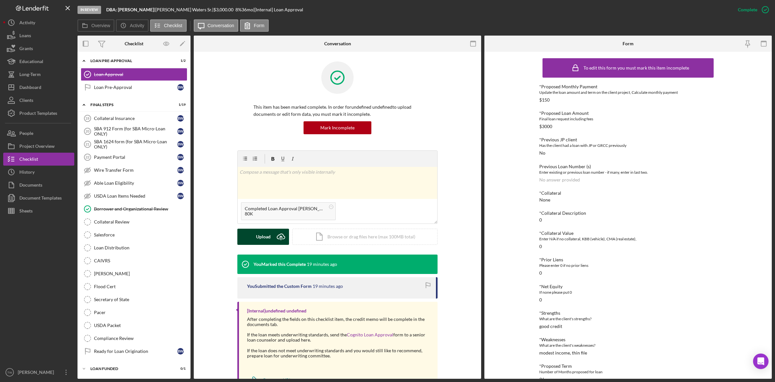
click at [258, 241] on div "Upload" at bounding box center [263, 236] width 15 height 16
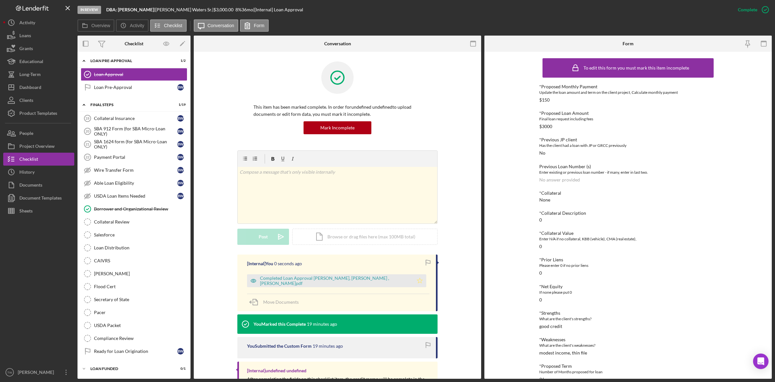
click at [417, 280] on polygon "button" at bounding box center [419, 280] width 5 height 5
click at [128, 245] on div "Loan Distribution" at bounding box center [140, 247] width 93 height 5
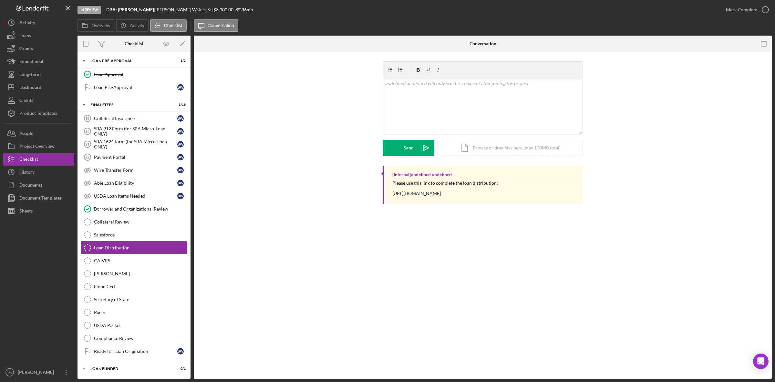
scroll to position [607, 0]
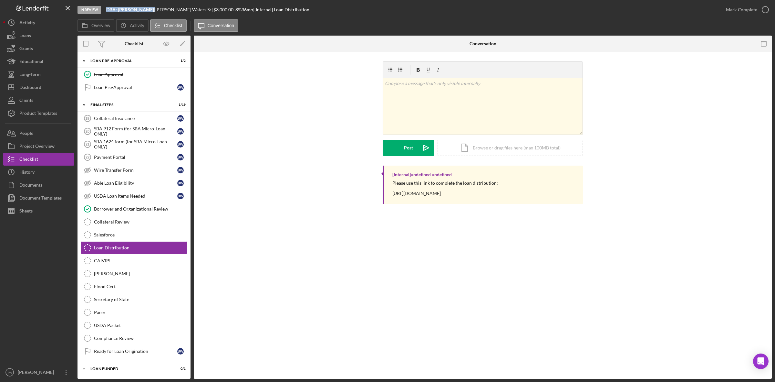
drag, startPoint x: 106, startPoint y: 10, endPoint x: 147, endPoint y: 11, distance: 41.1
click at [147, 11] on div "In Review DBA: [PERSON_NAME] | [PERSON_NAME] | $3,000.00 8 % 36 mo | [Internal]…" at bounding box center [399, 9] width 642 height 19
copy div "DBA: [PERSON_NAME]"
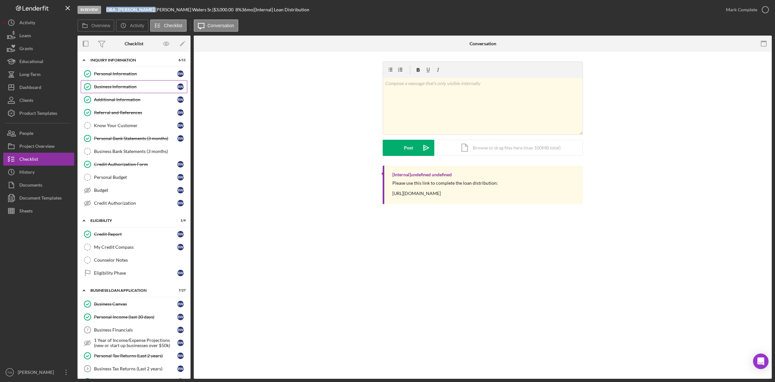
scroll to position [0, 0]
click at [142, 75] on div "Personal Information" at bounding box center [135, 74] width 83 height 5
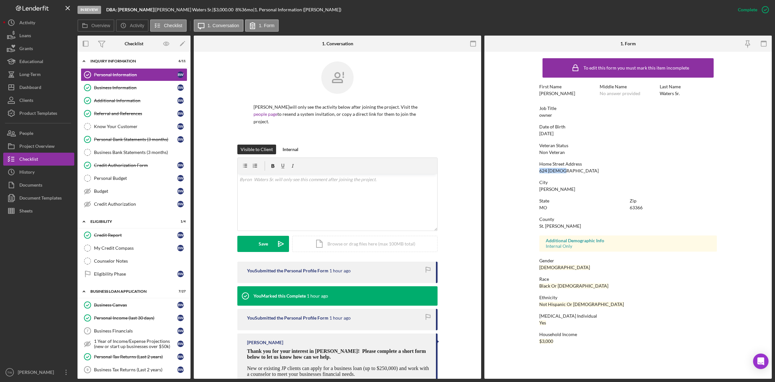
drag, startPoint x: 540, startPoint y: 171, endPoint x: 562, endPoint y: 170, distance: 22.6
click at [562, 170] on div "Home Street Address 624 [DEMOGRAPHIC_DATA]" at bounding box center [629, 167] width 178 height 12
copy div "624 [DEMOGRAPHIC_DATA]"
click at [639, 206] on div "63366" at bounding box center [636, 207] width 13 height 5
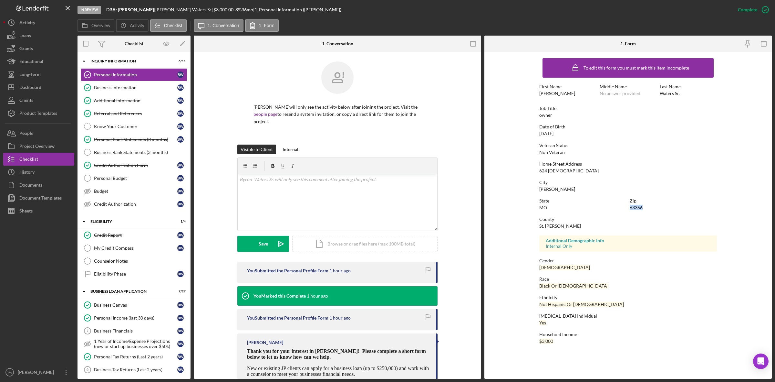
copy div "63366"
click at [122, 166] on div "Credit Authorization Form" at bounding box center [135, 165] width 83 height 5
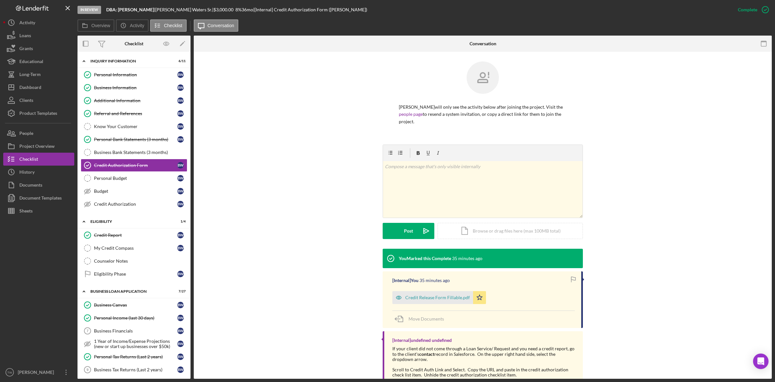
scroll to position [36, 0]
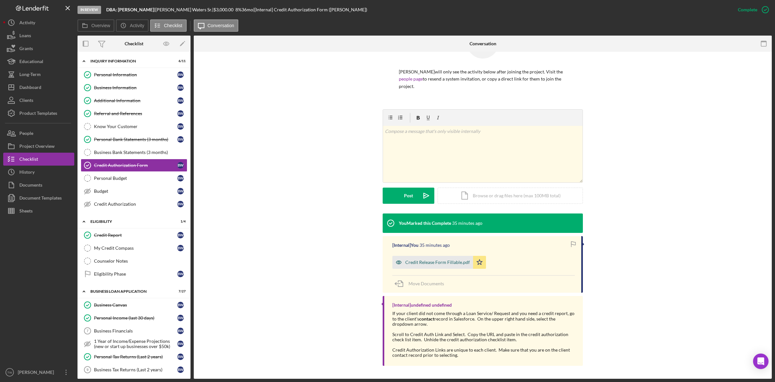
click at [453, 264] on div "Credit Release Form Fillable.pdf" at bounding box center [433, 262] width 81 height 13
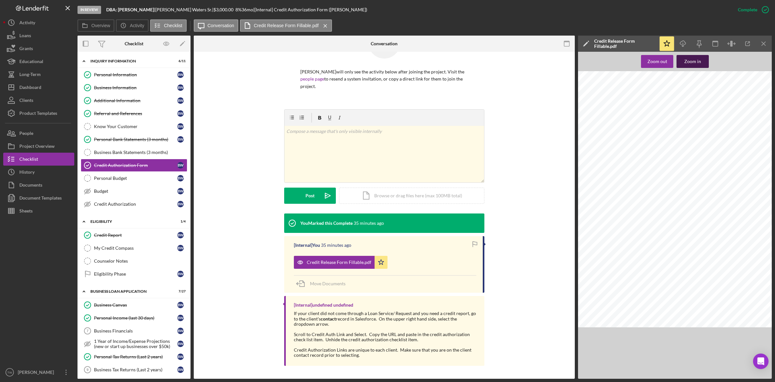
click at [702, 62] on button "Zoom in" at bounding box center [693, 61] width 32 height 13
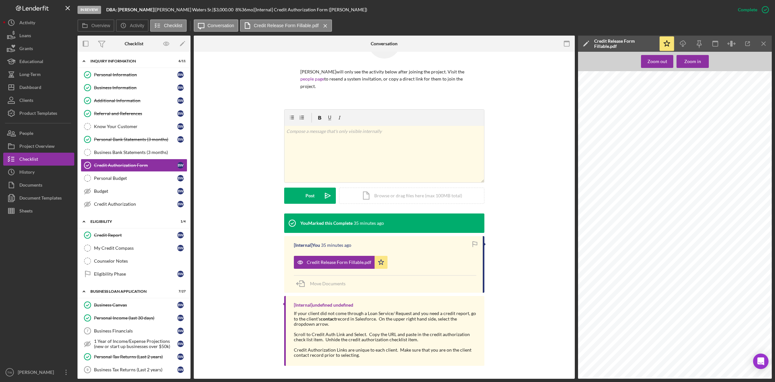
click at [677, 133] on span "496-92-8784" at bounding box center [677, 135] width 20 height 4
copy span "-"
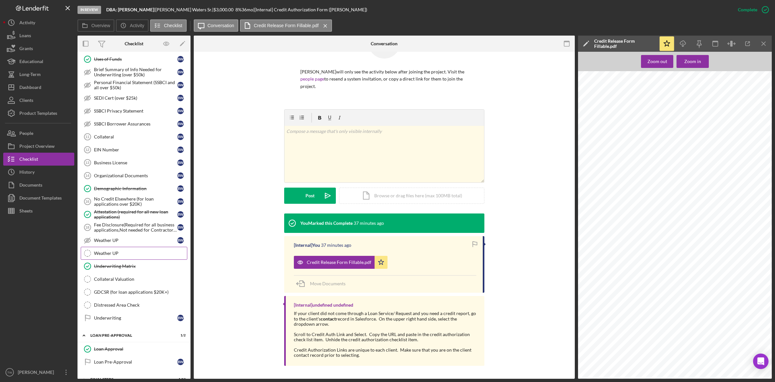
scroll to position [525, 0]
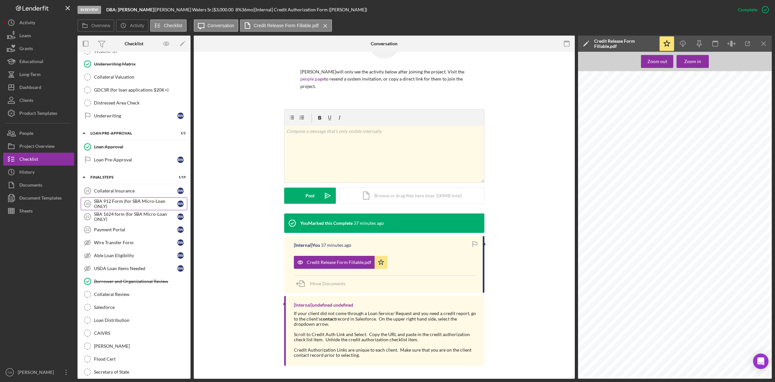
click at [128, 205] on div "SBA 912 Form (for SBA Micro-Loan ONLY)" at bounding box center [135, 203] width 83 height 10
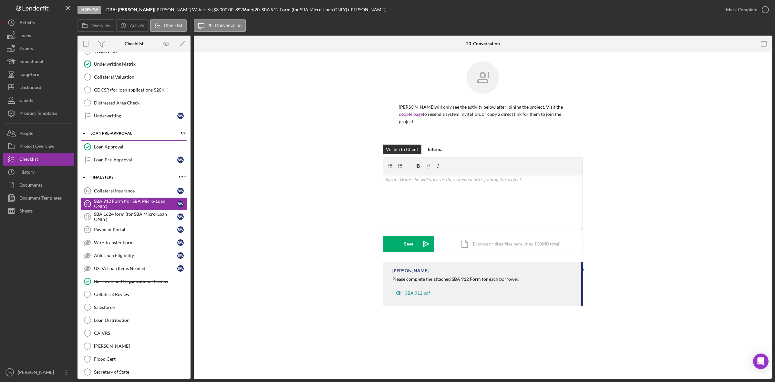
click at [131, 149] on div "Loan Approval" at bounding box center [140, 146] width 93 height 5
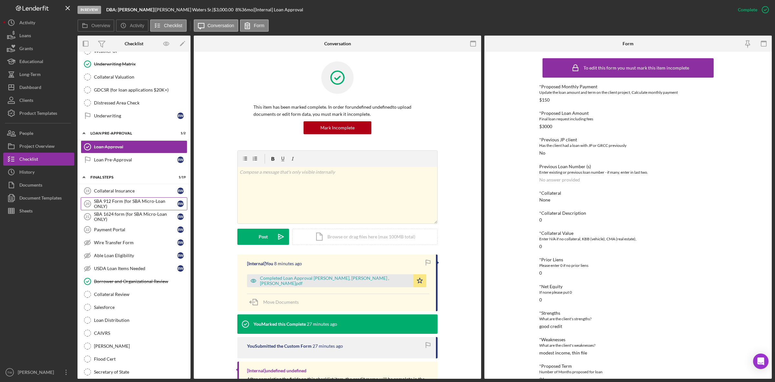
click at [145, 204] on link "SBA 912 Form (for SBA Micro-Loan ONLY) 20 SBA 912 Form (for SBA Micro-Loan ONLY…" at bounding box center [134, 203] width 107 height 13
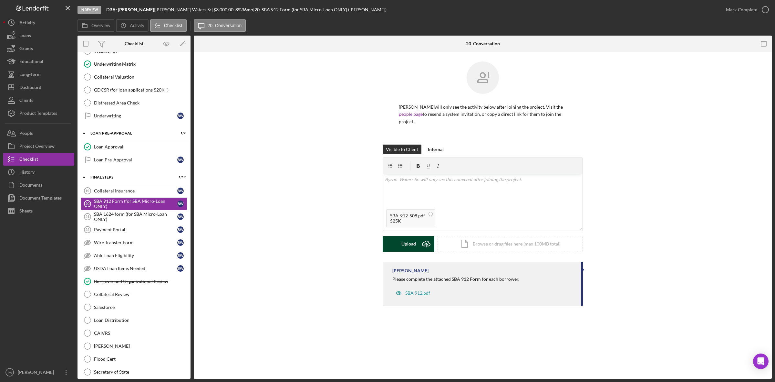
click at [413, 243] on div "Upload" at bounding box center [409, 244] width 15 height 16
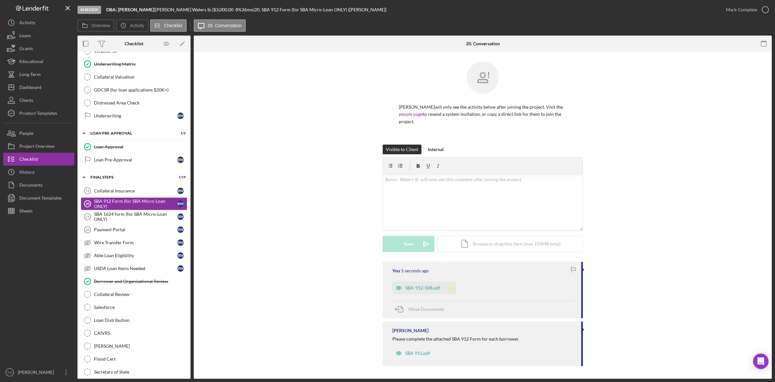
click at [452, 291] on icon "Icon/Star" at bounding box center [450, 287] width 13 height 13
click at [733, 7] on div "Mark Complete" at bounding box center [741, 9] width 31 height 13
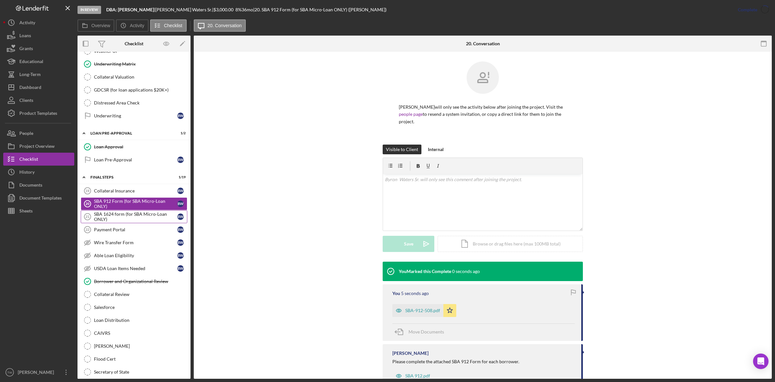
click at [128, 219] on div "SBA 1624 form (for SBA Micro-Loan ONLY)" at bounding box center [135, 216] width 83 height 10
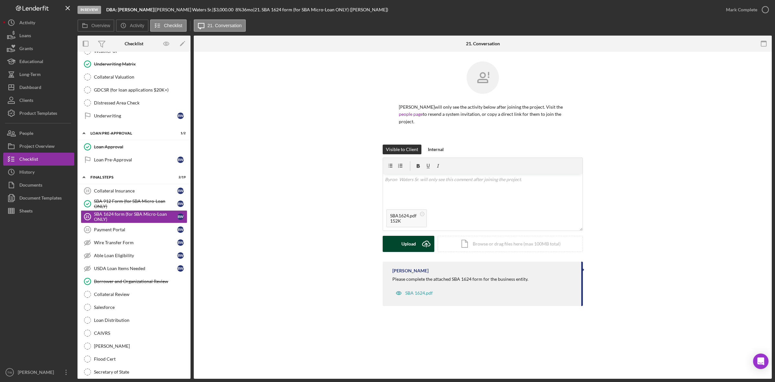
click at [415, 244] on div "Upload" at bounding box center [409, 244] width 15 height 16
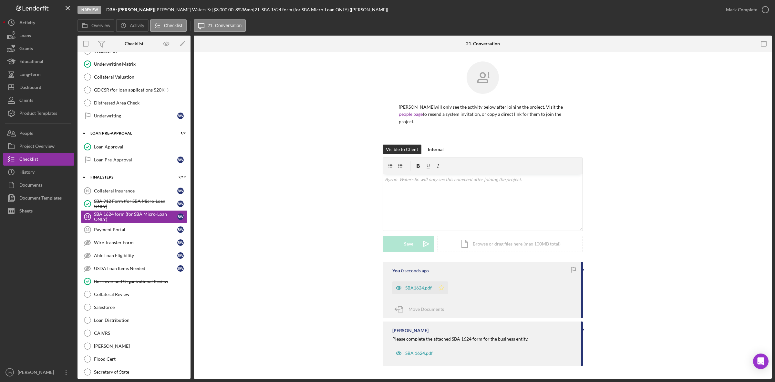
click at [444, 289] on icon "Icon/Star" at bounding box center [441, 287] width 13 height 13
click at [741, 6] on div "Mark Complete" at bounding box center [741, 9] width 31 height 13
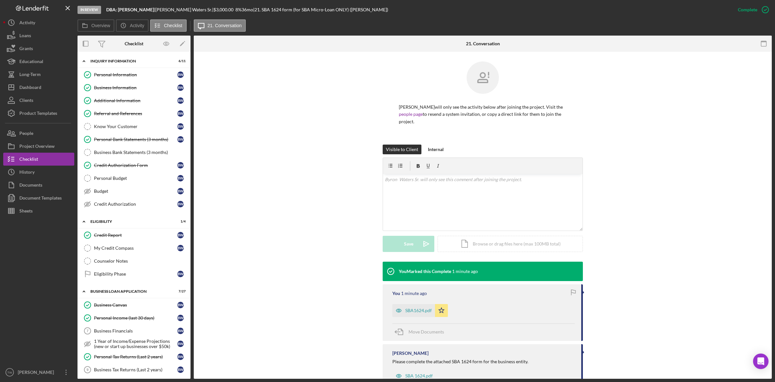
drag, startPoint x: 122, startPoint y: 139, endPoint x: 212, endPoint y: 160, distance: 92.3
click at [122, 139] on div "Personal Bank Statements (3 months)" at bounding box center [135, 139] width 83 height 5
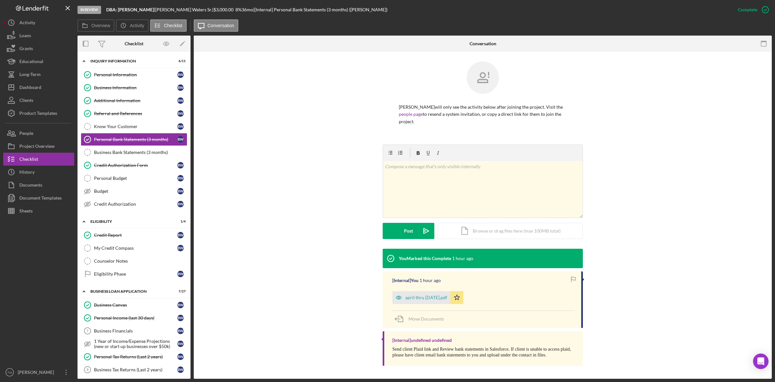
click at [427, 305] on div "[Internal] You 1 hour ago april thru [DATE].pdf Icon/Star Move Documents" at bounding box center [483, 299] width 200 height 57
click at [430, 296] on div "april thru [DATE].pdf" at bounding box center [426, 297] width 42 height 5
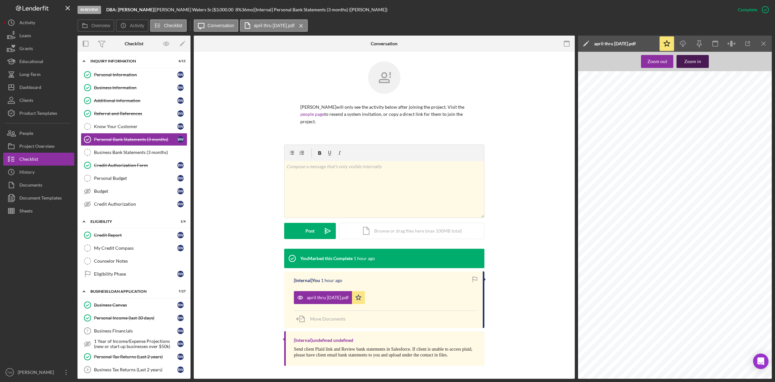
click at [695, 61] on div "Zoom in" at bounding box center [693, 61] width 17 height 13
click at [684, 59] on button "Zoom in" at bounding box center [693, 61] width 32 height 13
click at [701, 58] on button "Zoom in" at bounding box center [693, 61] width 32 height 13
click at [255, 127] on div "[PERSON_NAME] will only see the activity below after joining the project. Visit…" at bounding box center [385, 102] width 362 height 83
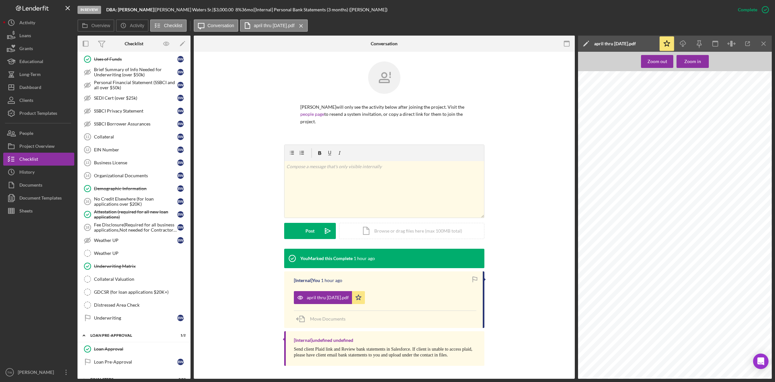
scroll to position [444, 0]
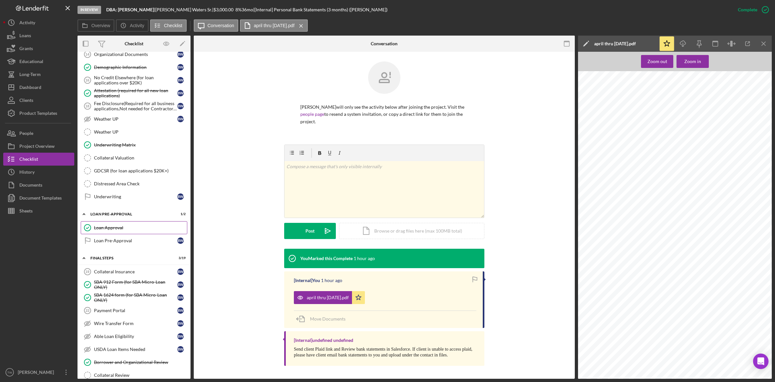
click at [126, 230] on div "Loan Approval" at bounding box center [140, 227] width 93 height 5
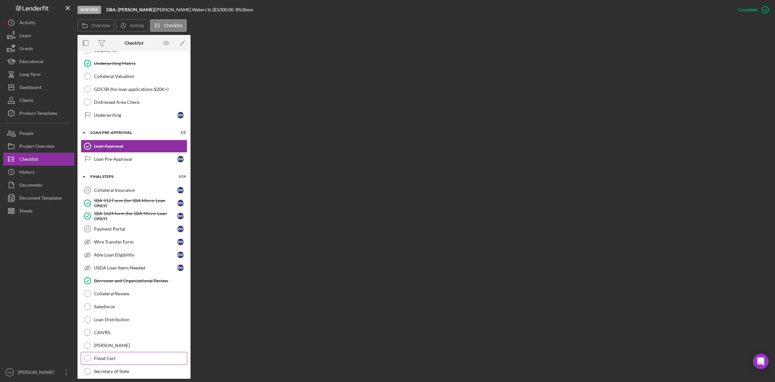
scroll to position [607, 0]
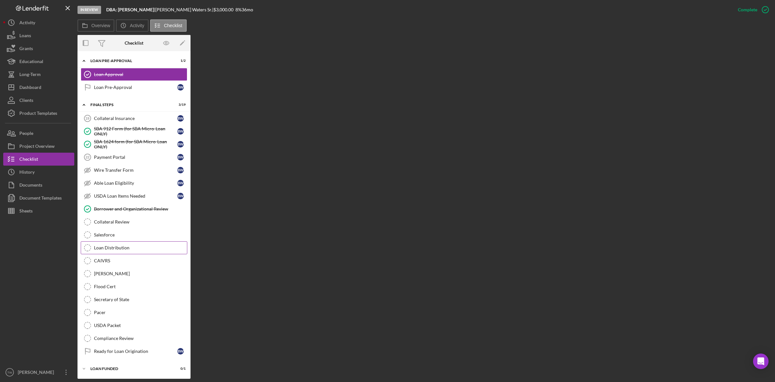
click at [113, 248] on div "Loan Distribution" at bounding box center [140, 247] width 93 height 5
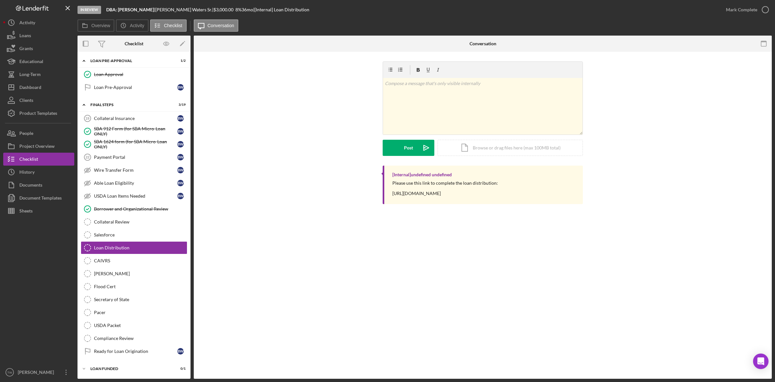
click at [282, 134] on div "v Color teal Color pink Remove color Add row above Add row below Add column bef…" at bounding box center [483, 113] width 559 height 104
click at [145, 144] on div "SBA 1624 form (for SBA Micro-Loan ONLY)" at bounding box center [135, 144] width 83 height 10
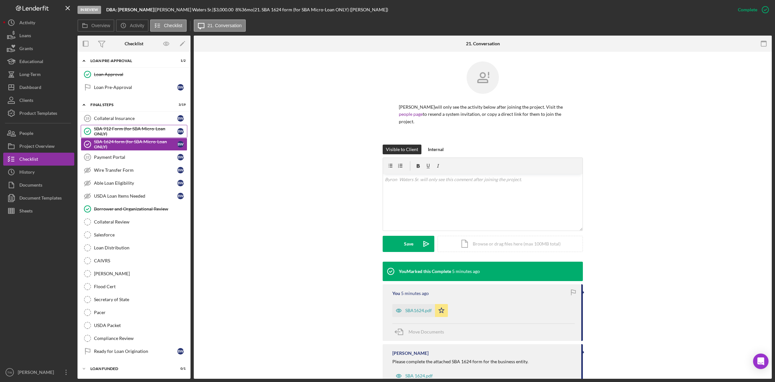
click at [135, 128] on div "SBA 912 Form (for SBA Micro-Loan ONLY)" at bounding box center [135, 131] width 83 height 10
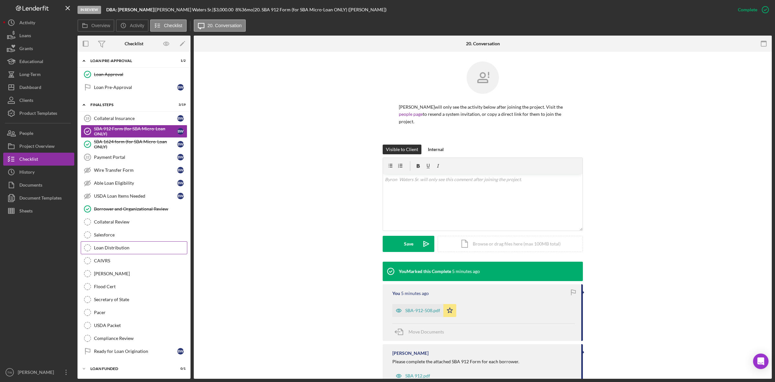
click at [116, 245] on div "Loan Distribution" at bounding box center [140, 247] width 93 height 5
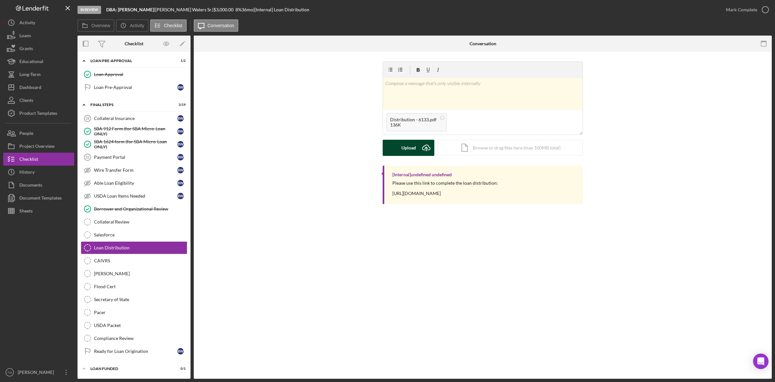
click at [409, 152] on div "Upload" at bounding box center [409, 148] width 15 height 16
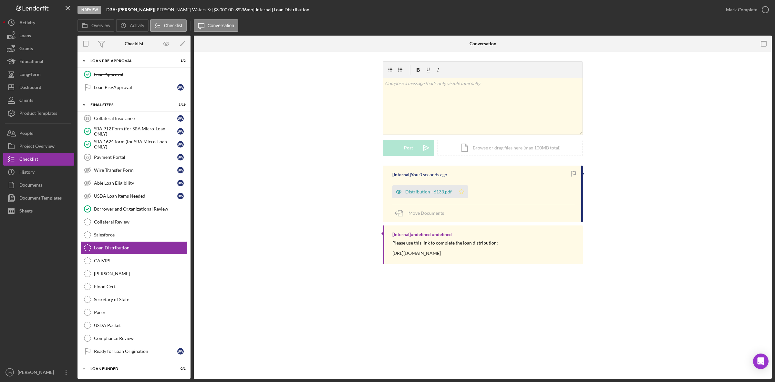
click at [459, 194] on icon "Icon/Star" at bounding box center [461, 191] width 13 height 13
click at [753, 12] on div "Mark Complete" at bounding box center [741, 9] width 31 height 13
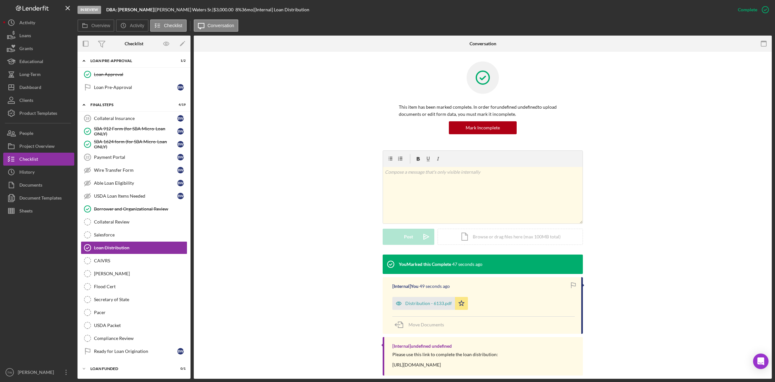
click at [34, 287] on div at bounding box center [38, 291] width 71 height 148
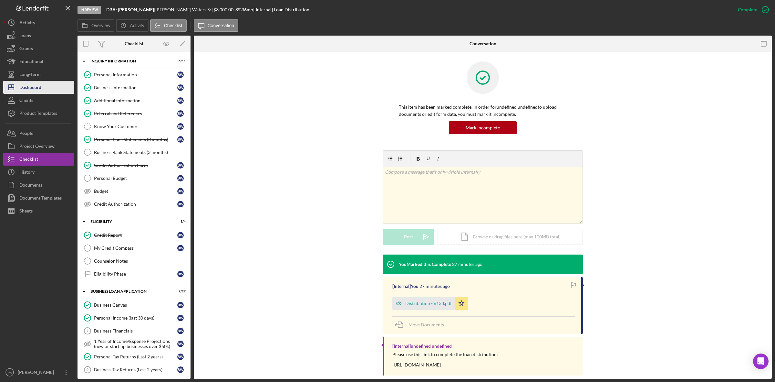
click at [42, 88] on button "Icon/Dashboard Dashboard" at bounding box center [38, 87] width 71 height 13
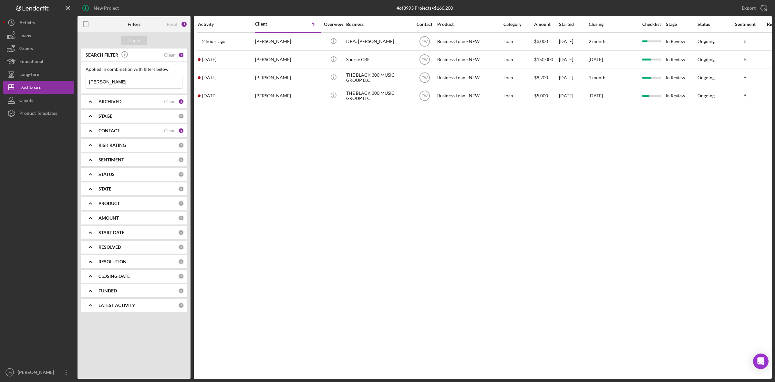
click at [99, 83] on input "[PERSON_NAME]" at bounding box center [134, 81] width 96 height 13
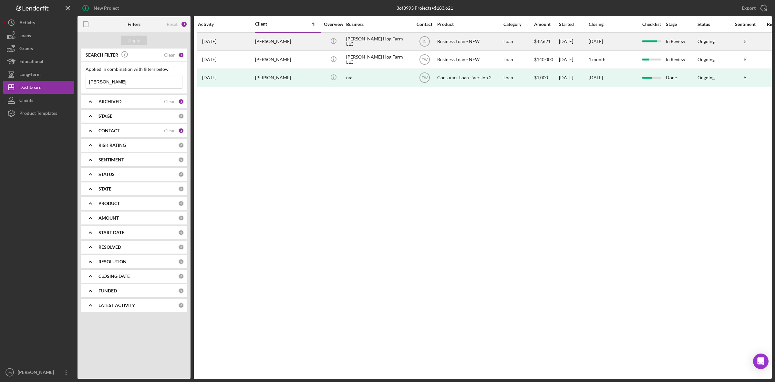
type input "[PERSON_NAME]"
click at [267, 42] on div "[PERSON_NAME]" at bounding box center [287, 41] width 65 height 17
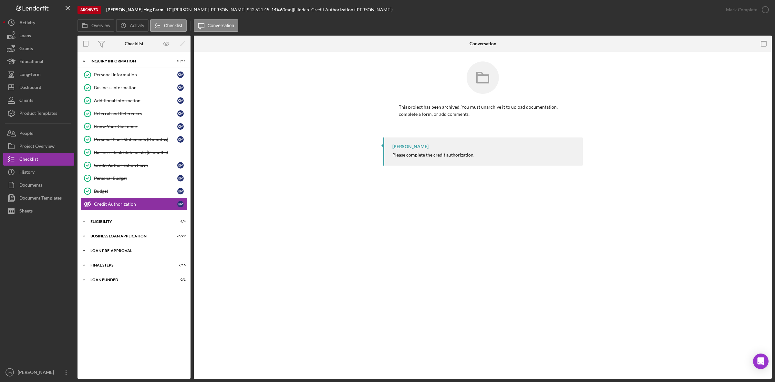
click at [140, 257] on div "Icon/Expander LOAN PRE-APPROVAL 2 / 2" at bounding box center [134, 250] width 113 height 13
click at [138, 249] on div "Icon/Expander LOAN PRE-APPROVAL 2 / 2" at bounding box center [134, 250] width 113 height 13
click at [134, 240] on div "Icon/Expander BUSINESS LOAN APPLICATION 26 / 29" at bounding box center [134, 235] width 113 height 13
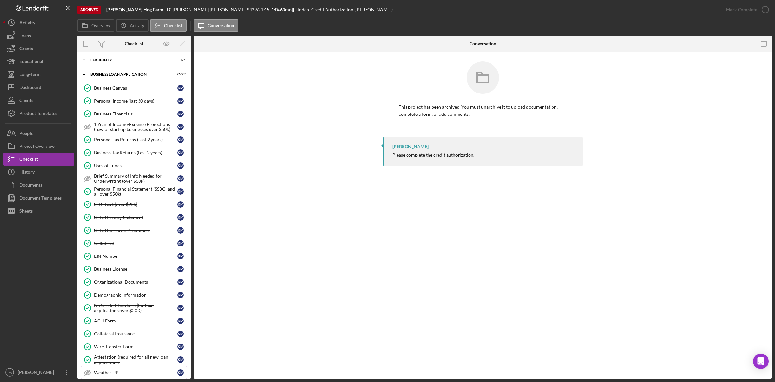
scroll to position [283, 0]
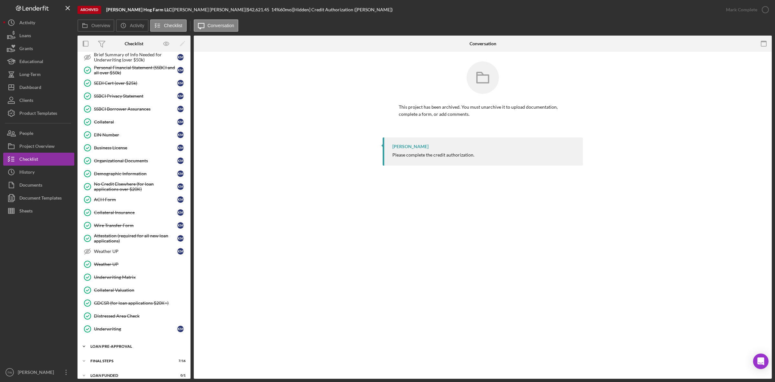
click at [123, 348] on div "LOAN PRE-APPROVAL" at bounding box center [136, 346] width 92 height 4
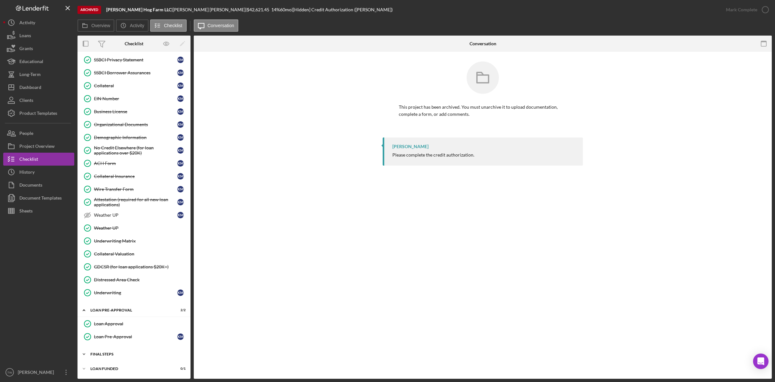
click at [123, 357] on div "Icon/Expander FINAL STEPS 7 / 16" at bounding box center [134, 353] width 113 height 13
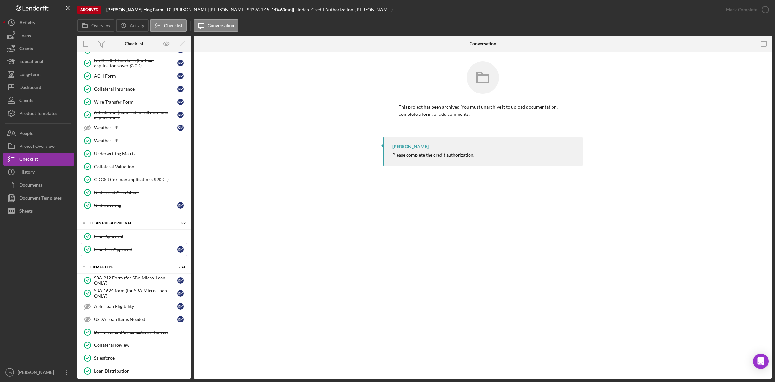
scroll to position [366, 0]
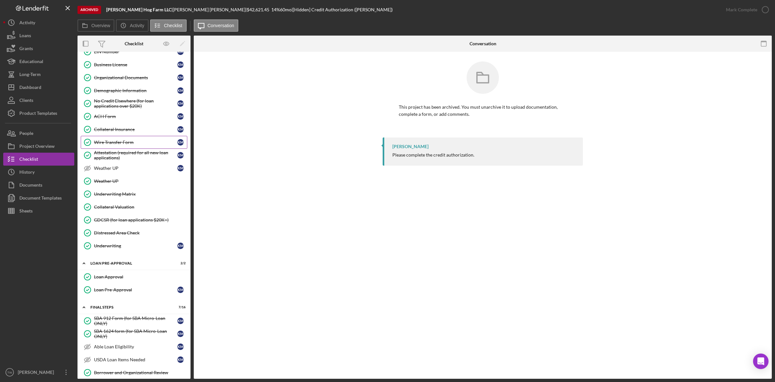
click at [131, 142] on link "Wire Transfer Form Wire Transfer Form K M" at bounding box center [134, 142] width 107 height 13
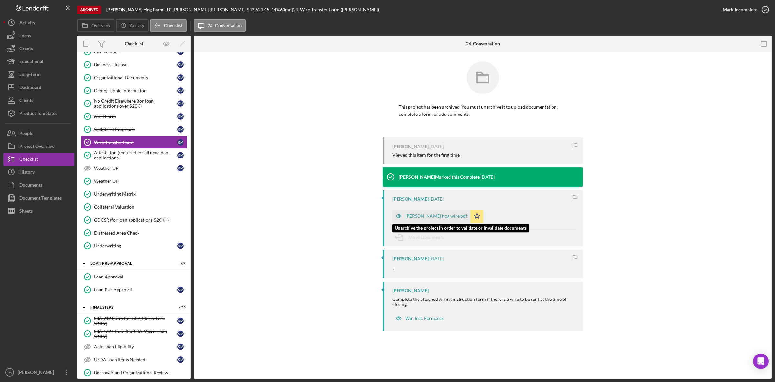
click at [435, 214] on div "[PERSON_NAME] hog wire.pdf" at bounding box center [436, 215] width 62 height 5
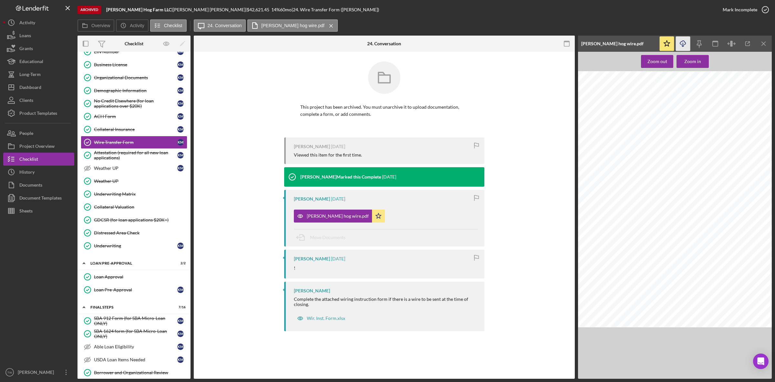
click at [684, 43] on icon "Icon/Download" at bounding box center [683, 44] width 15 height 15
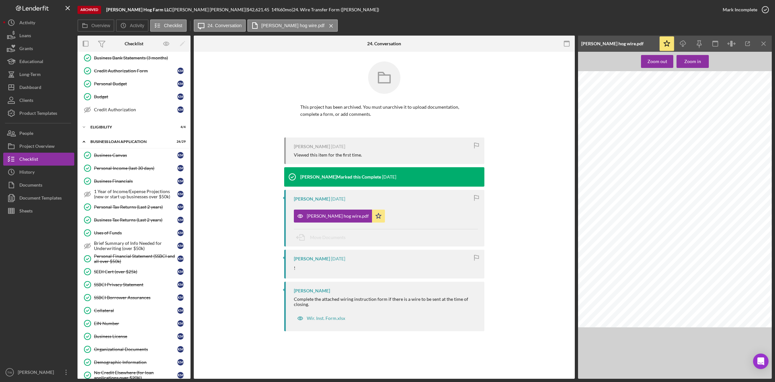
scroll to position [54, 0]
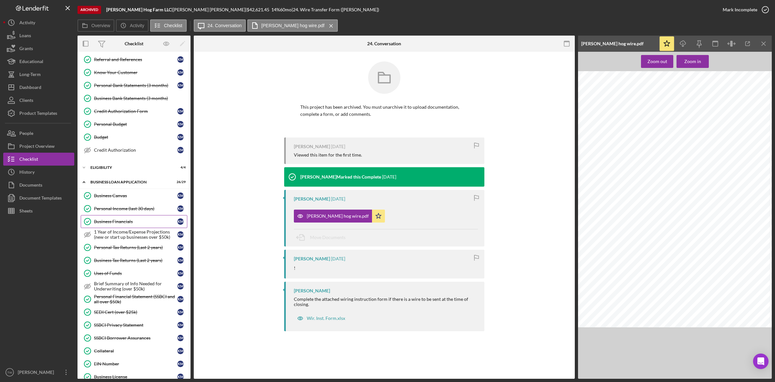
click at [123, 219] on link "Business Financials Business Financials K M" at bounding box center [134, 221] width 107 height 13
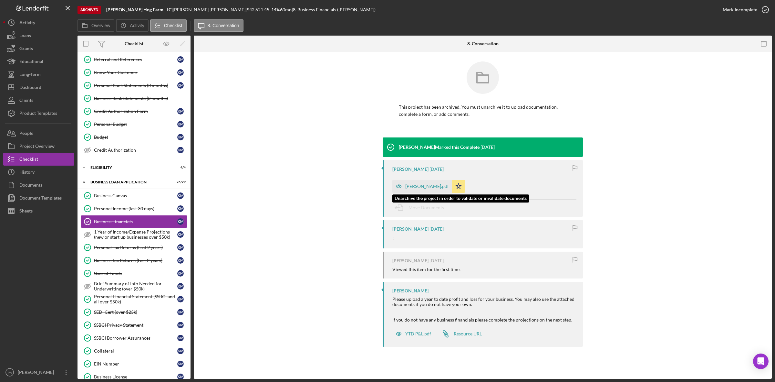
click at [414, 185] on div "[PERSON_NAME].pdf" at bounding box center [427, 186] width 44 height 5
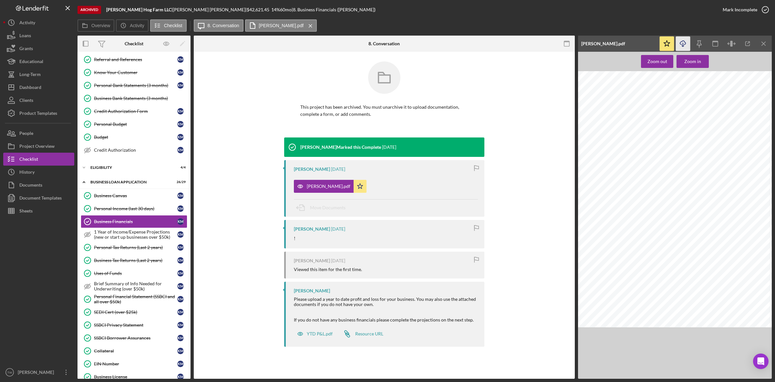
click at [684, 41] on icon "Icon/Download" at bounding box center [683, 44] width 15 height 15
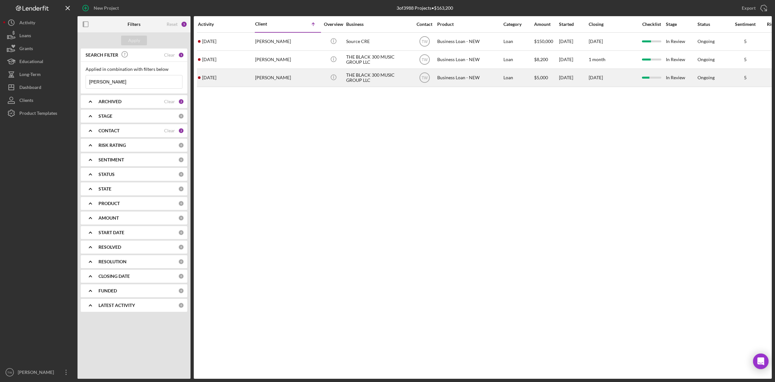
click at [257, 79] on div "Byron Waters Jr." at bounding box center [287, 77] width 65 height 17
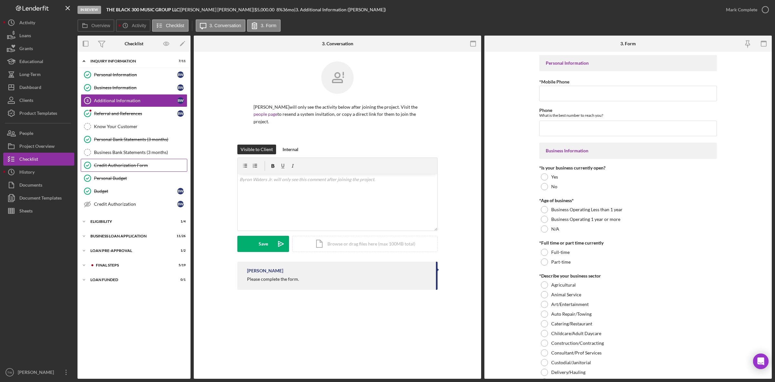
click at [114, 170] on link "Credit Authorization Form Credit Authorization Form" at bounding box center [134, 165] width 107 height 13
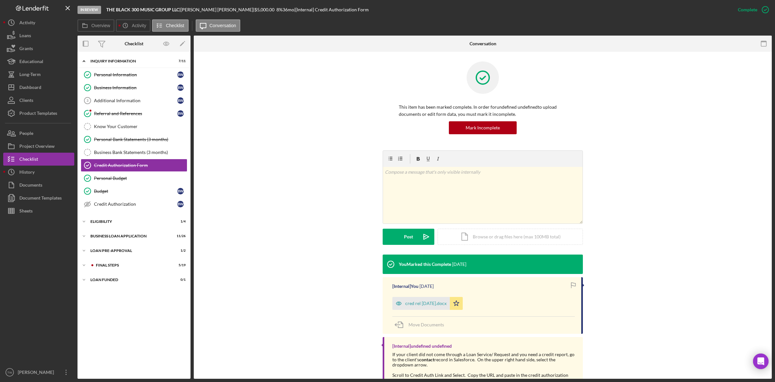
scroll to position [41, 0]
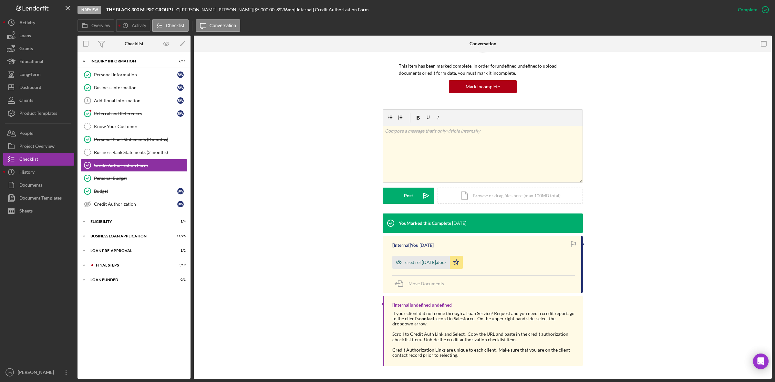
click at [431, 261] on div "cred rel 10-25-24.docx" at bounding box center [425, 261] width 41 height 5
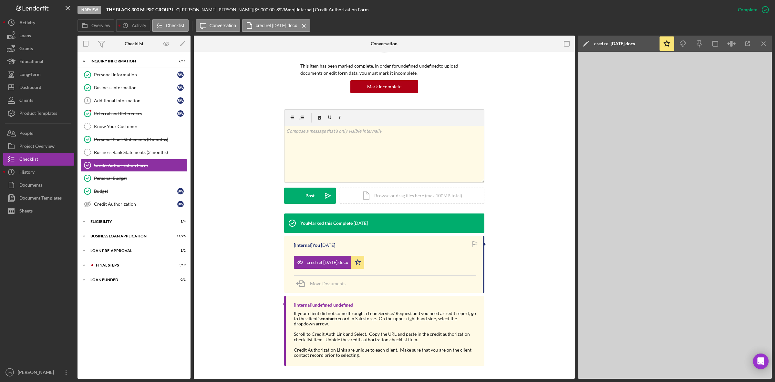
click at [59, 314] on div at bounding box center [38, 291] width 71 height 148
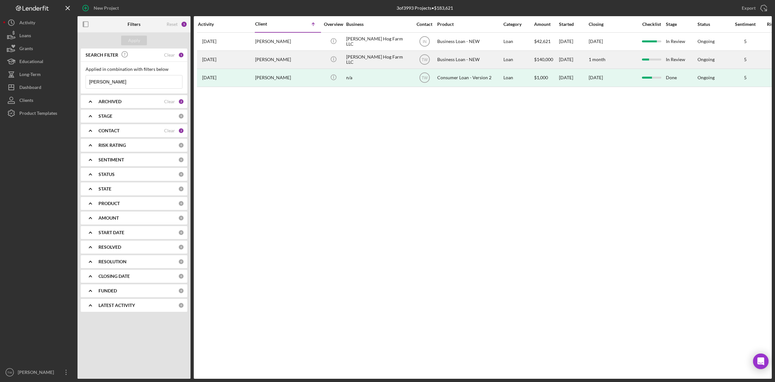
click at [284, 57] on div "[PERSON_NAME]" at bounding box center [287, 59] width 65 height 17
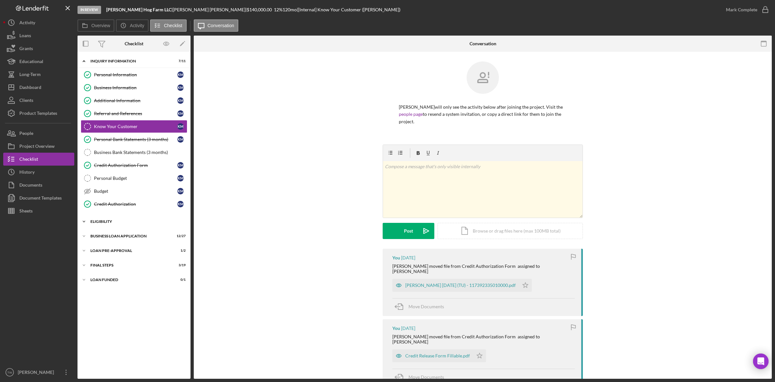
click at [111, 233] on div "Icon/Expander BUSINESS LOAN APPLICATION 12 / 27" at bounding box center [134, 235] width 113 height 13
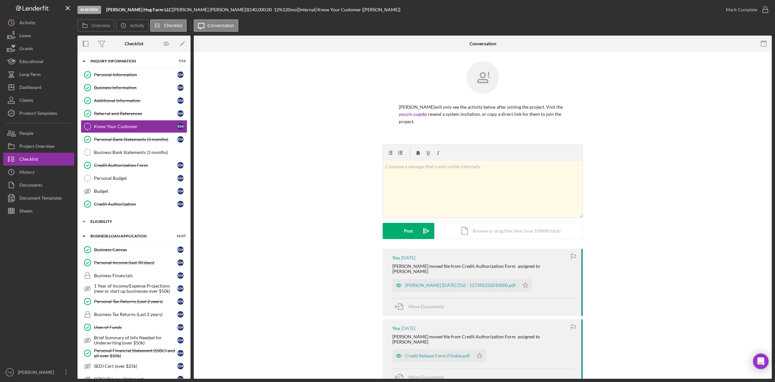
click at [112, 222] on div "ELIGIBILITY" at bounding box center [136, 221] width 92 height 4
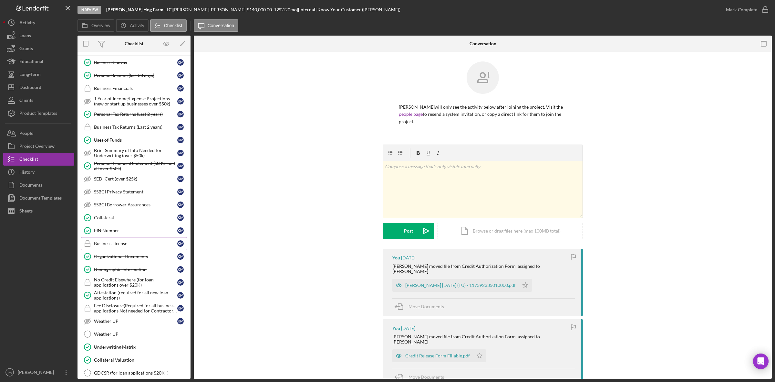
scroll to position [325, 0]
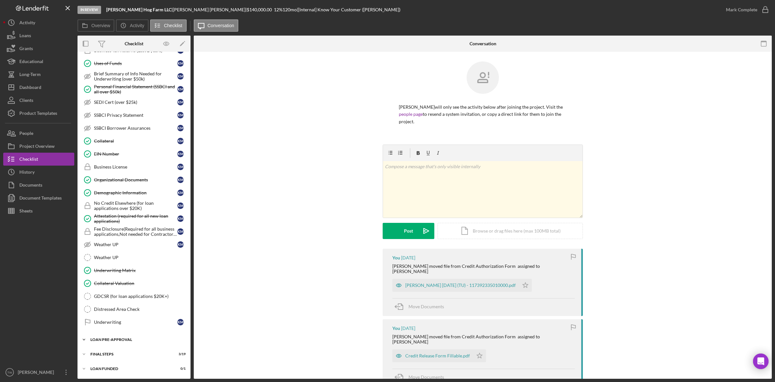
click at [117, 337] on div "Icon/Expander LOAN PRE-APPROVAL 1 / 2" at bounding box center [134, 339] width 113 height 13
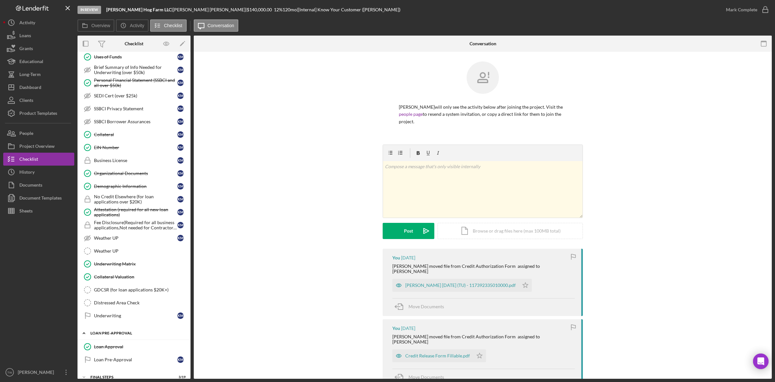
scroll to position [355, 0]
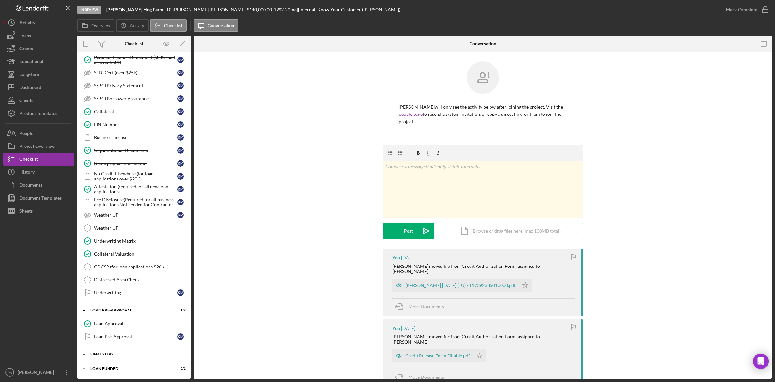
click at [116, 351] on div "Icon/Expander FINAL STEPS 3 / 19" at bounding box center [134, 353] width 113 height 13
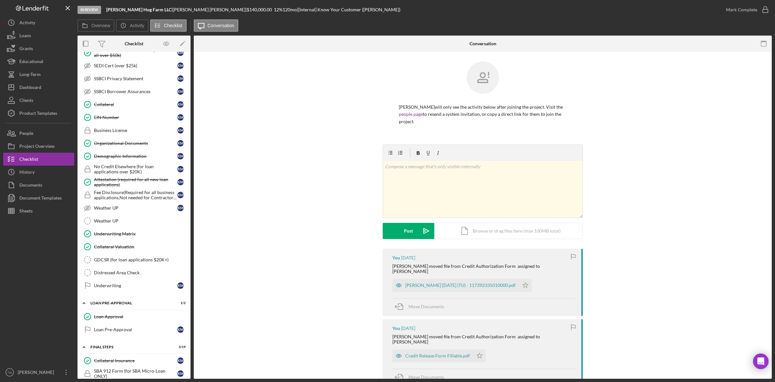
scroll to position [557, 0]
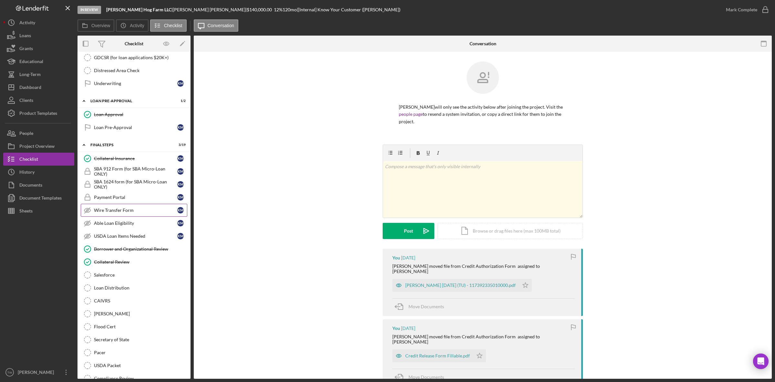
click at [139, 213] on div "Wire Transfer Form" at bounding box center [135, 209] width 83 height 5
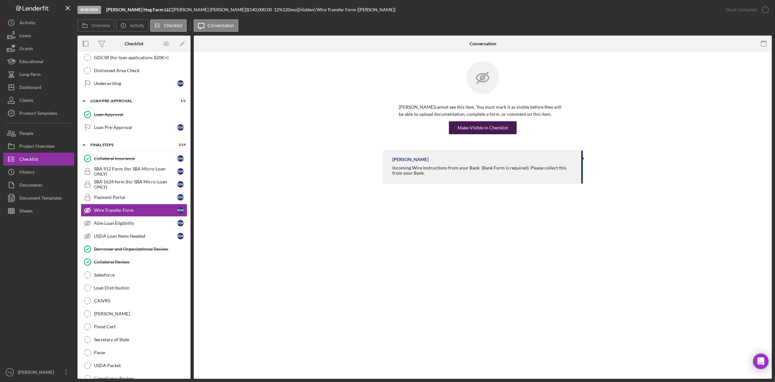
click at [489, 130] on div "Make Visible in Checklist" at bounding box center [483, 127] width 50 height 13
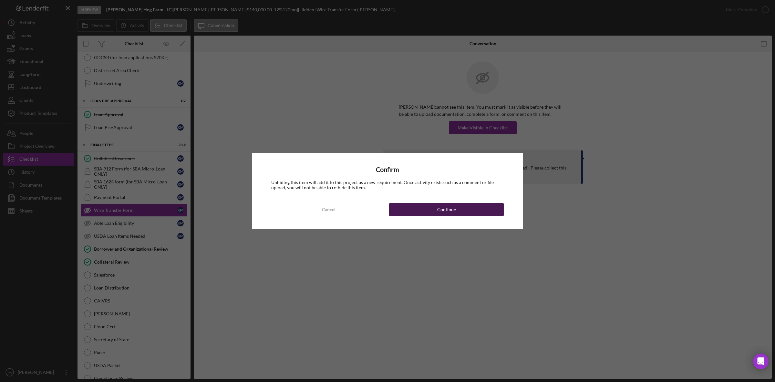
click at [474, 207] on button "Continue" at bounding box center [446, 209] width 115 height 13
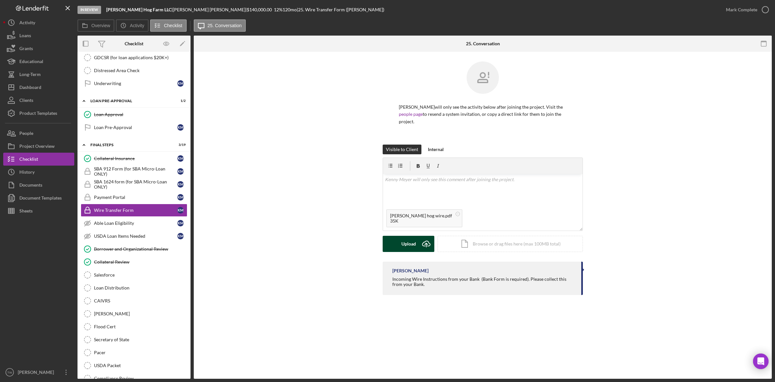
click at [408, 237] on div "Upload" at bounding box center [409, 244] width 15 height 16
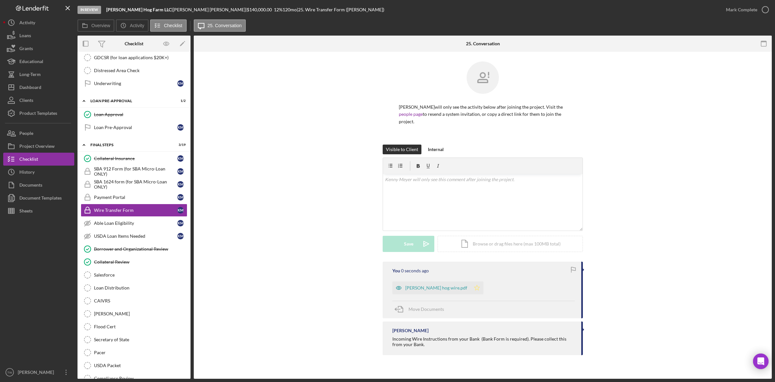
click at [471, 283] on icon "Icon/Star" at bounding box center [477, 287] width 13 height 13
click at [746, 8] on div "Mark Complete" at bounding box center [741, 9] width 31 height 13
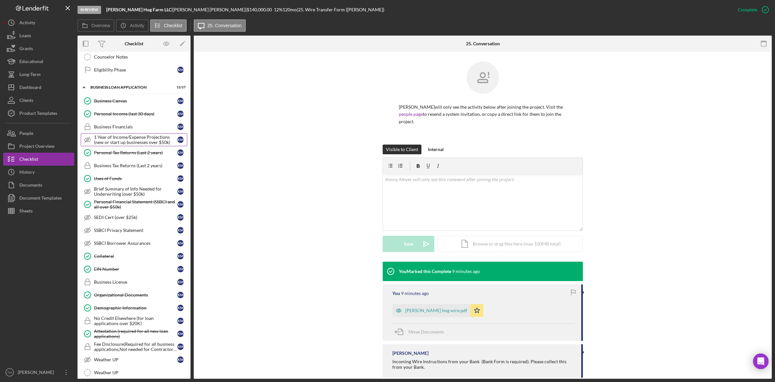
scroll to position [163, 0]
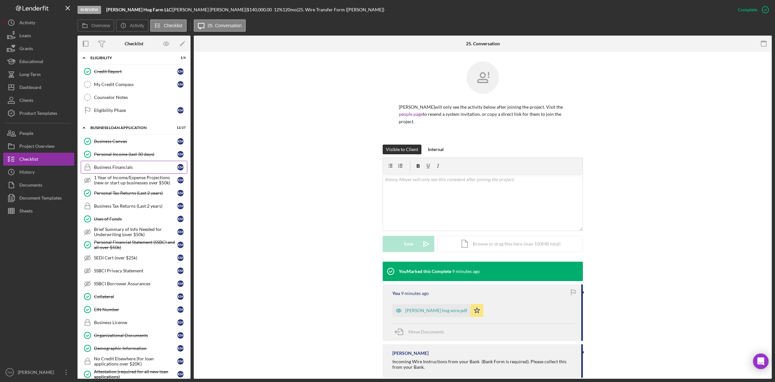
click at [127, 164] on link "Business Financials Business Financials K M" at bounding box center [134, 167] width 107 height 13
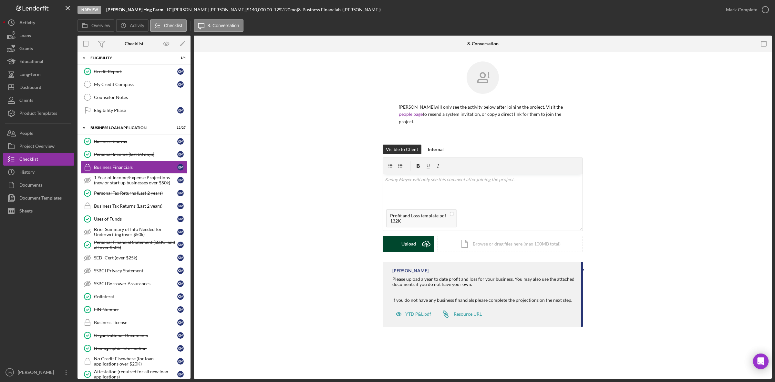
click at [408, 236] on div "Upload" at bounding box center [409, 244] width 15 height 16
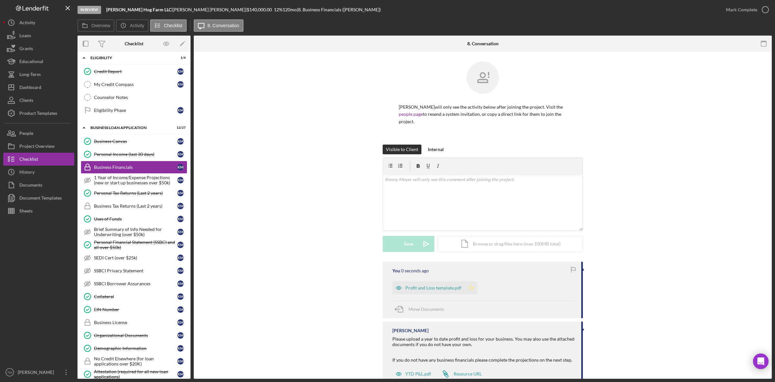
click at [471, 285] on polygon "button" at bounding box center [471, 287] width 5 height 5
click at [746, 7] on div "Mark Complete" at bounding box center [741, 9] width 31 height 13
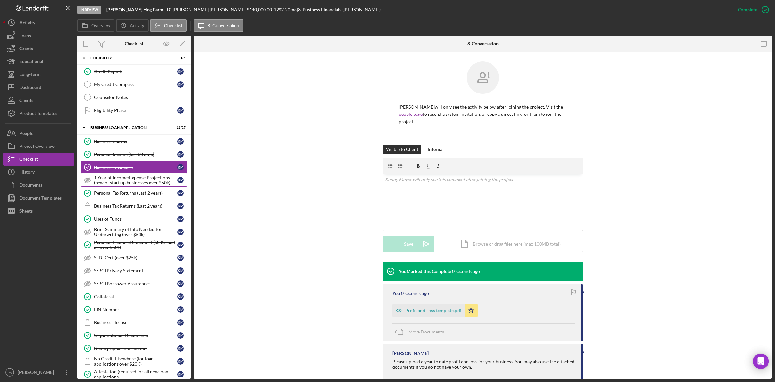
click at [125, 185] on div "1 Year of Income/Expense Projections (new or start up businesses over $50k)" at bounding box center [135, 180] width 83 height 10
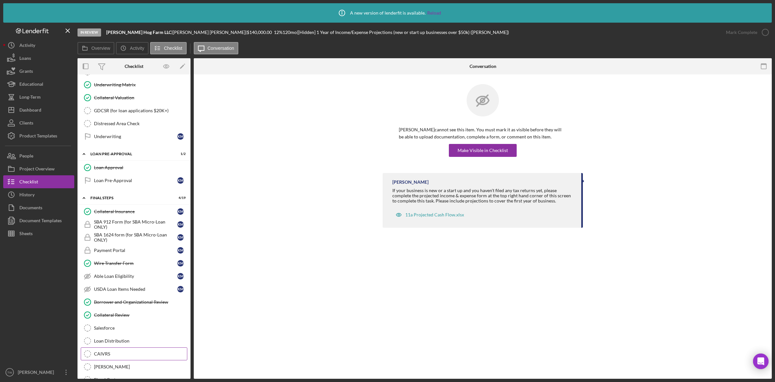
scroll to position [630, 0]
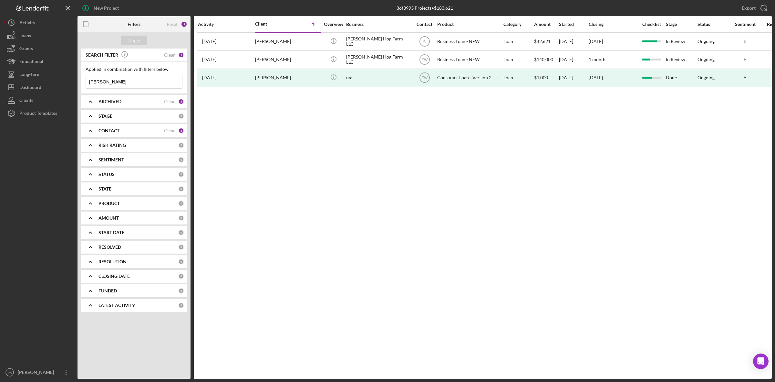
click at [145, 85] on input "[PERSON_NAME]" at bounding box center [134, 81] width 96 height 13
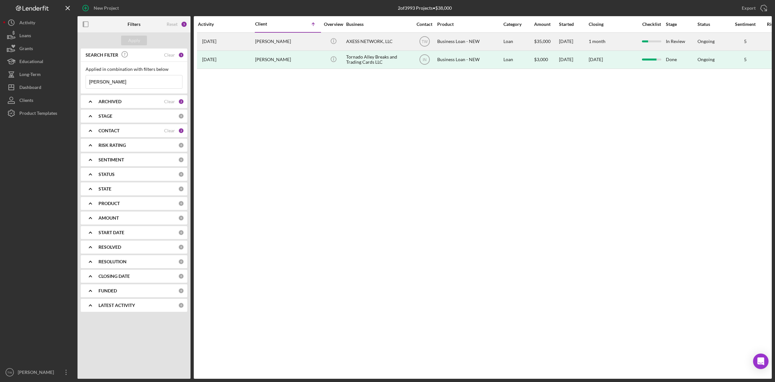
type input "henry"
click at [256, 39] on div "Joshua Henry" at bounding box center [287, 41] width 65 height 17
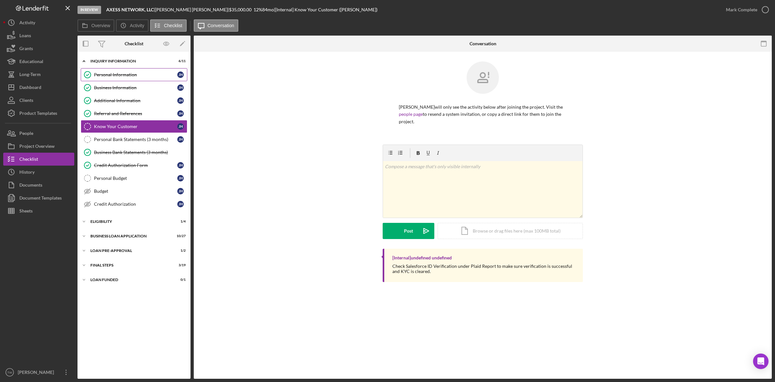
click at [130, 73] on div "Personal Information" at bounding box center [135, 74] width 83 height 5
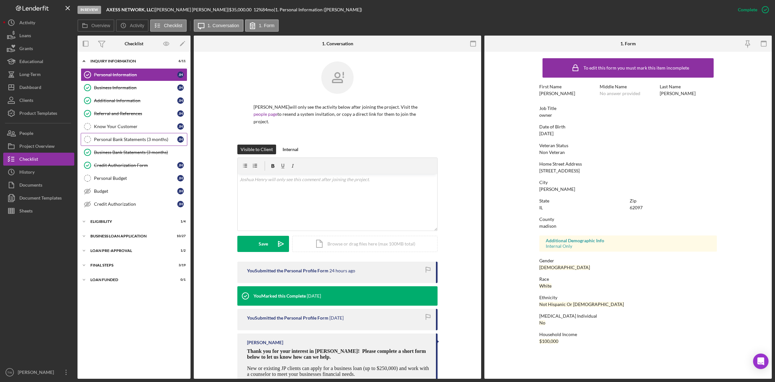
click at [140, 140] on div "Personal Bank Statements (3 months)" at bounding box center [135, 139] width 83 height 5
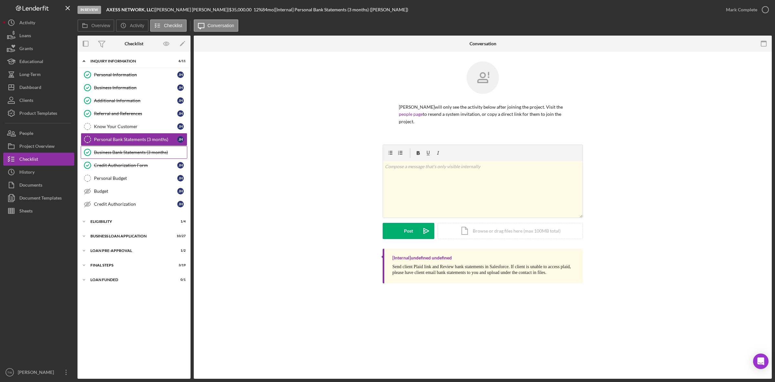
click at [144, 156] on link "Business Bank Statements (3 months) Business Bank Statements (3 months)" at bounding box center [134, 152] width 107 height 13
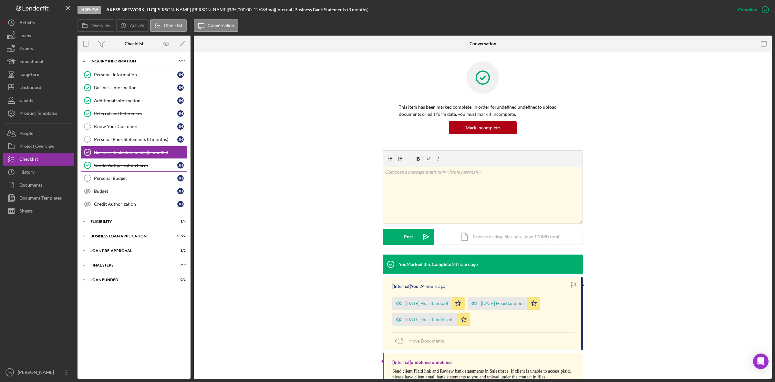
click at [132, 166] on div "Credit Authorization Form" at bounding box center [135, 165] width 83 height 5
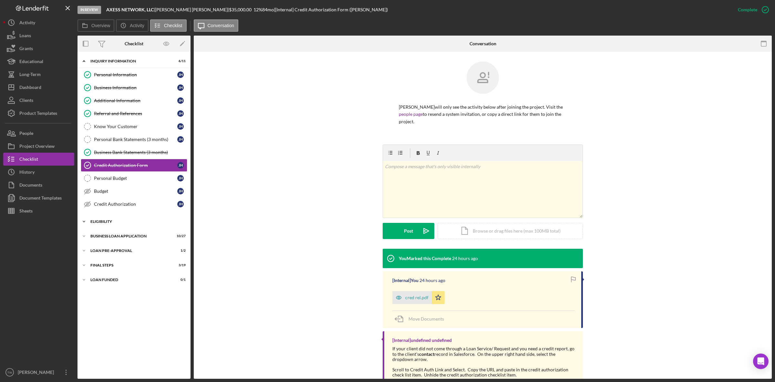
click at [112, 226] on div "Icon/Expander ELIGIBILITY 1 / 4" at bounding box center [134, 221] width 113 height 13
click at [120, 296] on div "Icon/Expander BUSINESS LOAN APPLICATION 10 / 27" at bounding box center [134, 291] width 113 height 13
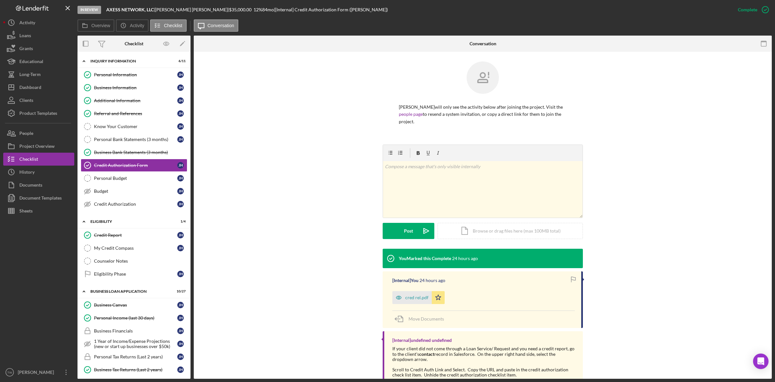
scroll to position [121, 0]
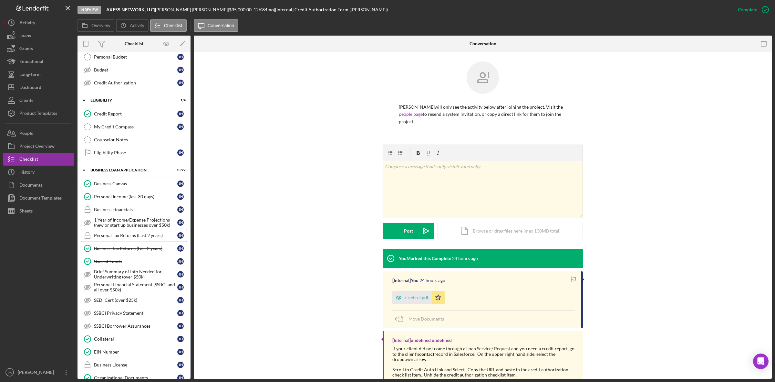
click at [131, 238] on div "Personal Tax Returns (Last 2 years)" at bounding box center [135, 235] width 83 height 5
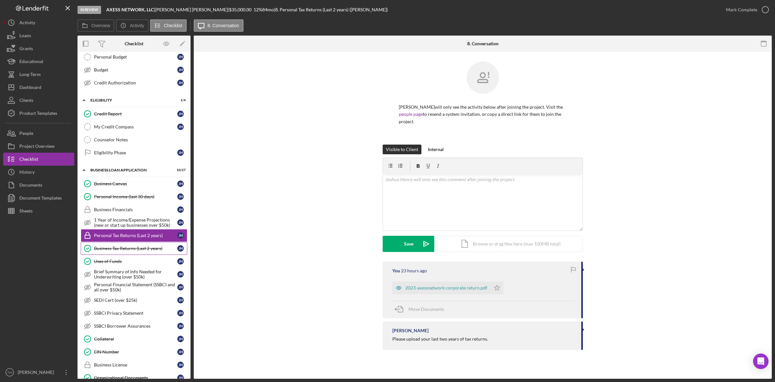
click at [141, 251] on div "Business Tax Returns (Last 2 years)" at bounding box center [135, 248] width 83 height 5
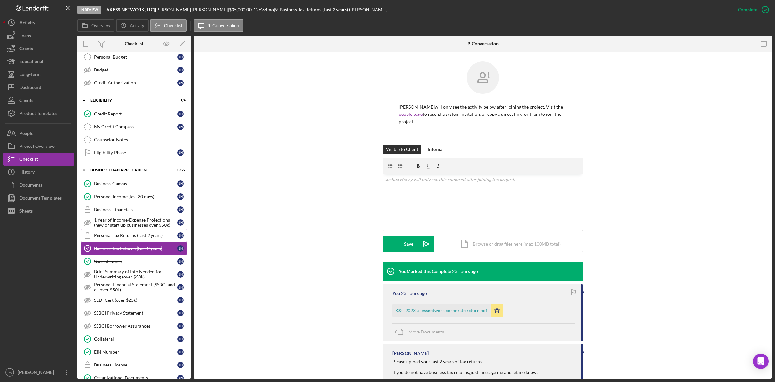
click at [139, 242] on link "Personal Tax Returns (Last 2 years) Personal Tax Returns (Last 2 years) J H" at bounding box center [134, 235] width 107 height 13
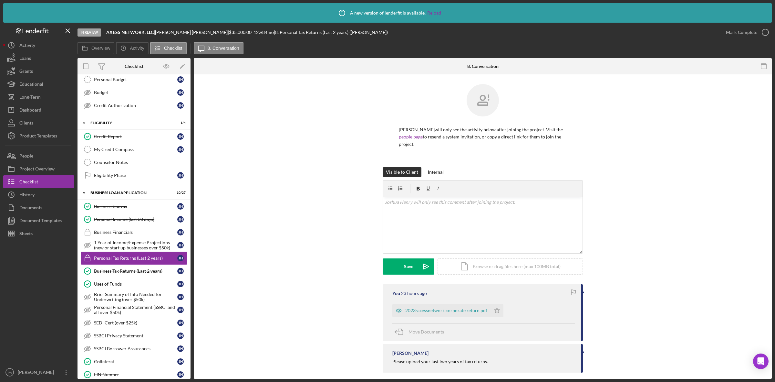
scroll to position [242, 0]
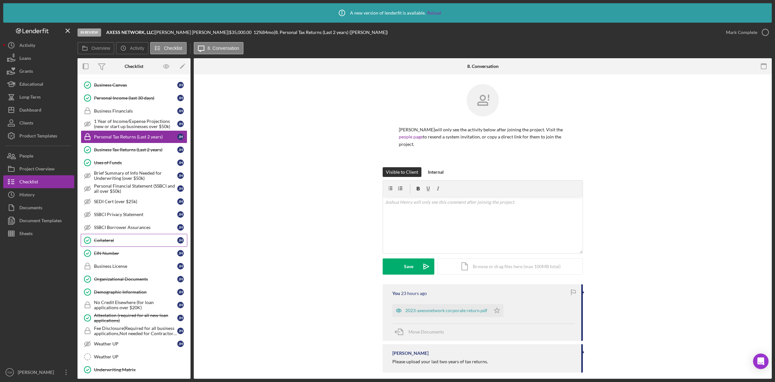
click at [137, 243] on div "Collateral" at bounding box center [135, 239] width 83 height 5
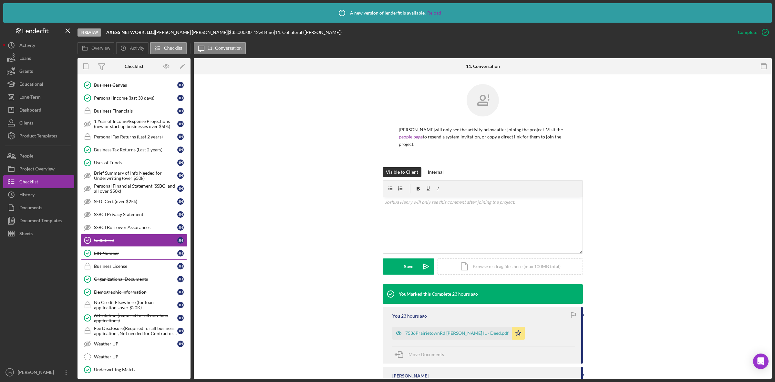
click at [134, 256] on div "EIN Number" at bounding box center [135, 252] width 83 height 5
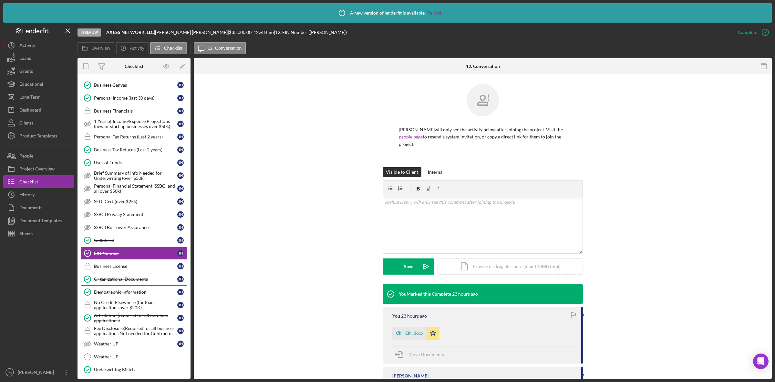
click at [139, 281] on div "Organizational Documents" at bounding box center [135, 278] width 83 height 5
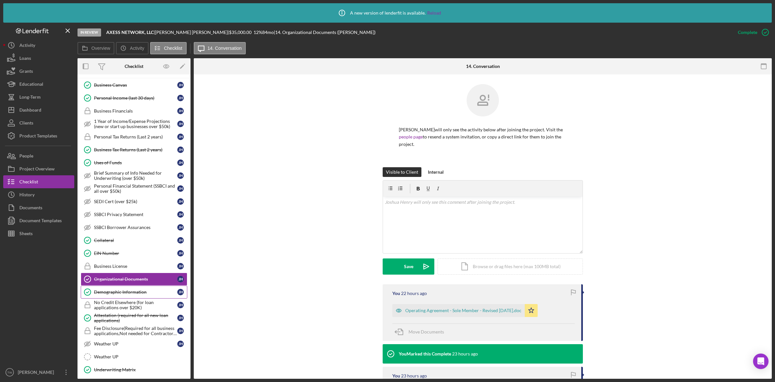
click at [139, 294] on div "Demographic Information" at bounding box center [135, 291] width 83 height 5
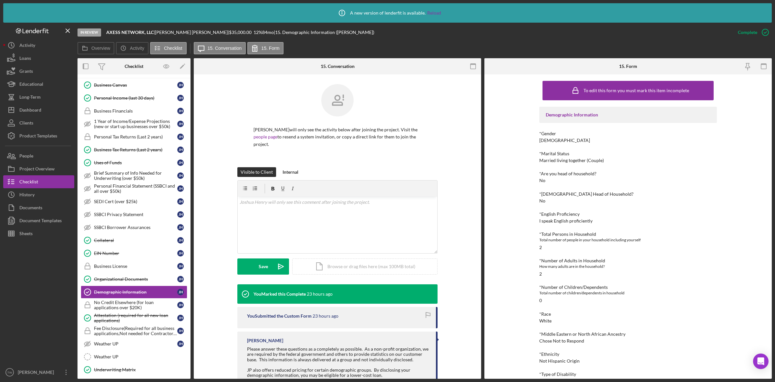
scroll to position [348, 0]
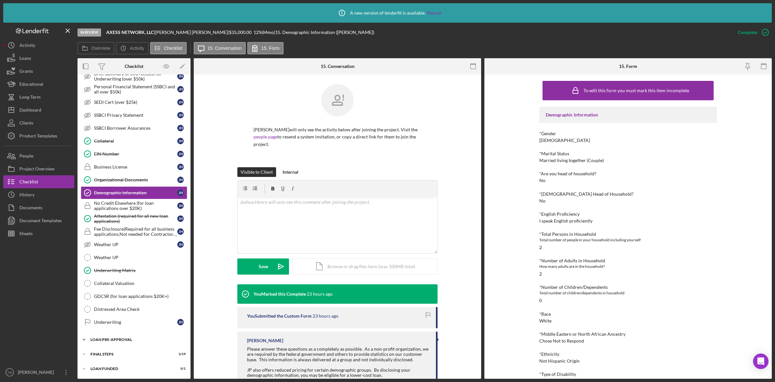
click at [125, 338] on div "LOAN PRE-APPROVAL" at bounding box center [136, 339] width 92 height 4
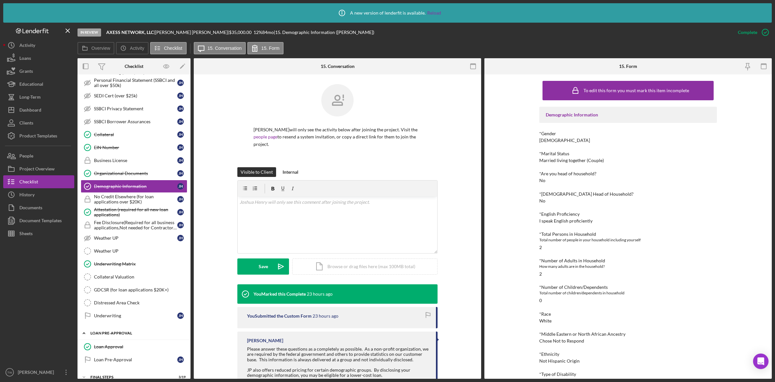
scroll to position [378, 0]
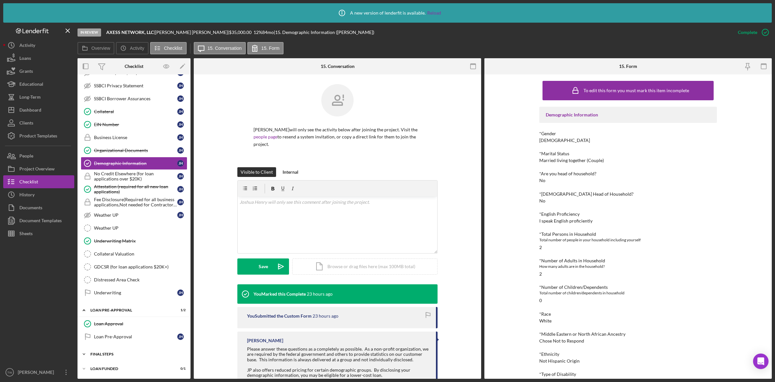
click at [110, 358] on div "Icon/Expander FINAL STEPS 3 / 19" at bounding box center [134, 353] width 113 height 13
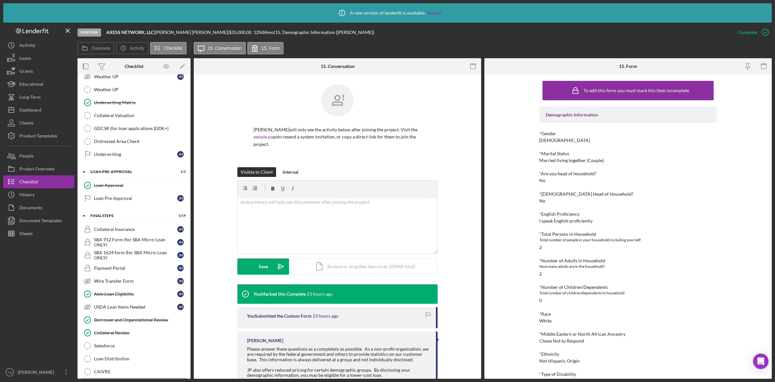
scroll to position [630, 0]
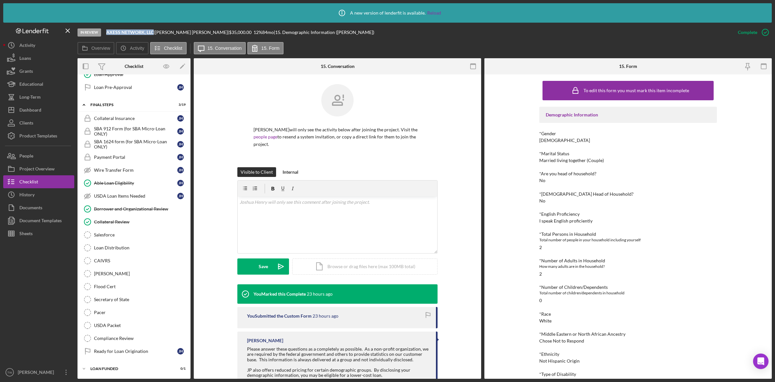
drag, startPoint x: 106, startPoint y: 31, endPoint x: 153, endPoint y: 30, distance: 47.5
click at [153, 30] on div "In Review AXESS NETWORK, LLC | Joshua Henry | $35,000.00 12 % 84 mo | 15. Demog…" at bounding box center [405, 32] width 654 height 19
copy b "AXESS NETWORK, LLC"
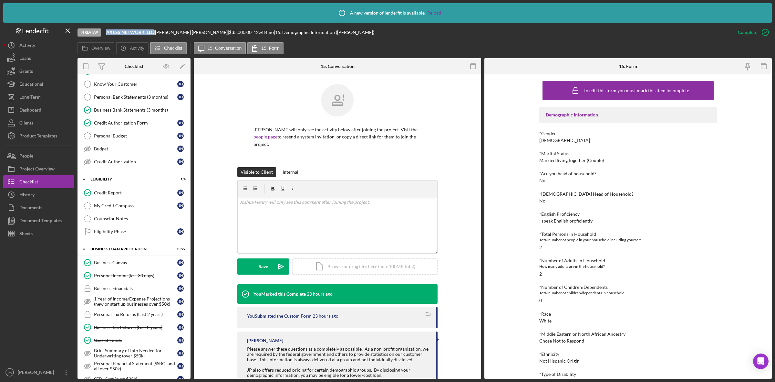
scroll to position [0, 0]
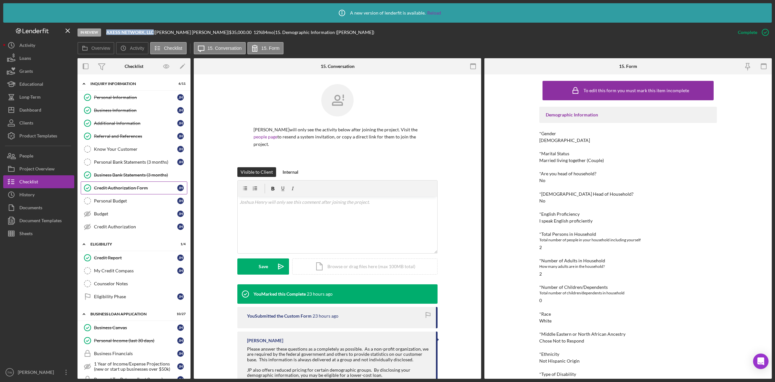
click at [114, 184] on link "Credit Authorization Form Credit Authorization Form J H" at bounding box center [134, 187] width 107 height 13
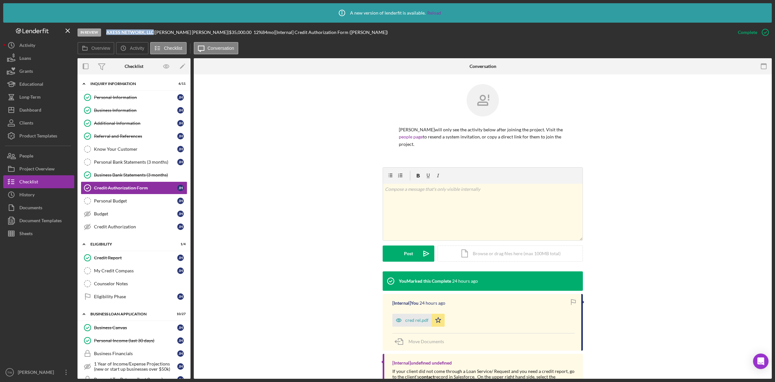
scroll to position [51, 0]
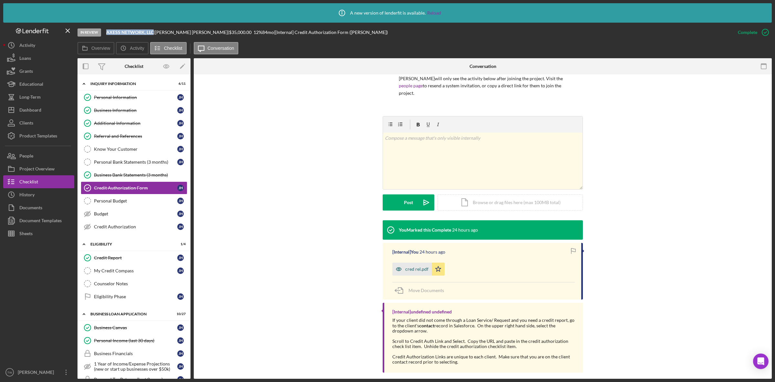
click at [424, 266] on div "cred rel.pdf" at bounding box center [416, 268] width 23 height 5
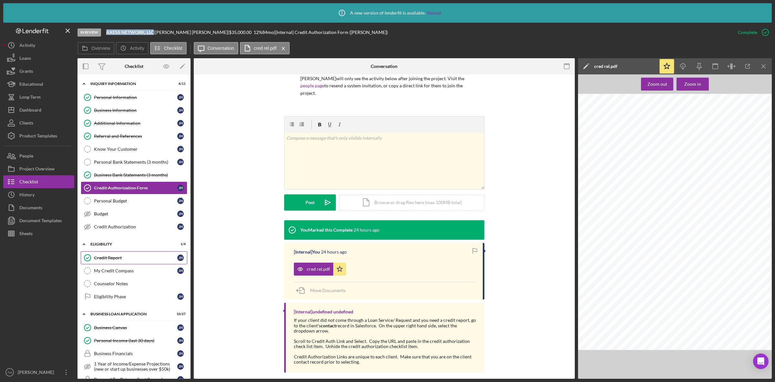
click at [134, 262] on link "Credit Report Credit Report J H" at bounding box center [134, 257] width 107 height 13
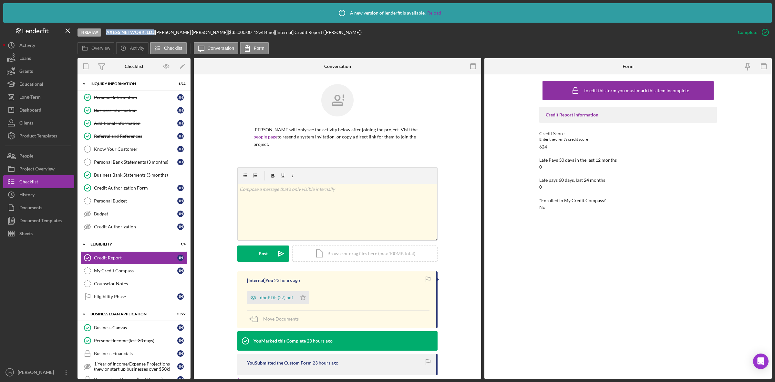
scroll to position [64, 0]
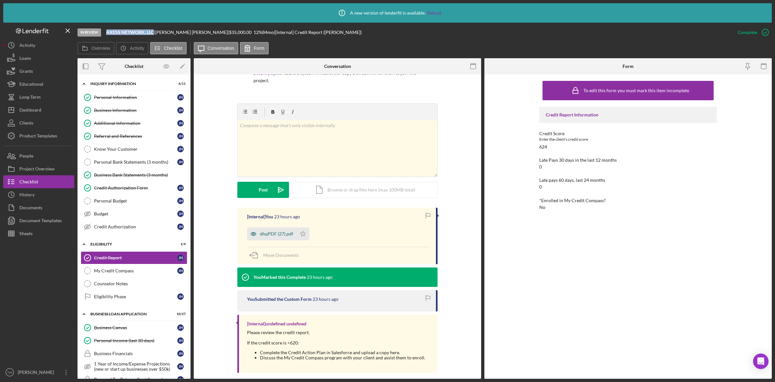
click at [279, 227] on div "dhqPDF (27).pdf" at bounding box center [271, 233] width 49 height 13
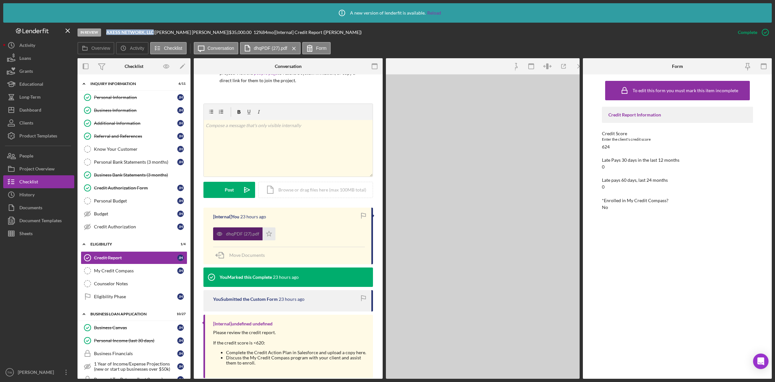
scroll to position [71, 0]
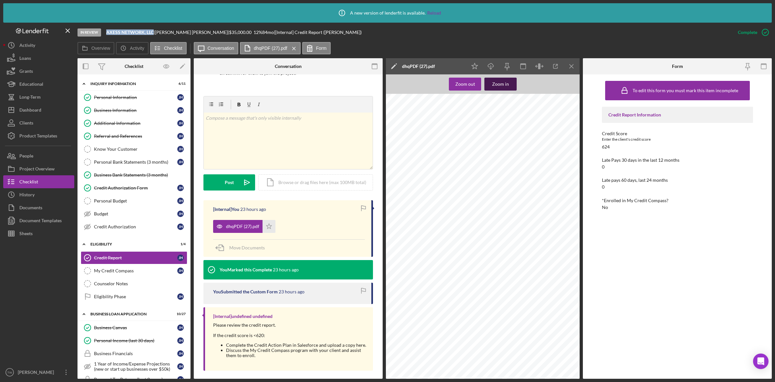
click at [512, 88] on button "Zoom in" at bounding box center [501, 84] width 32 height 13
click at [454, 292] on div "Credco Instant Merge Credit Report Add or Upgrade Product Ref#: 1-17397-14991-0…" at bounding box center [504, 336] width 237 height 307
drag, startPoint x: 455, startPoint y: 290, endPoint x: 520, endPoint y: 289, distance: 64.6
click at [511, 290] on span "7536 PRAIRIETOWN RD, WORDEN, IL 62097 US" at bounding box center [483, 291] width 56 height 3
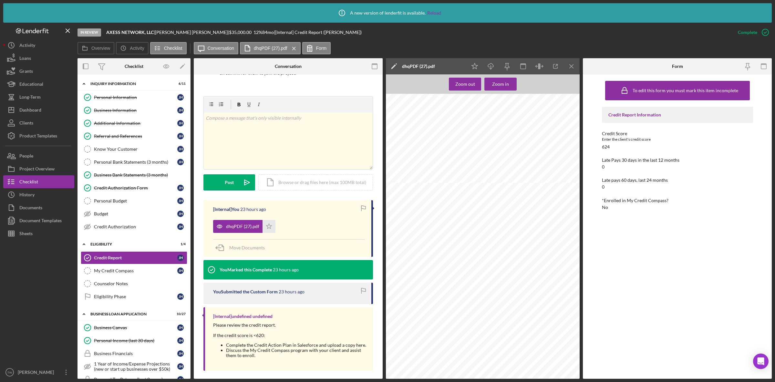
copy span "7536 PRAIRIETOWN RD, WORDEN, IL 62097"
drag, startPoint x: 107, startPoint y: 32, endPoint x: 156, endPoint y: 34, distance: 48.9
click at [155, 34] on div "AXESS NETWORK, LLC |" at bounding box center [130, 32] width 49 height 5
copy div "AXESS NETWORK, LLC"
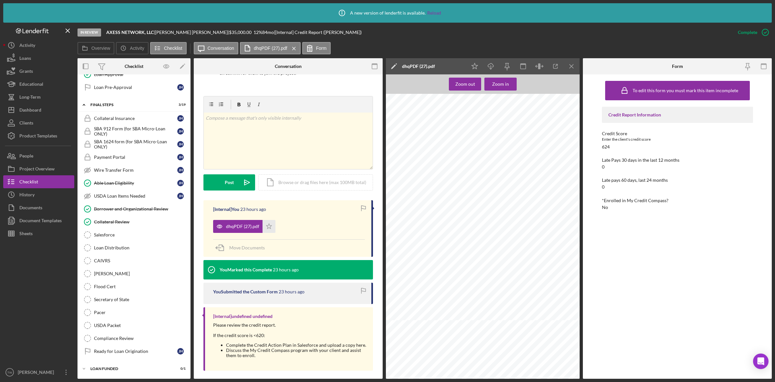
scroll to position [509, 0]
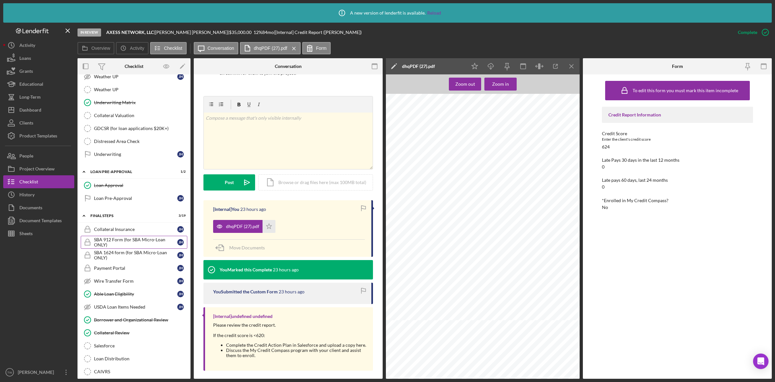
click at [138, 247] on div "SBA 912 Form (for SBA Micro-Loan ONLY)" at bounding box center [135, 242] width 83 height 10
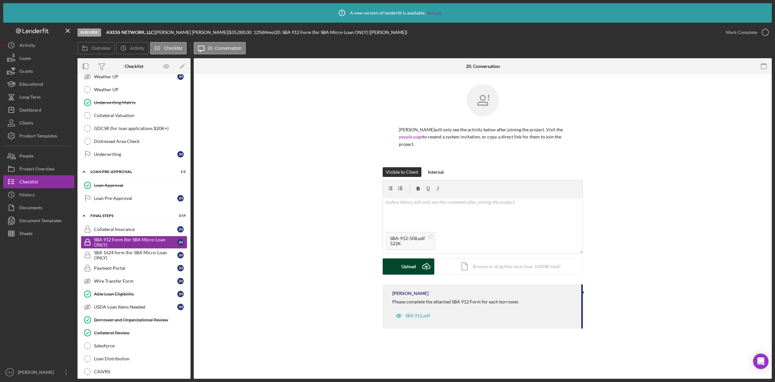
click at [404, 262] on div "Upload" at bounding box center [409, 266] width 15 height 16
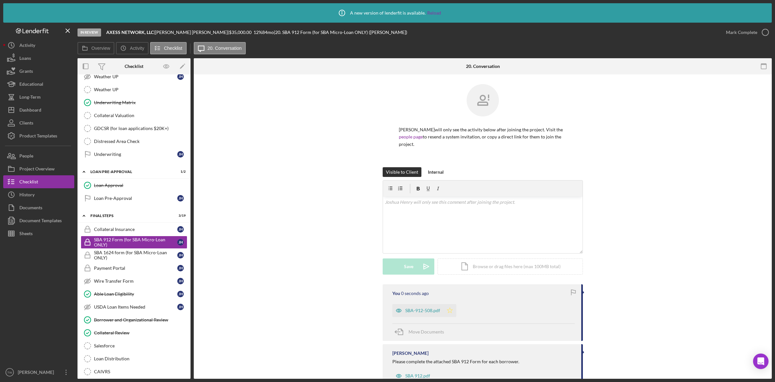
click at [447, 307] on polygon "button" at bounding box center [449, 309] width 5 height 5
click at [747, 32] on div "Mark Complete" at bounding box center [741, 32] width 31 height 13
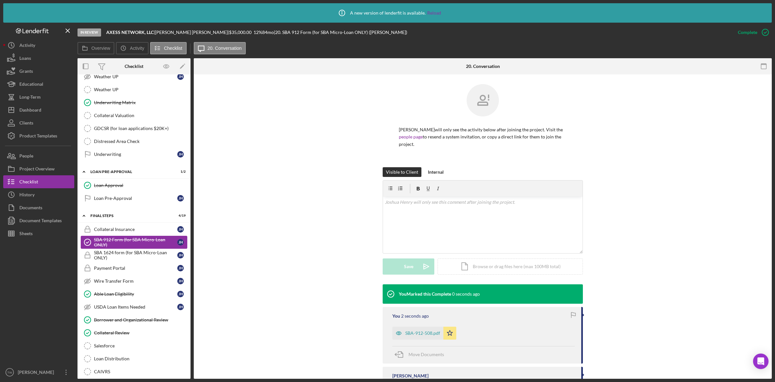
click at [141, 247] on div "SBA 912 Form (for SBA Micro-Loan ONLY)" at bounding box center [135, 242] width 83 height 10
click at [137, 260] on div "SBA 1624 form (for SBA Micro-Loan ONLY)" at bounding box center [135, 255] width 83 height 10
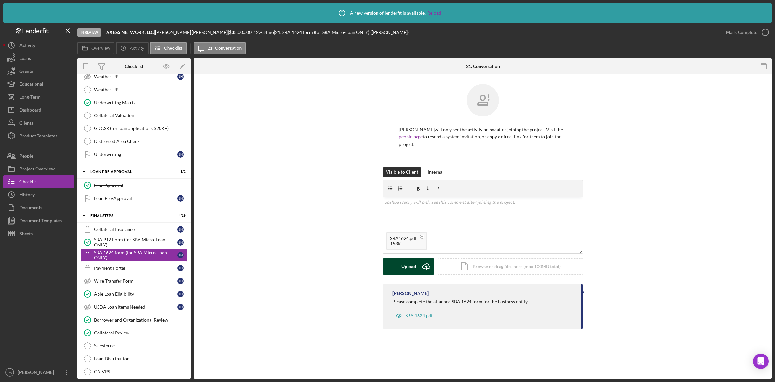
click at [416, 258] on button "Upload Icon/Upload" at bounding box center [409, 266] width 52 height 16
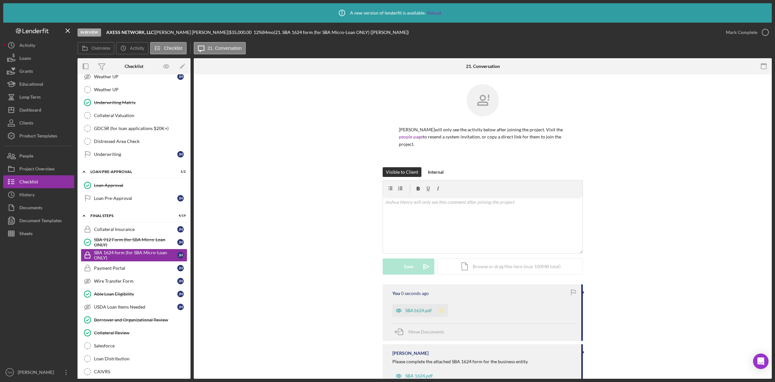
click at [441, 307] on polygon "button" at bounding box center [441, 309] width 5 height 5
click at [734, 30] on div "Mark Complete" at bounding box center [741, 32] width 31 height 13
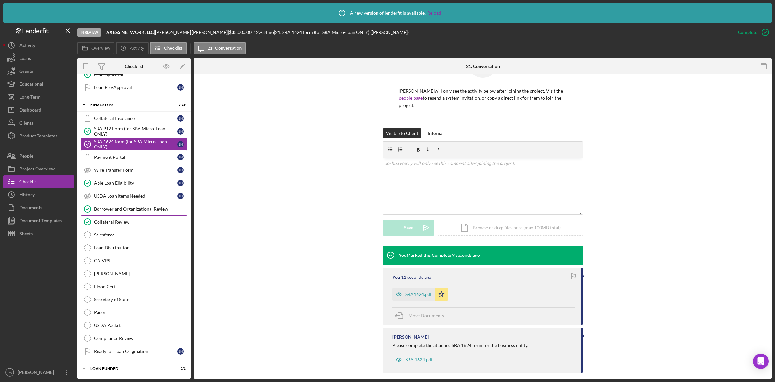
scroll to position [550, 0]
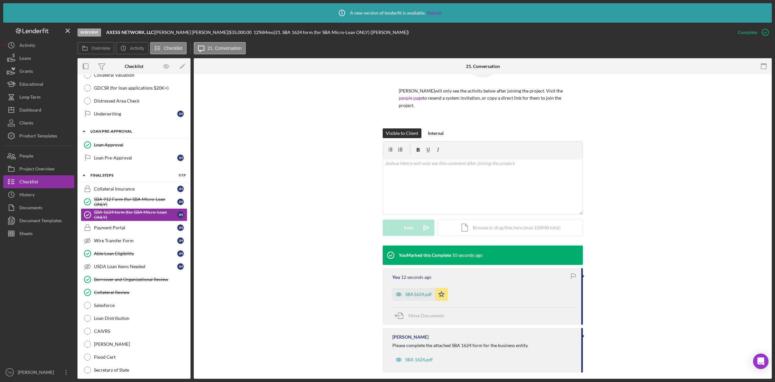
click at [109, 138] on div "Icon/Expander LOAN PRE-APPROVAL 1 / 2" at bounding box center [134, 131] width 113 height 13
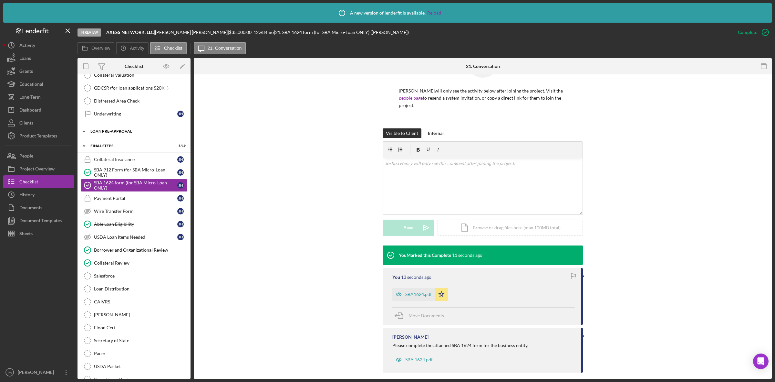
click at [109, 138] on div "Icon/Expander LOAN PRE-APPROVAL 1 / 2" at bounding box center [134, 131] width 113 height 13
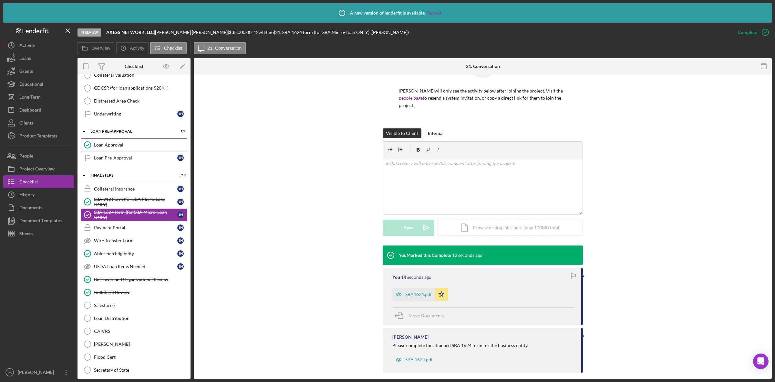
click at [109, 149] on link "Loan Approval Loan Approval" at bounding box center [134, 144] width 107 height 13
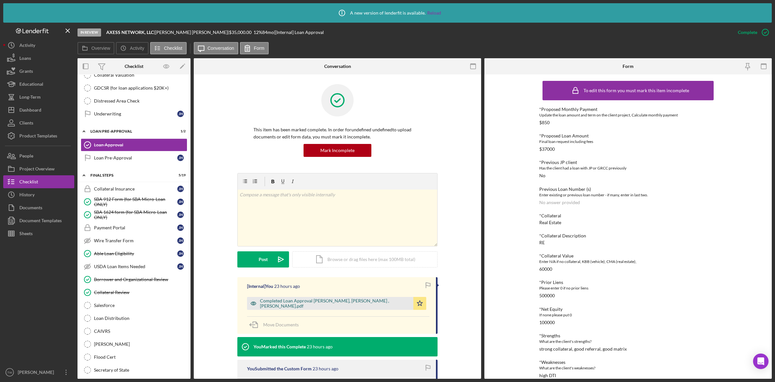
click at [320, 304] on div "Completed Loan Approval Williams, Travis , Joshua Henry.pdf" at bounding box center [335, 303] width 150 height 10
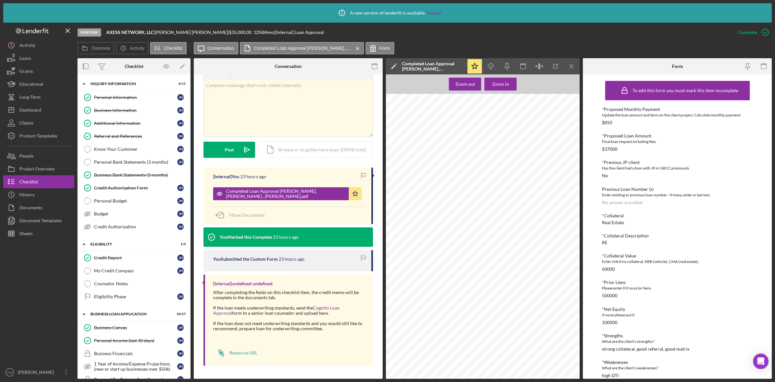
drag, startPoint x: 121, startPoint y: 97, endPoint x: 292, endPoint y: 143, distance: 176.3
click at [121, 97] on div "Personal Information" at bounding box center [135, 97] width 83 height 5
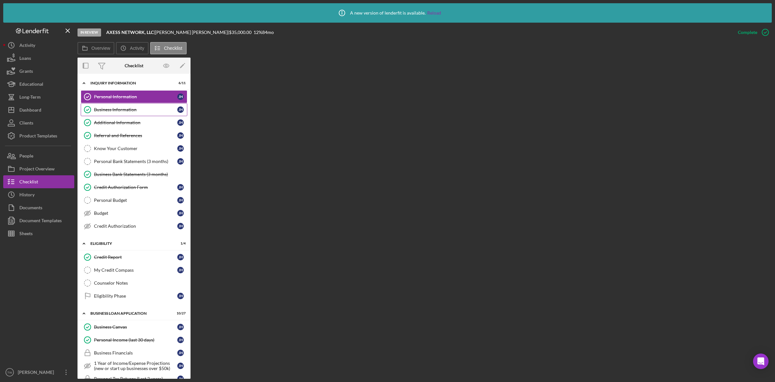
click at [136, 112] on div "Business Information" at bounding box center [135, 109] width 83 height 5
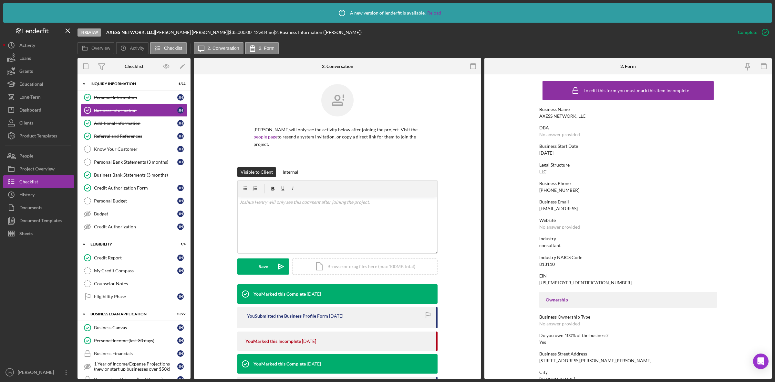
scroll to position [81, 0]
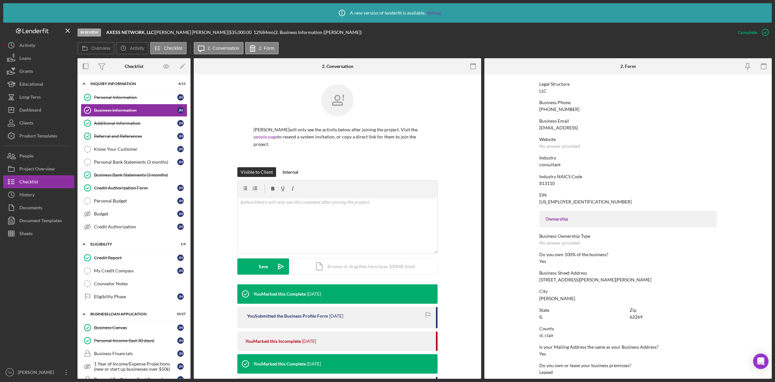
click at [580, 279] on div "1003 E WESLEY DR STE D" at bounding box center [596, 279] width 112 height 5
copy div "1003 E WESLEY DR STE D"
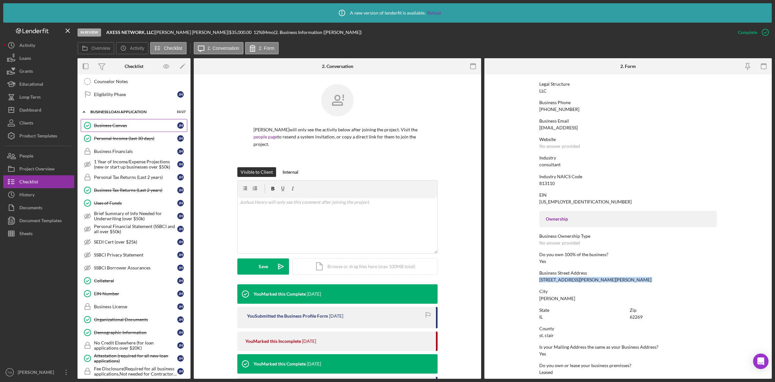
scroll to position [0, 0]
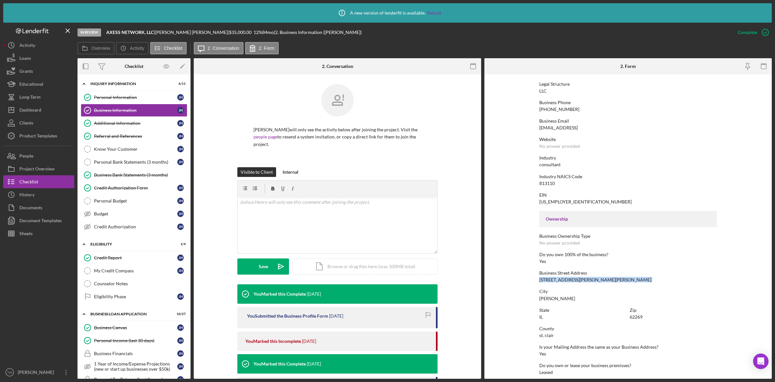
drag, startPoint x: 120, startPoint y: 97, endPoint x: 519, endPoint y: 175, distance: 406.6
click at [120, 97] on div "Personal Information" at bounding box center [135, 97] width 83 height 5
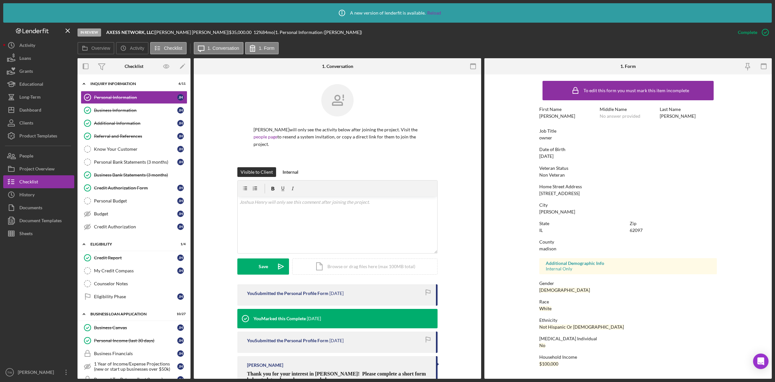
click at [558, 195] on div "7536 Prairietown Rd" at bounding box center [560, 193] width 40 height 5
copy div "7536 Prairietown Rd"
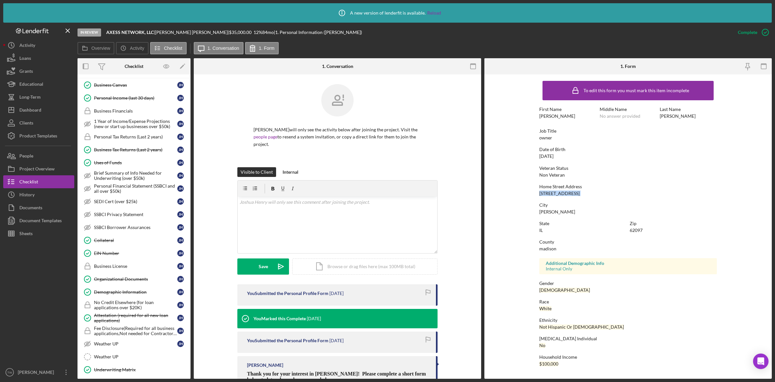
scroll to position [323, 0]
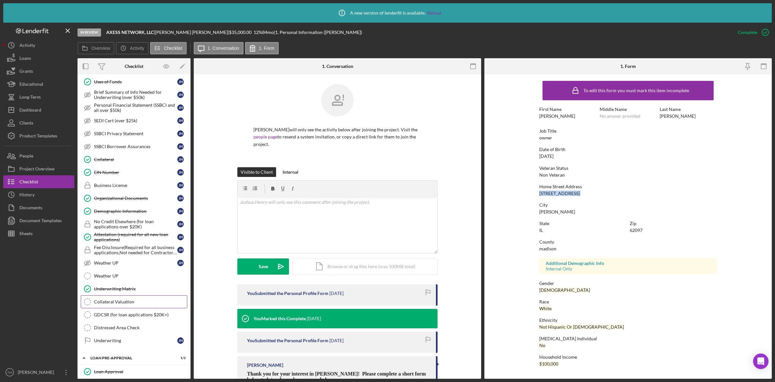
click at [124, 304] on div "Collateral Valuation" at bounding box center [140, 301] width 93 height 5
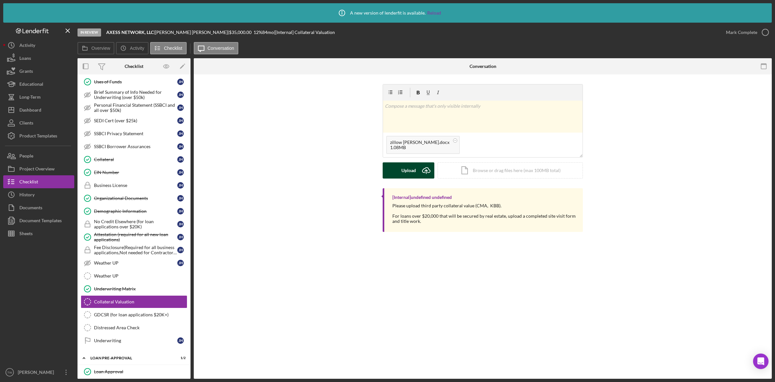
click at [409, 173] on div "Upload" at bounding box center [409, 170] width 15 height 16
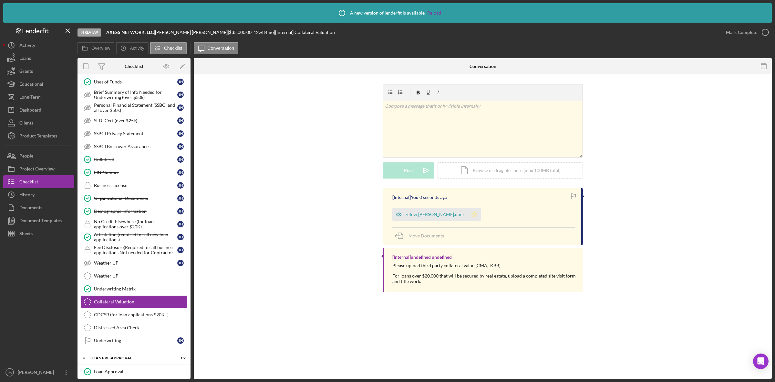
drag, startPoint x: 461, startPoint y: 213, endPoint x: 578, endPoint y: 153, distance: 131.9
click at [468, 212] on icon "Icon/Star" at bounding box center [474, 214] width 13 height 13
click at [745, 31] on div "Mark Complete" at bounding box center [741, 32] width 31 height 13
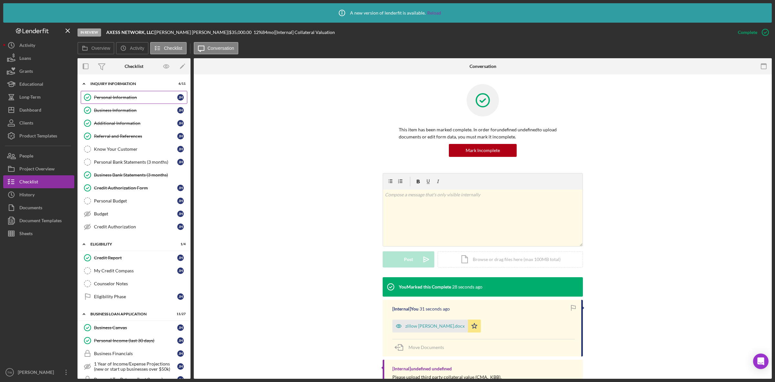
click at [124, 92] on link "Personal Information Personal Information J H" at bounding box center [134, 97] width 107 height 13
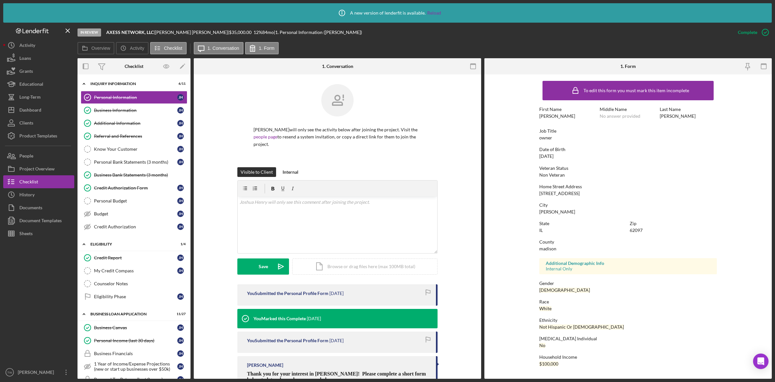
click at [567, 195] on div "7536 Prairietown Rd" at bounding box center [560, 193] width 40 height 5
click at [567, 191] on div "7536 Prairietown Rd" at bounding box center [560, 193] width 40 height 5
copy div "7536 Prairietown Rd"
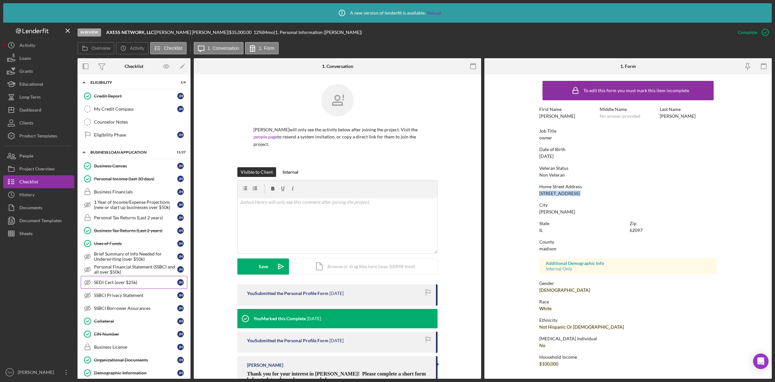
scroll to position [202, 0]
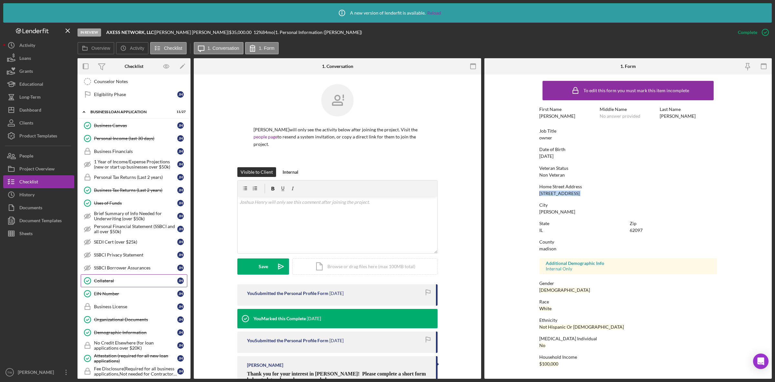
drag, startPoint x: 130, startPoint y: 278, endPoint x: 130, endPoint y: 283, distance: 5.5
click at [130, 274] on link "SSBCI Borrower Assurances SSBCI Borrower Assurances J H" at bounding box center [134, 267] width 107 height 13
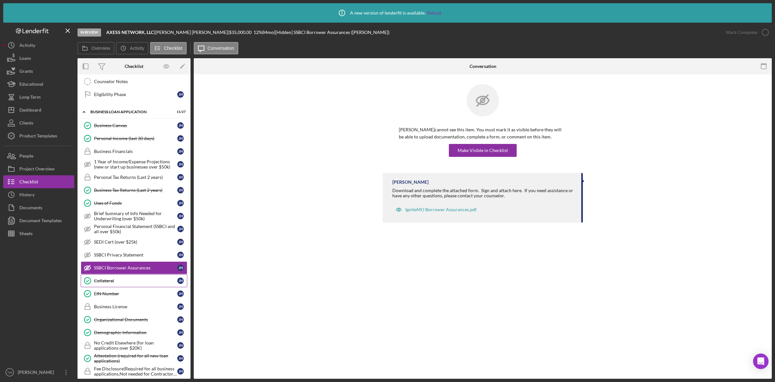
click at [130, 283] on div "Collateral" at bounding box center [135, 280] width 83 height 5
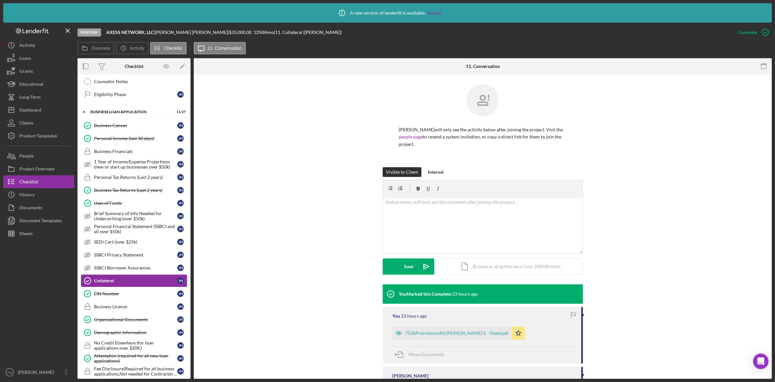
scroll to position [323, 0]
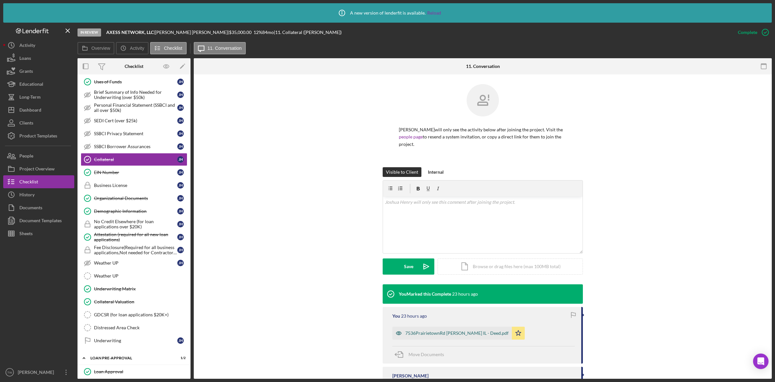
click at [427, 330] on div "7536PrairietownRd Worden IL - Deed.pdf" at bounding box center [456, 332] width 103 height 5
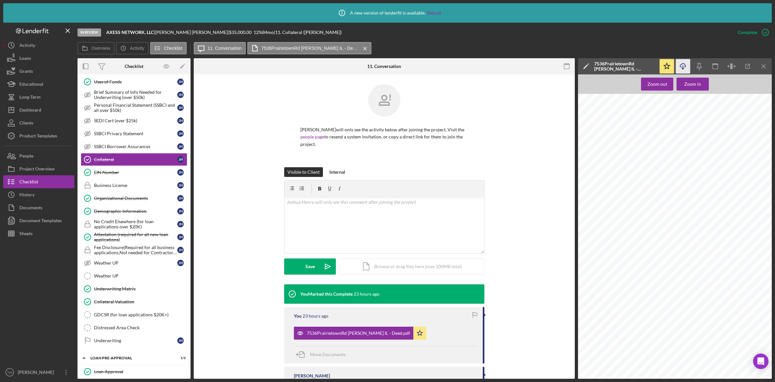
click at [678, 65] on icon "Icon/Download" at bounding box center [683, 66] width 15 height 15
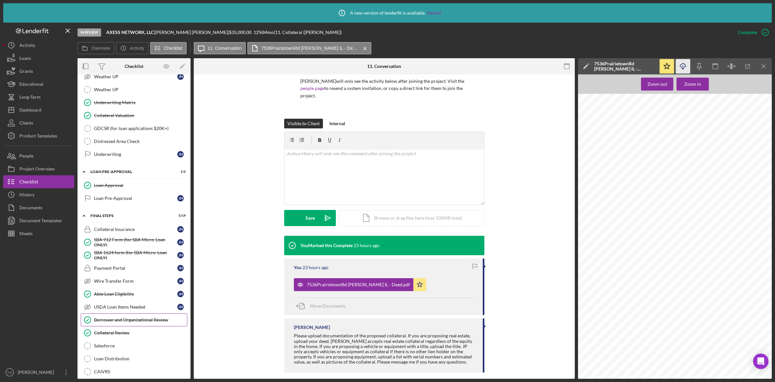
scroll to position [630, 0]
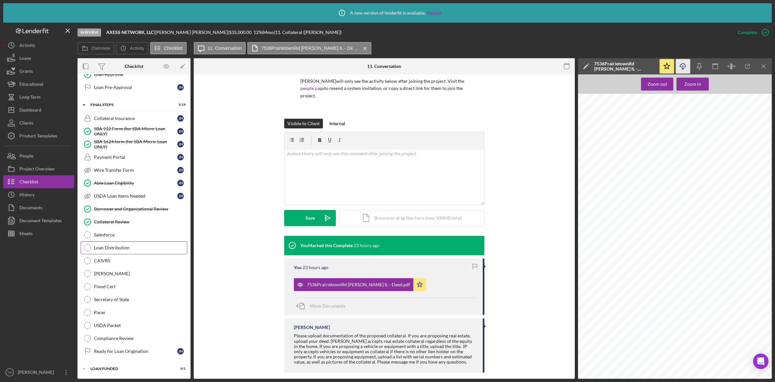
click at [125, 249] on link "Loan Distribution Loan Distribution" at bounding box center [134, 247] width 107 height 13
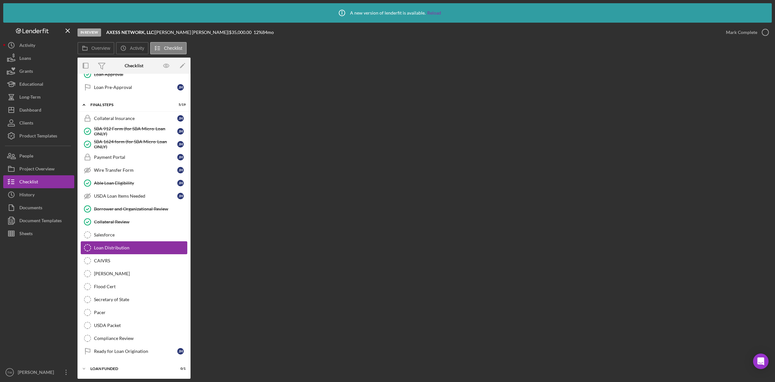
scroll to position [629, 0]
click at [141, 262] on link "CAIVRS CAIVRS" at bounding box center [134, 260] width 107 height 13
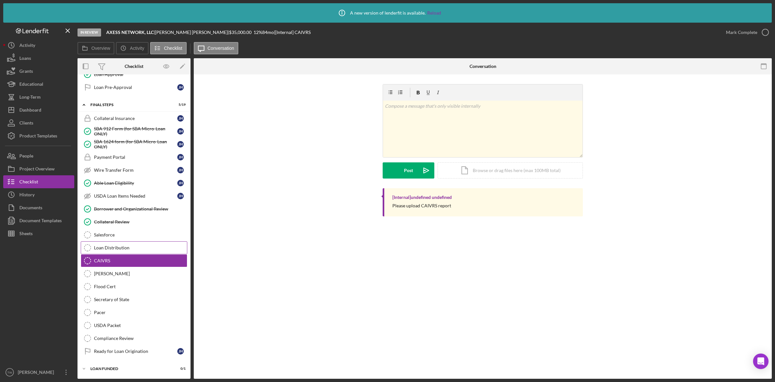
click at [123, 250] on link "Loan Distribution Loan Distribution" at bounding box center [134, 247] width 107 height 13
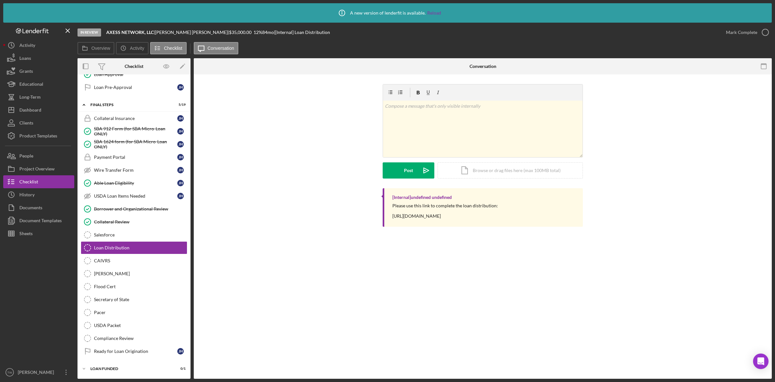
drag, startPoint x: 612, startPoint y: 123, endPoint x: 605, endPoint y: 147, distance: 24.7
click at [605, 147] on div "v Color teal Color pink Remove color Add row above Add row below Add column bef…" at bounding box center [483, 136] width 559 height 104
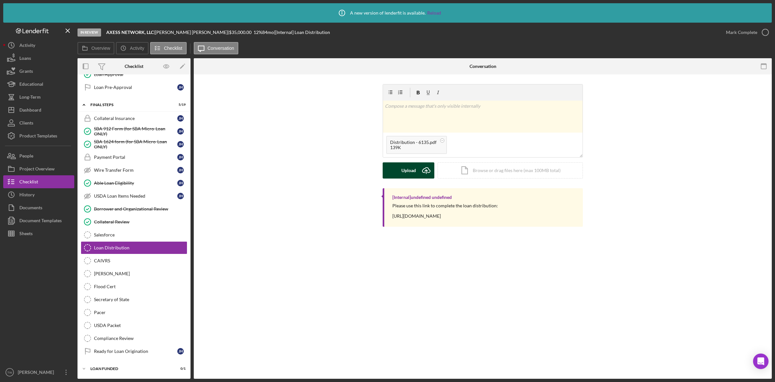
click at [419, 170] on icon "Icon/Upload" at bounding box center [426, 170] width 16 height 16
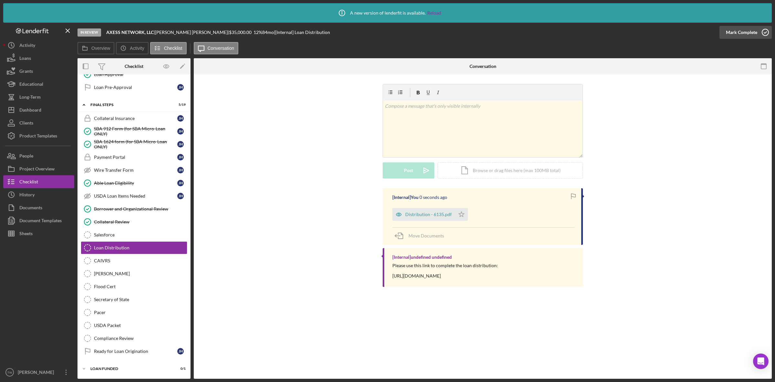
click at [741, 32] on div "Mark Complete" at bounding box center [741, 32] width 31 height 13
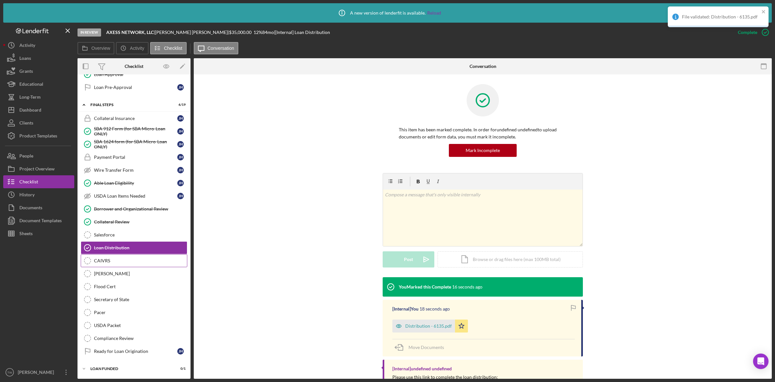
click at [148, 262] on div "CAIVRS" at bounding box center [140, 260] width 93 height 5
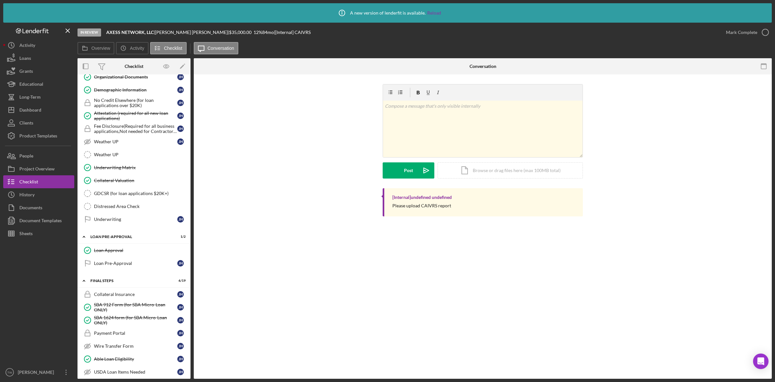
scroll to position [630, 0]
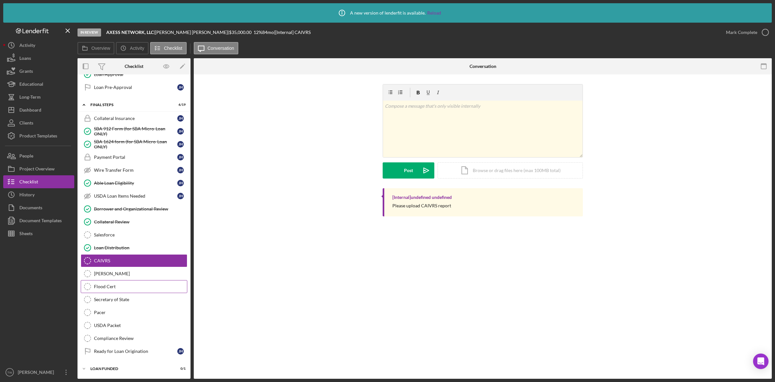
click at [152, 289] on link "Flood Cert Flood Cert" at bounding box center [134, 286] width 107 height 13
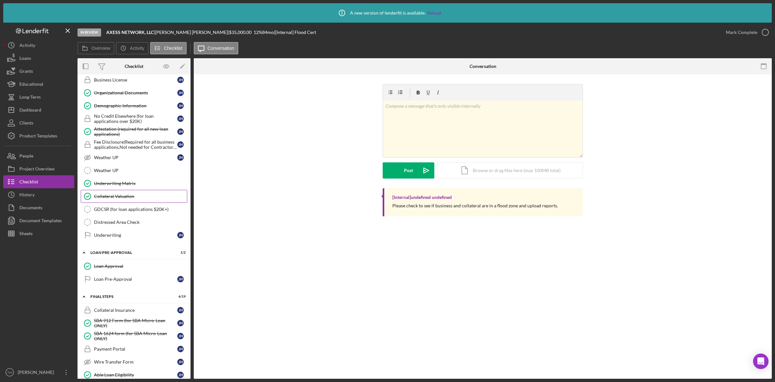
scroll to position [348, 0]
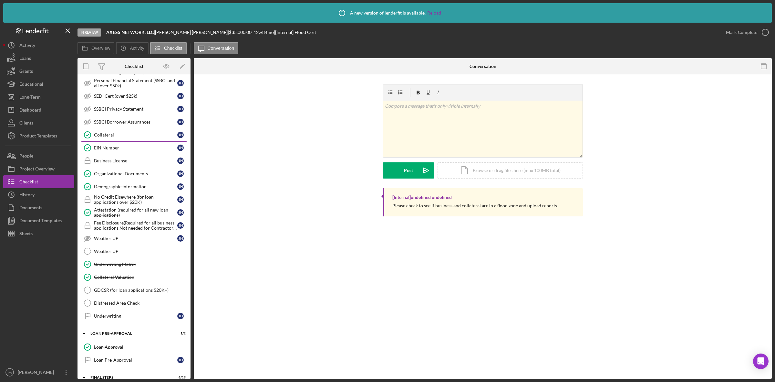
click at [115, 150] on div "EIN Number" at bounding box center [135, 147] width 83 height 5
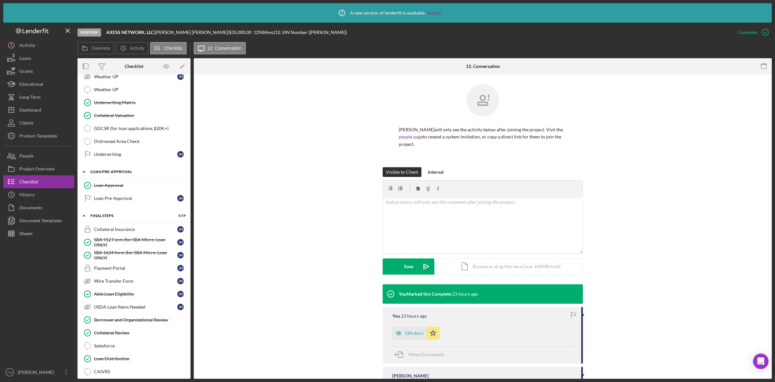
scroll to position [388, 0]
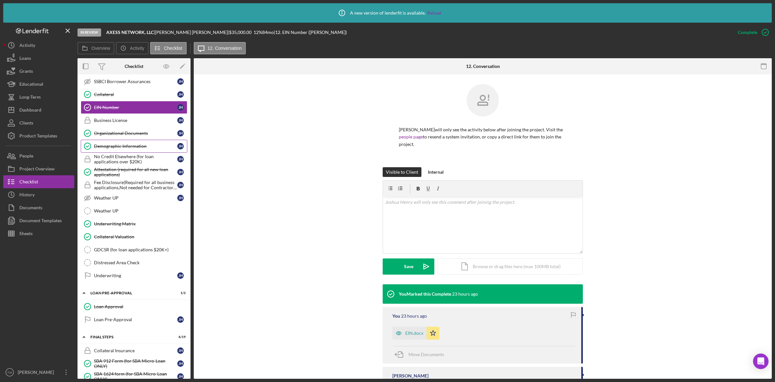
click at [124, 145] on link "Demographic Information Demographic Information J H" at bounding box center [134, 146] width 107 height 13
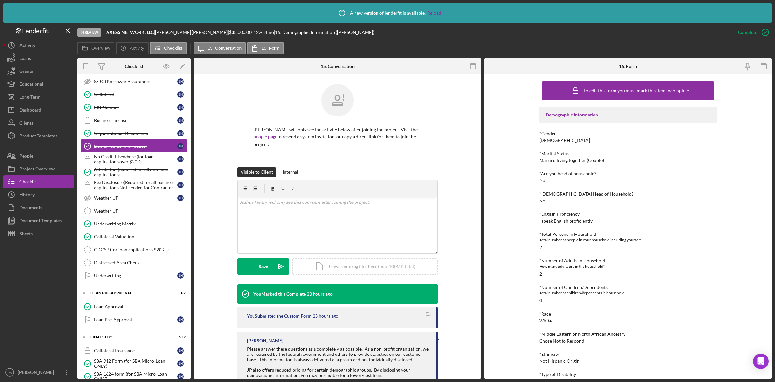
click at [124, 136] on div "Organizational Documents" at bounding box center [135, 133] width 83 height 5
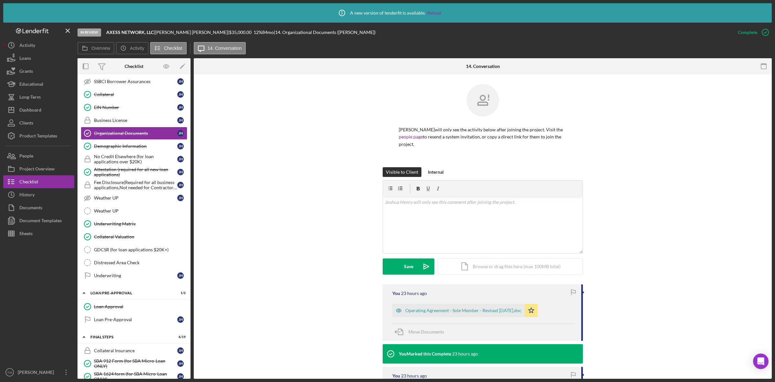
scroll to position [109, 0]
